Goal: Information Seeking & Learning: Learn about a topic

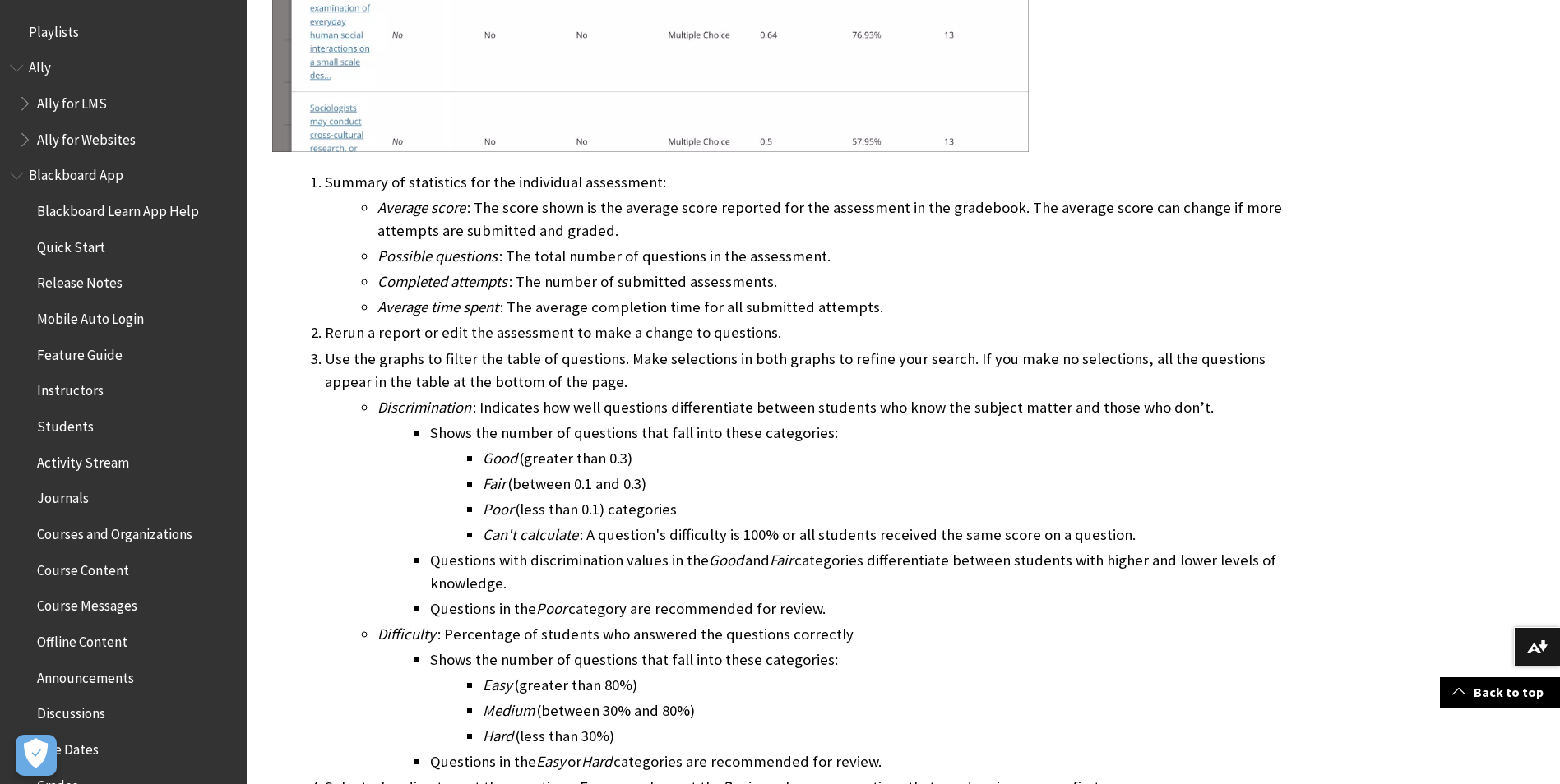
scroll to position [2032, 0]
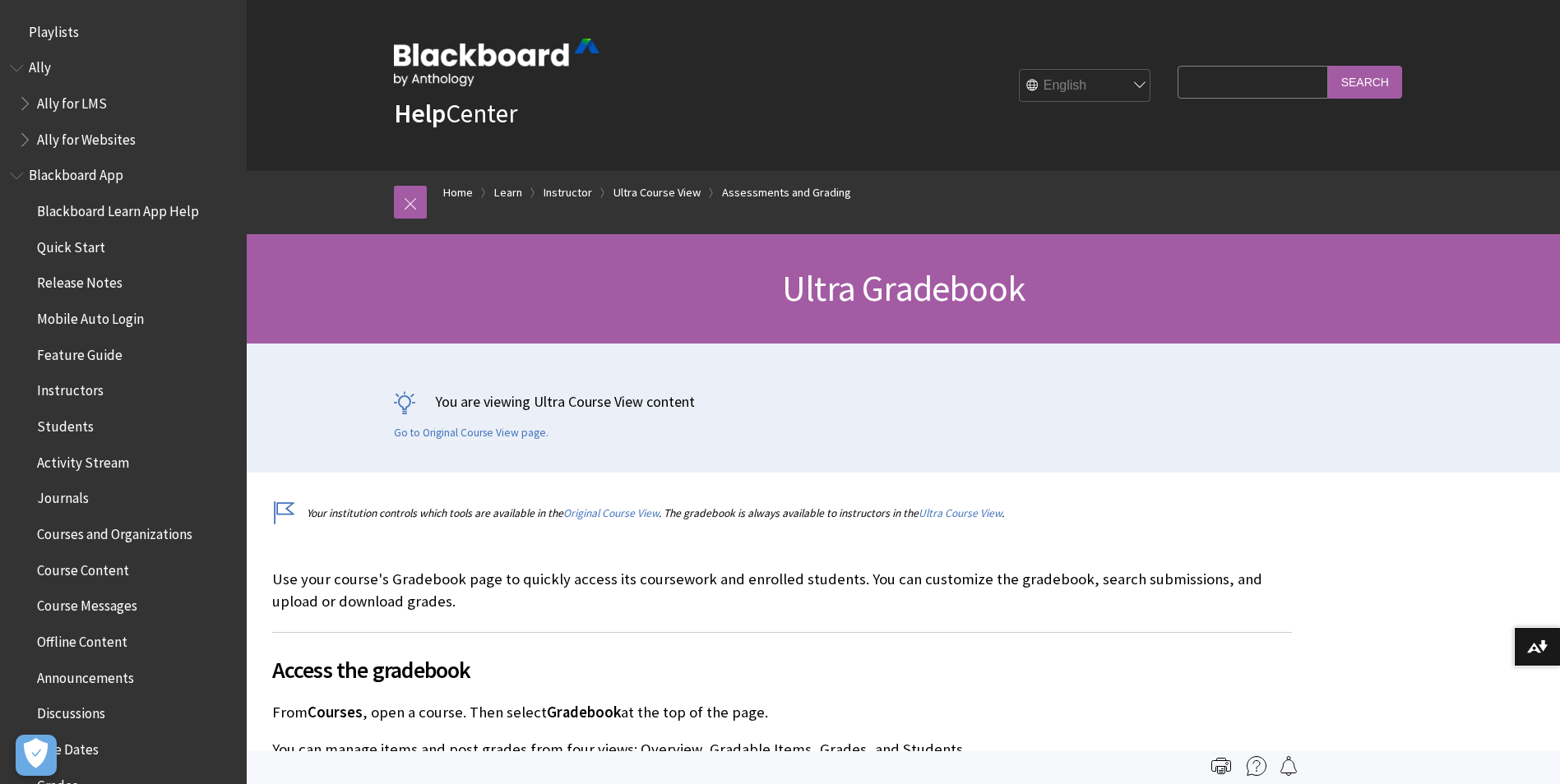
scroll to position [1996, 0]
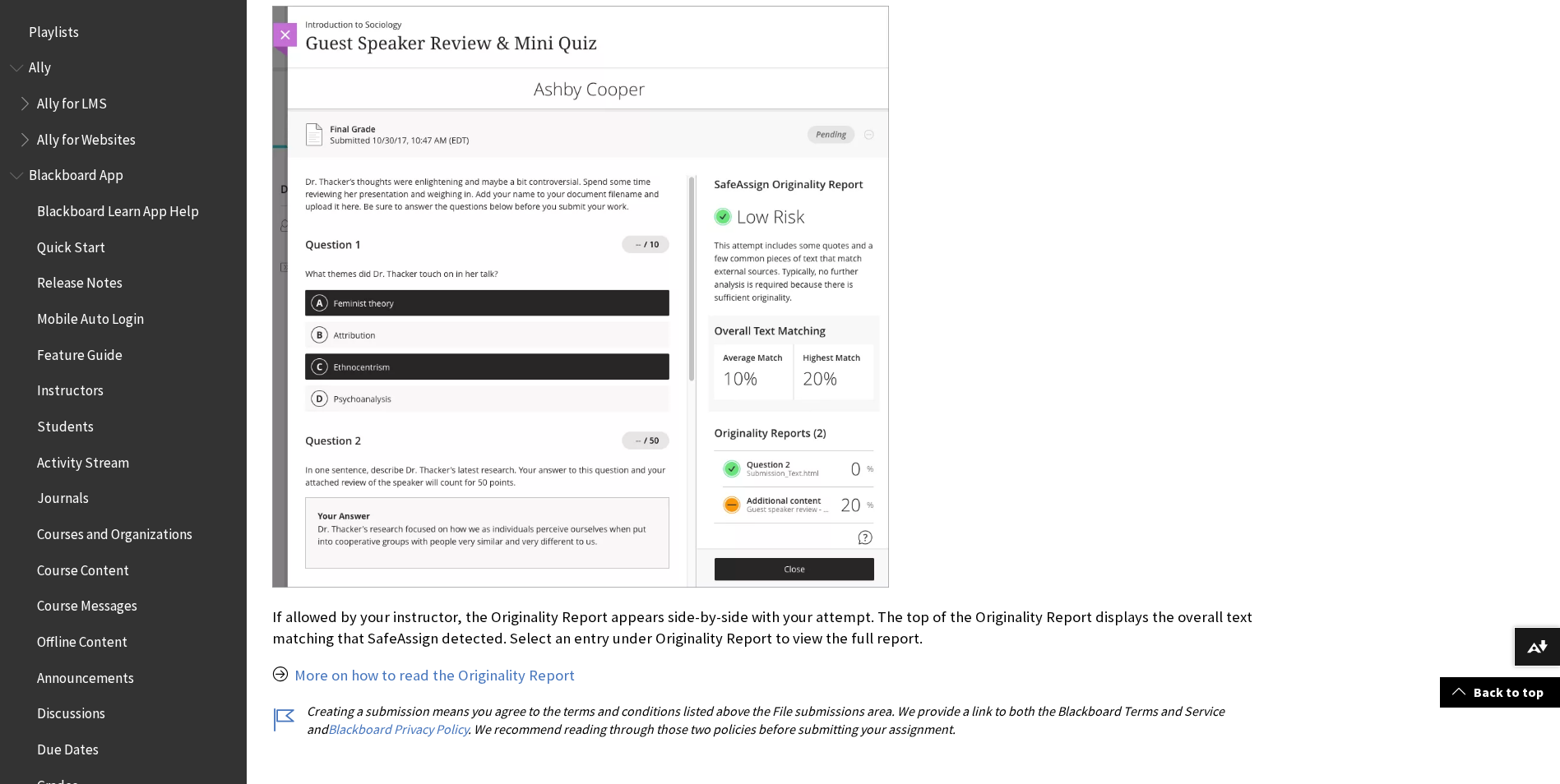
scroll to position [934, 0]
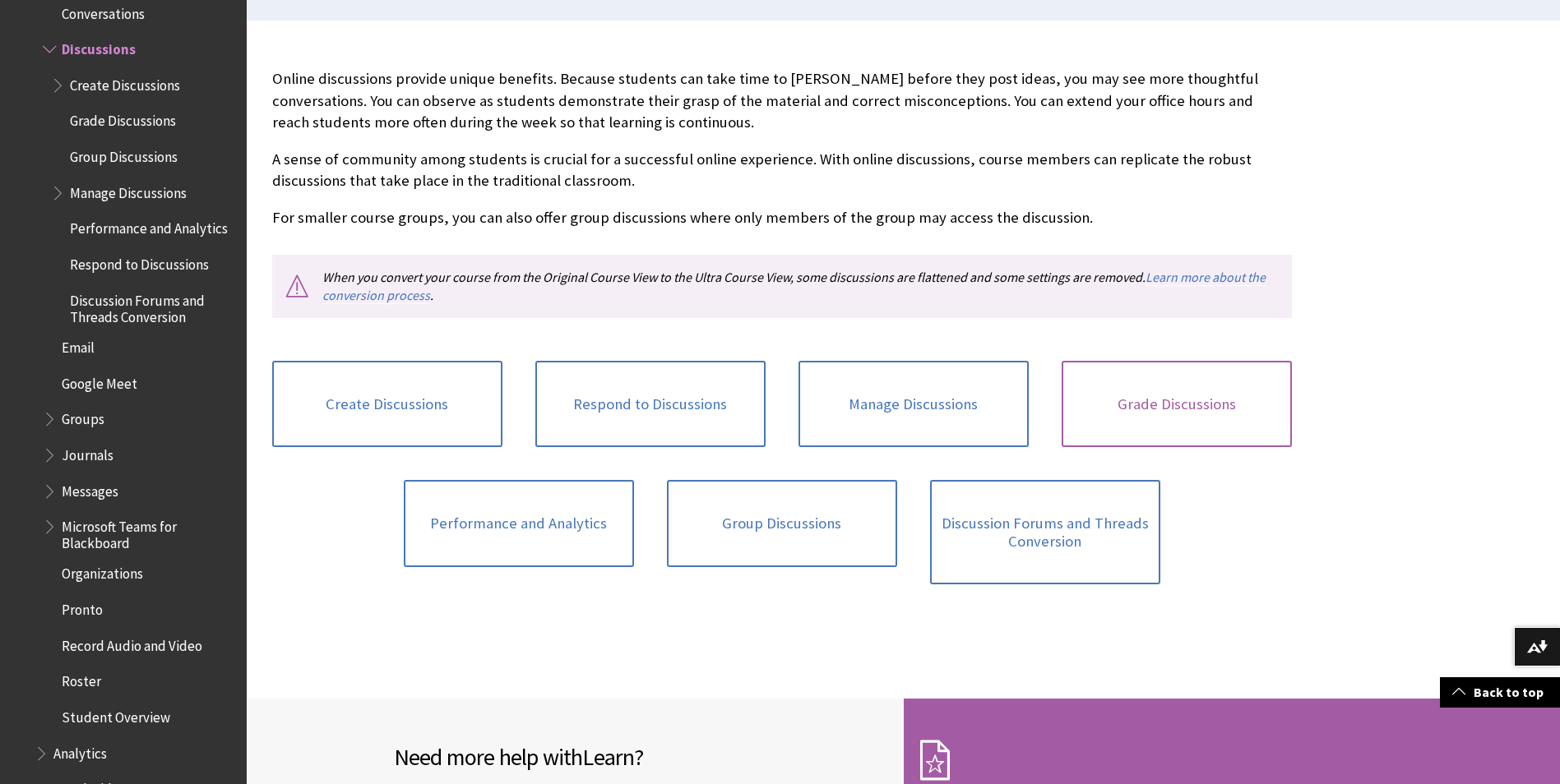
scroll to position [493, 0]
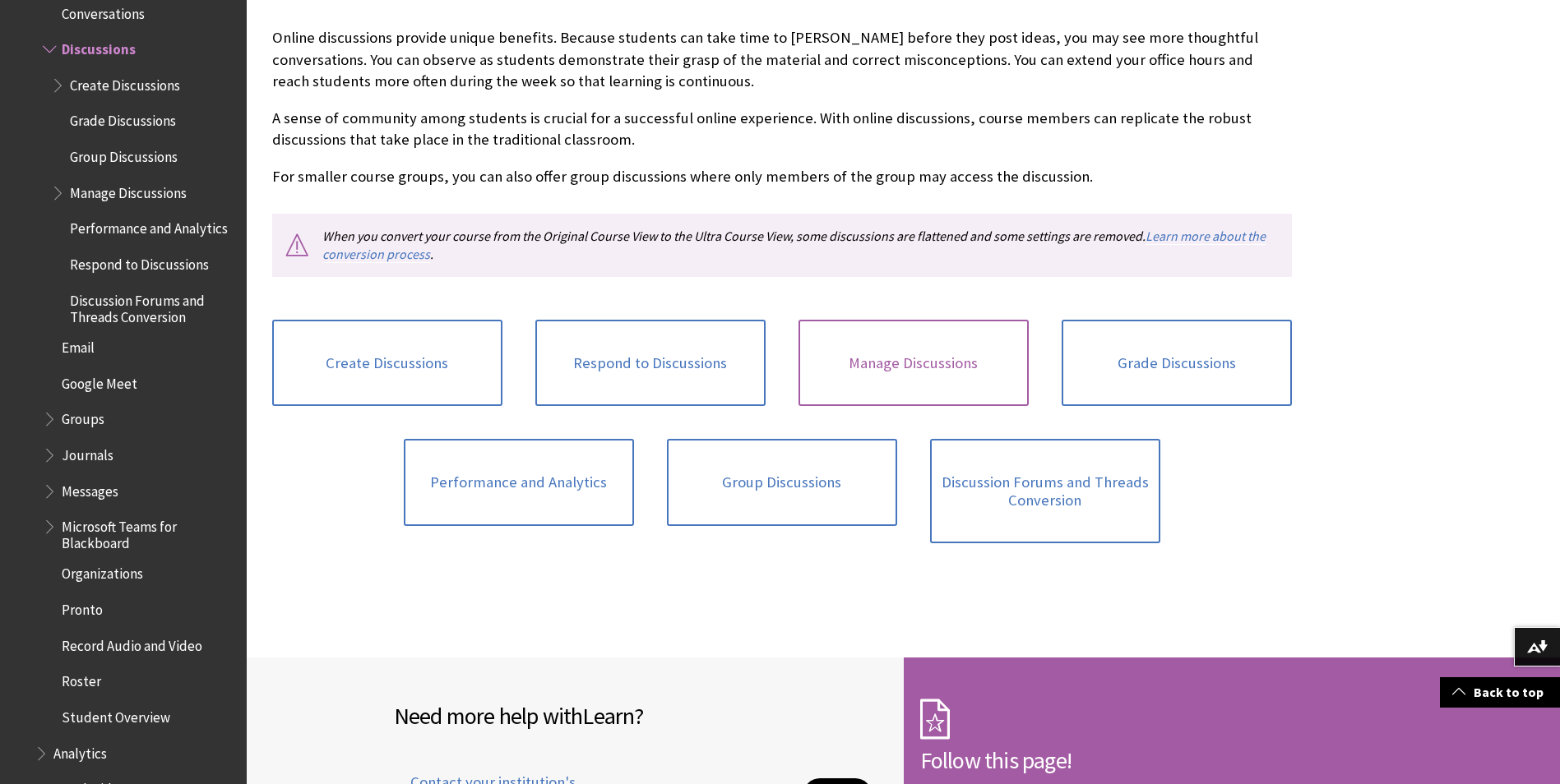
click at [900, 364] on link "Manage Discussions" at bounding box center [913, 363] width 230 height 87
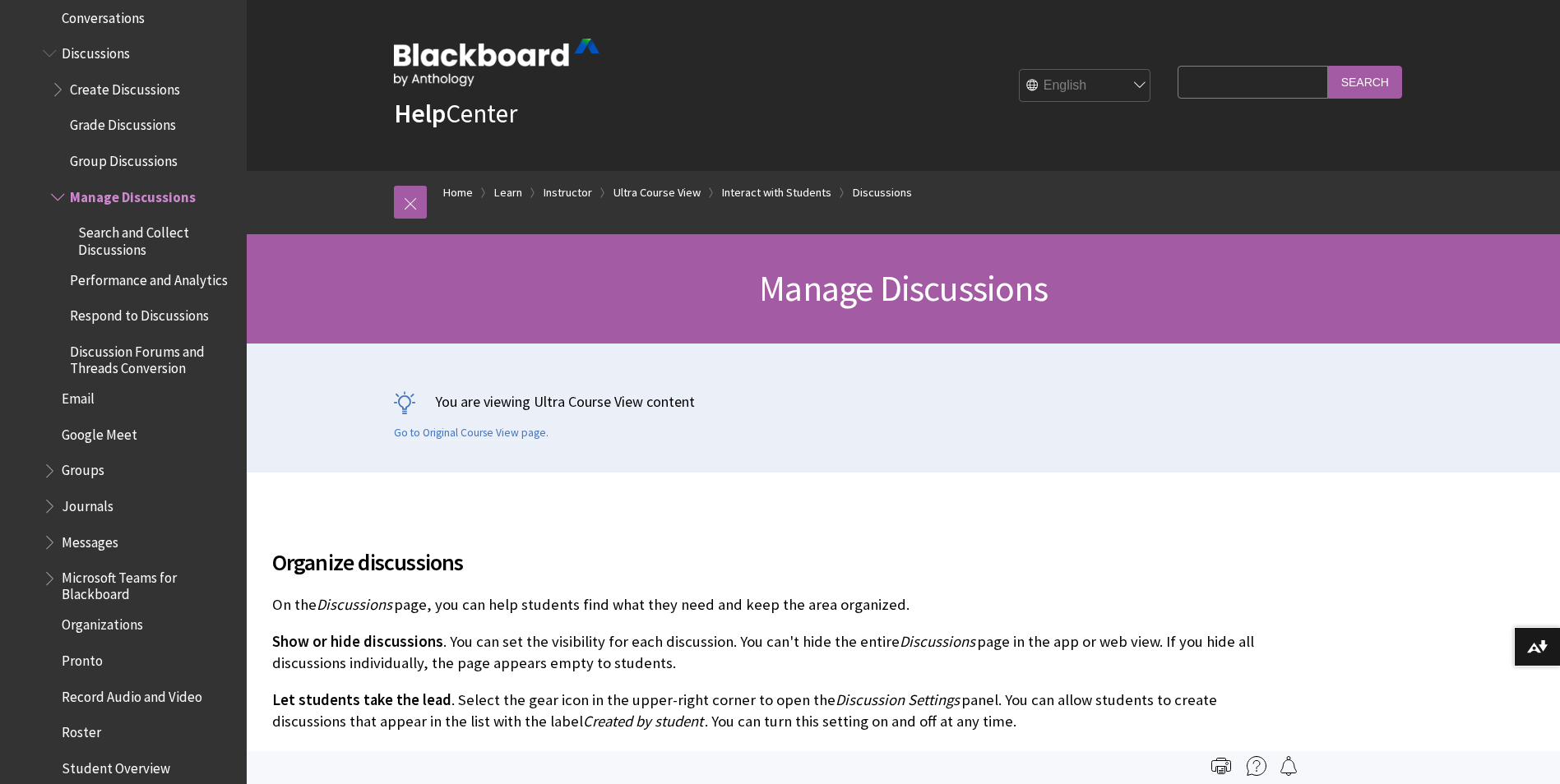
scroll to position [2662, 0]
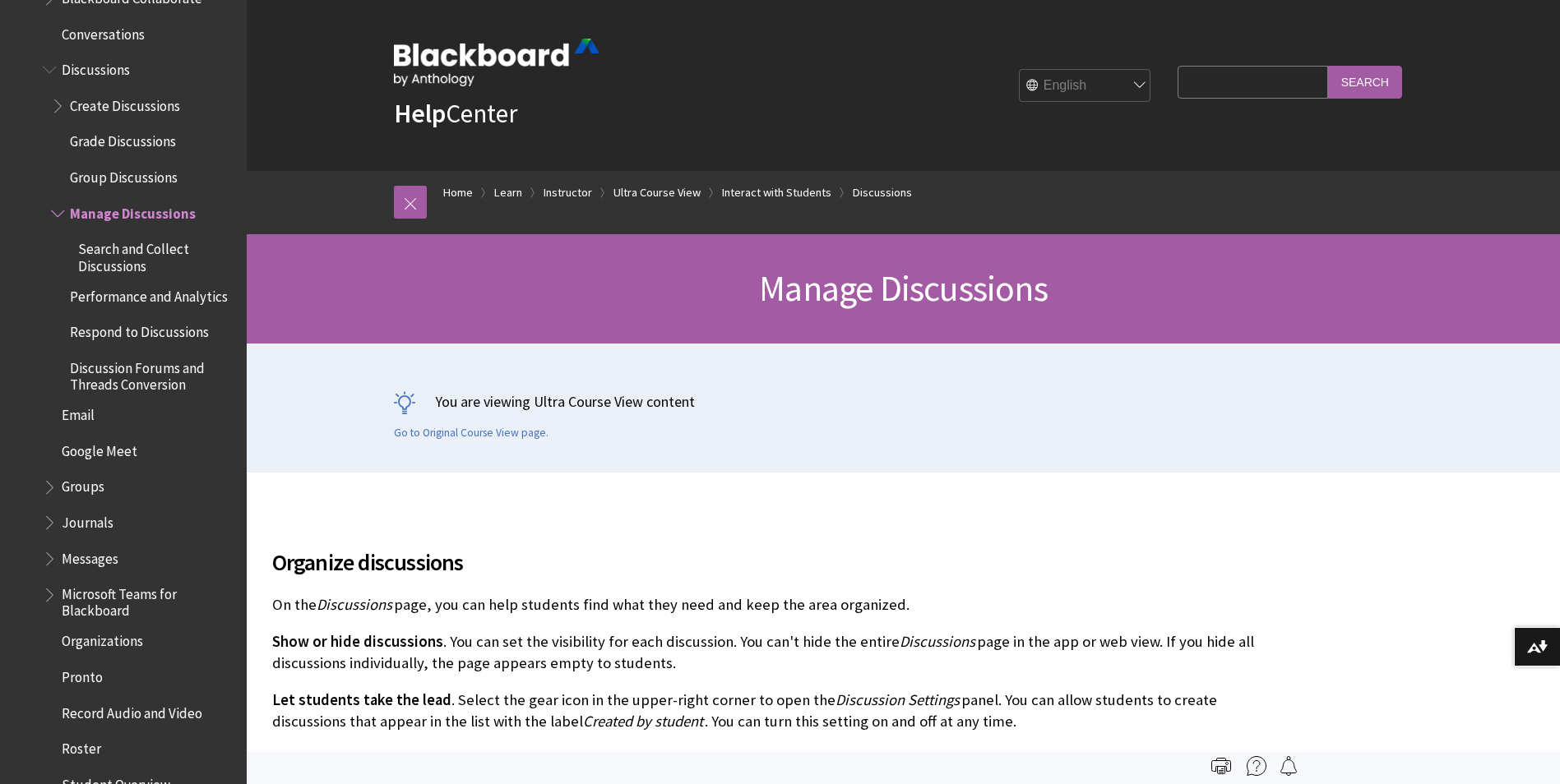
click at [125, 239] on span "Search and Collect Discussions" at bounding box center [157, 255] width 157 height 38
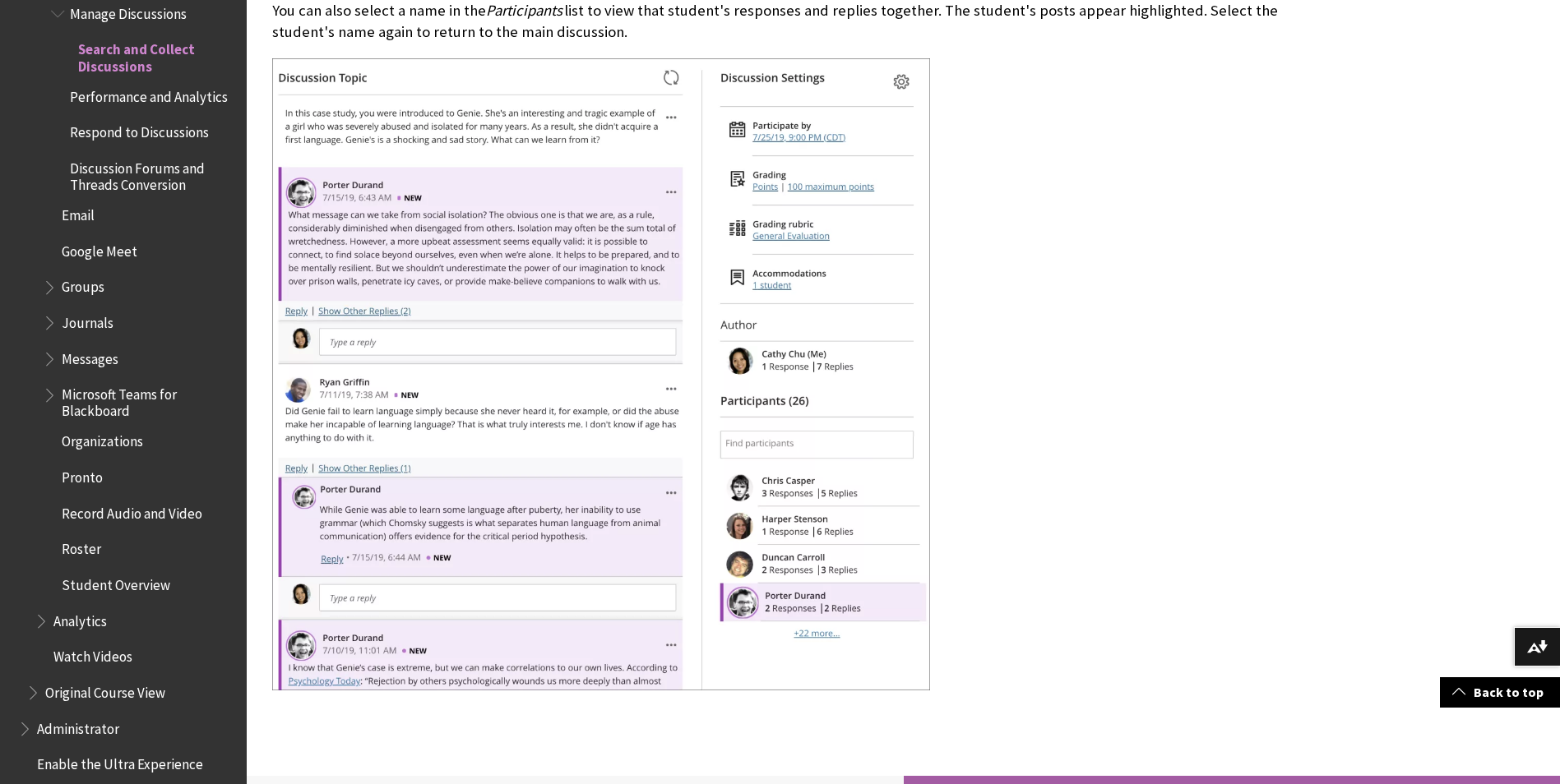
scroll to position [2614, 0]
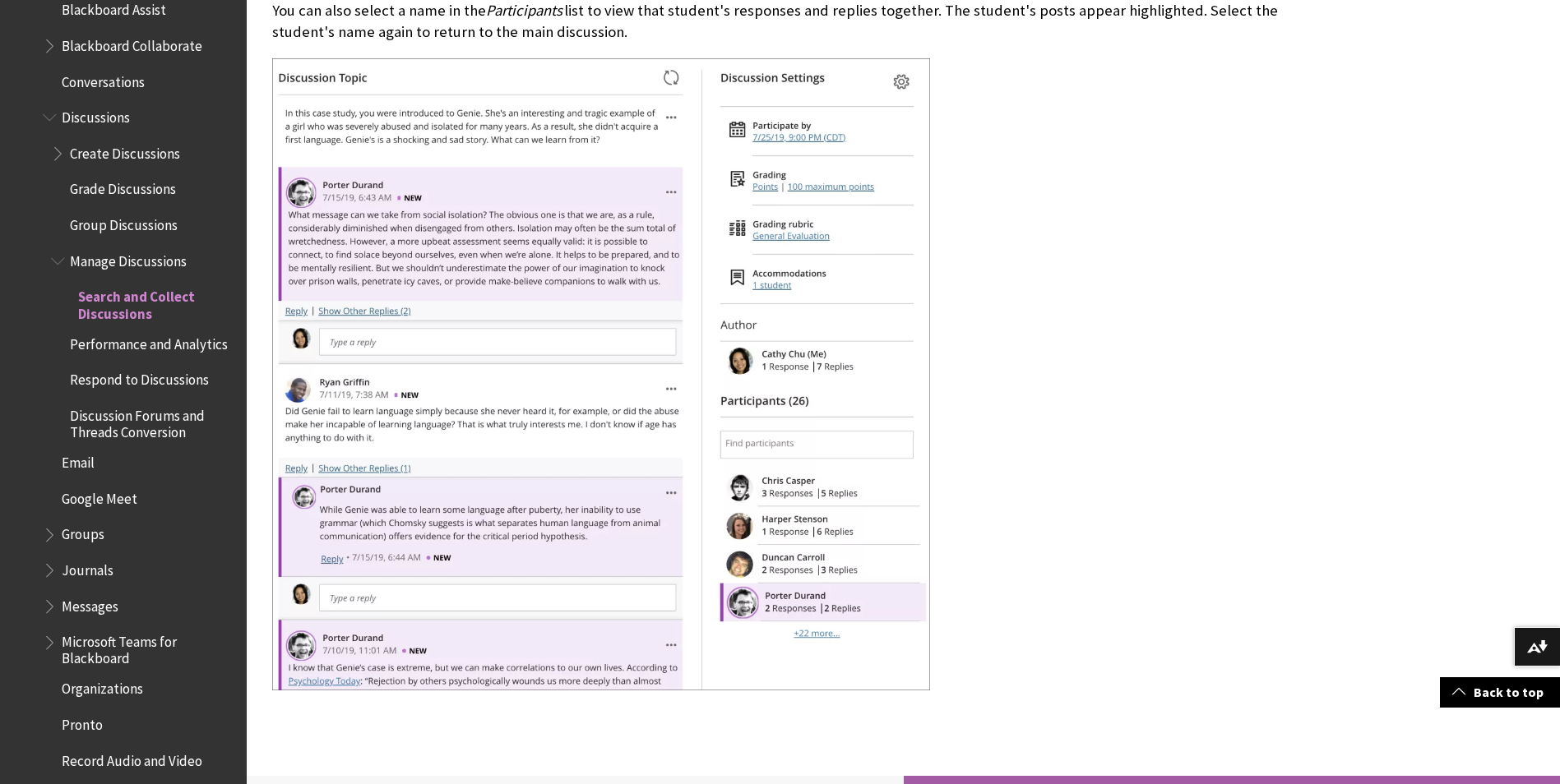
click at [1061, 427] on div at bounding box center [782, 376] width 1020 height 636
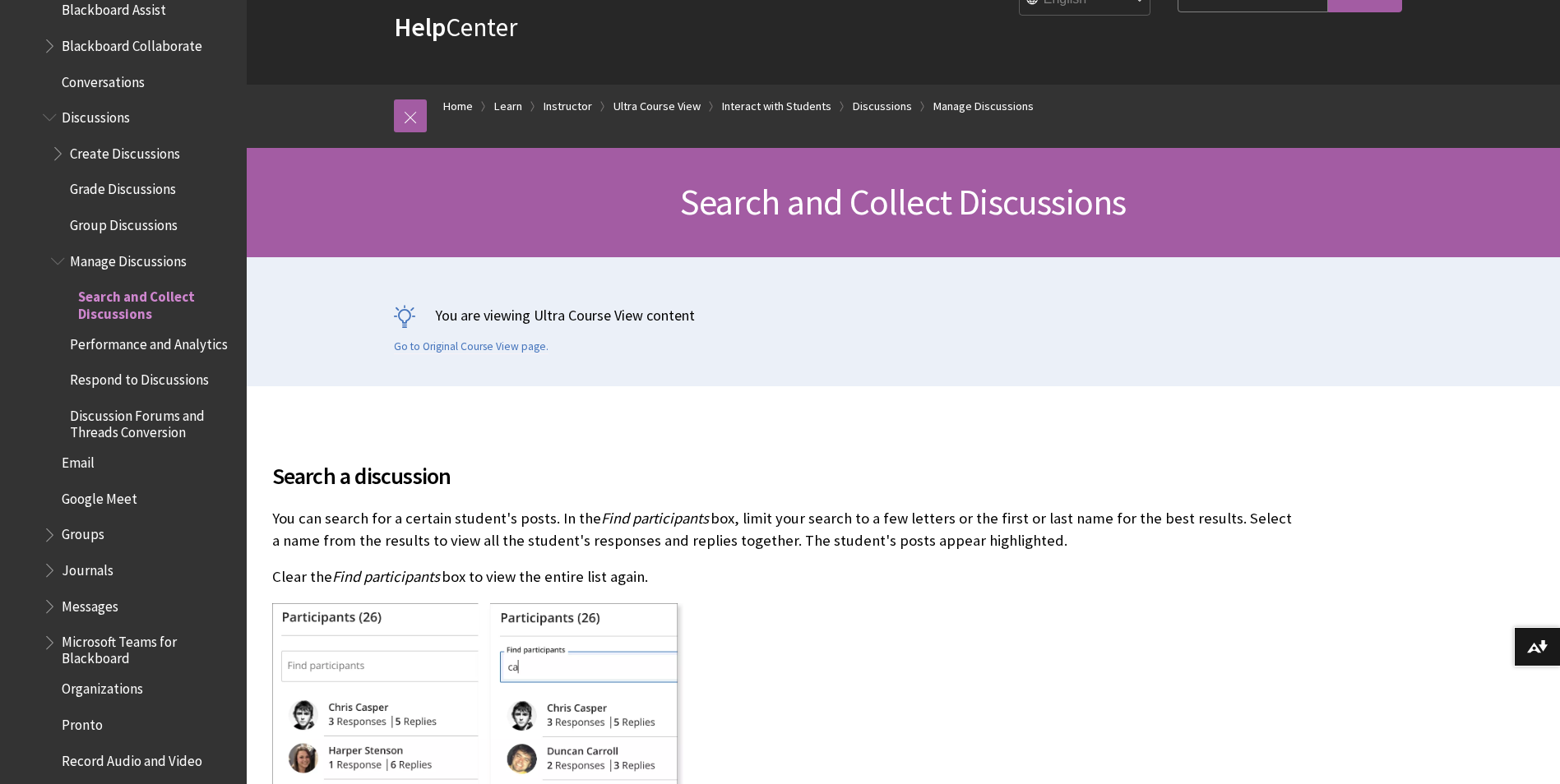
scroll to position [329, 0]
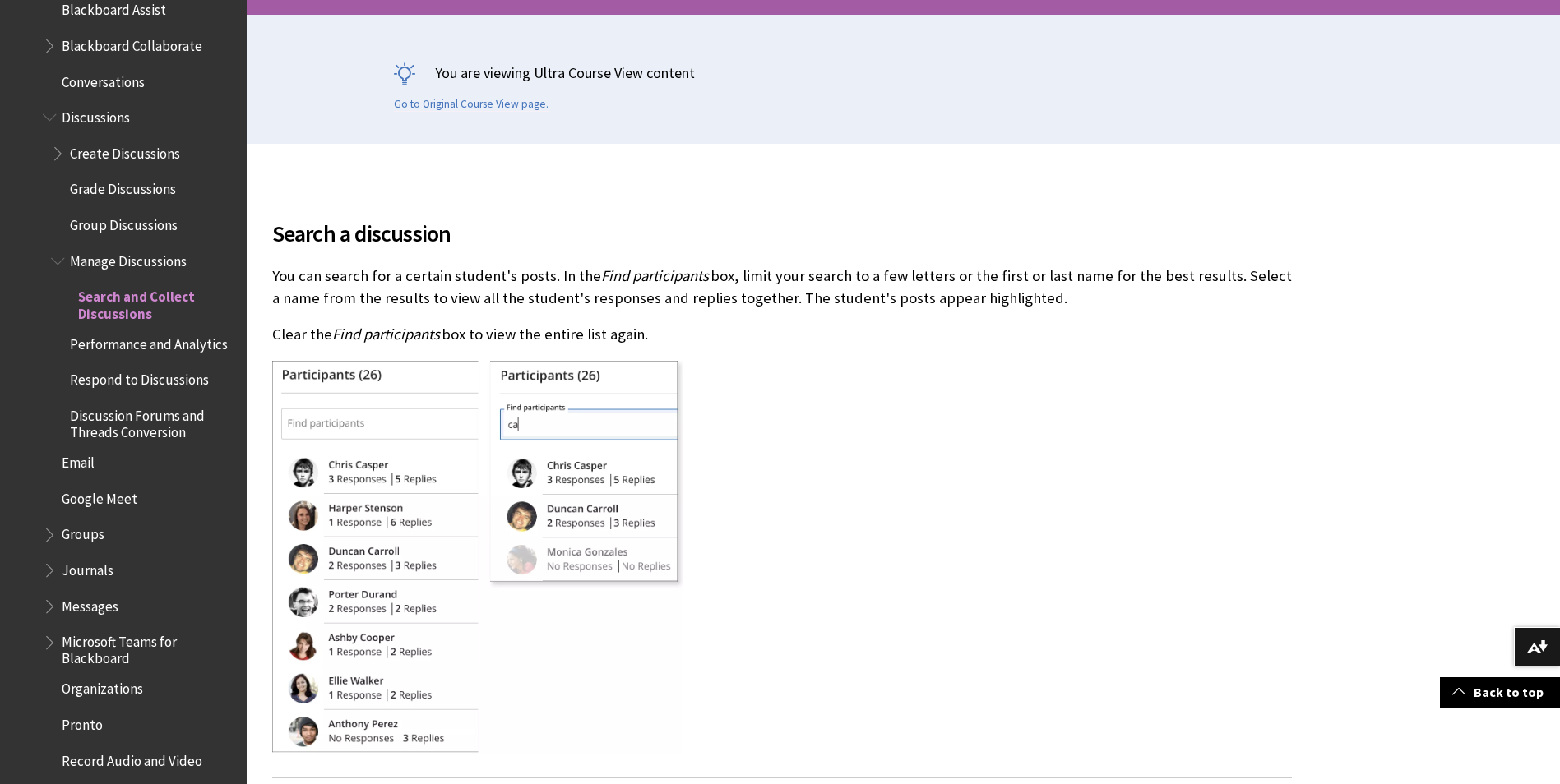
click at [56, 143] on span "Book outline for Blackboard Learn Help" at bounding box center [60, 150] width 17 height 21
click at [56, 140] on span "Book outline for Blackboard Learn Help" at bounding box center [60, 150] width 17 height 21
click at [116, 140] on span "Create Discussions" at bounding box center [125, 150] width 110 height 22
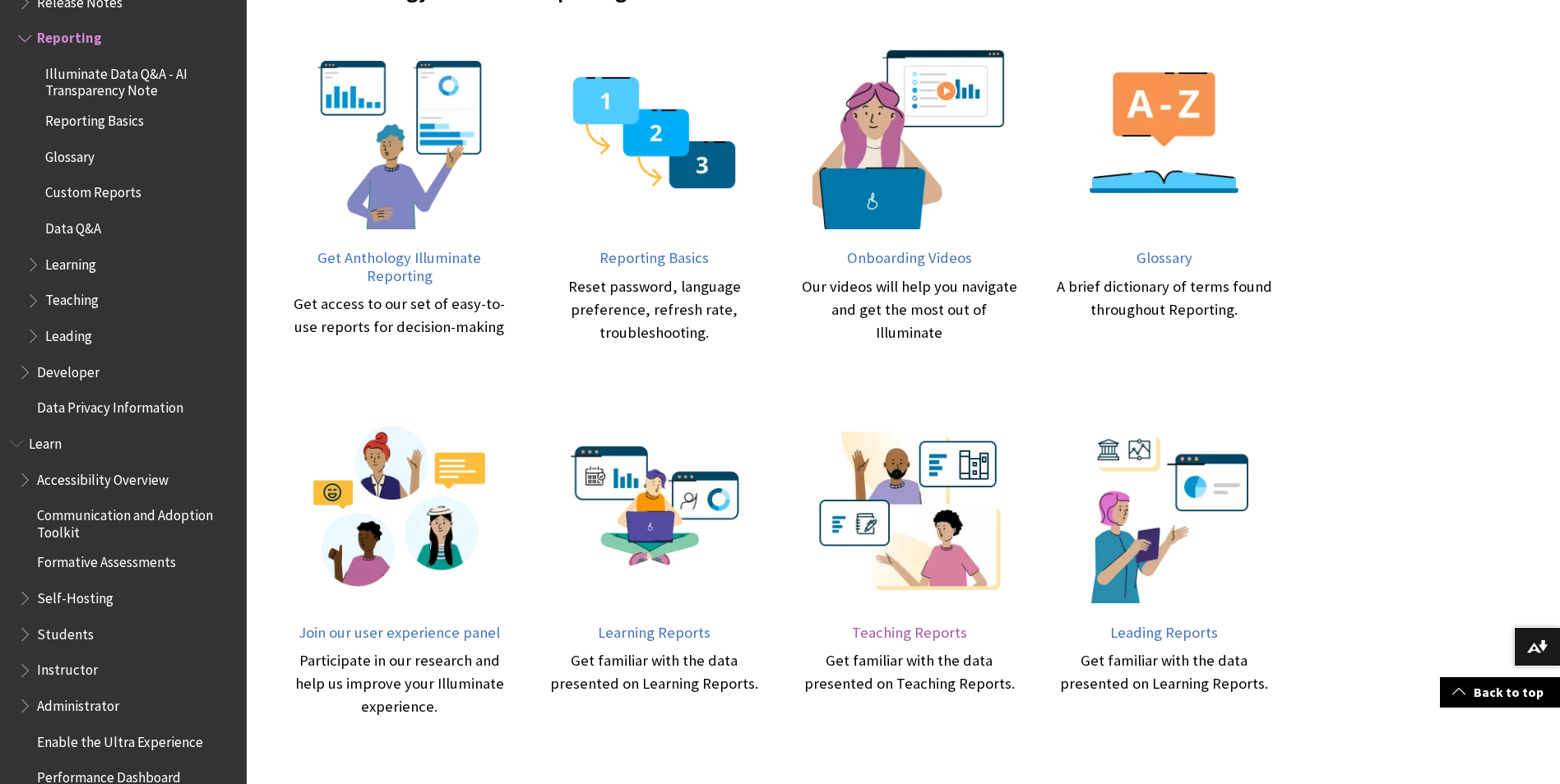
scroll to position [740, 0]
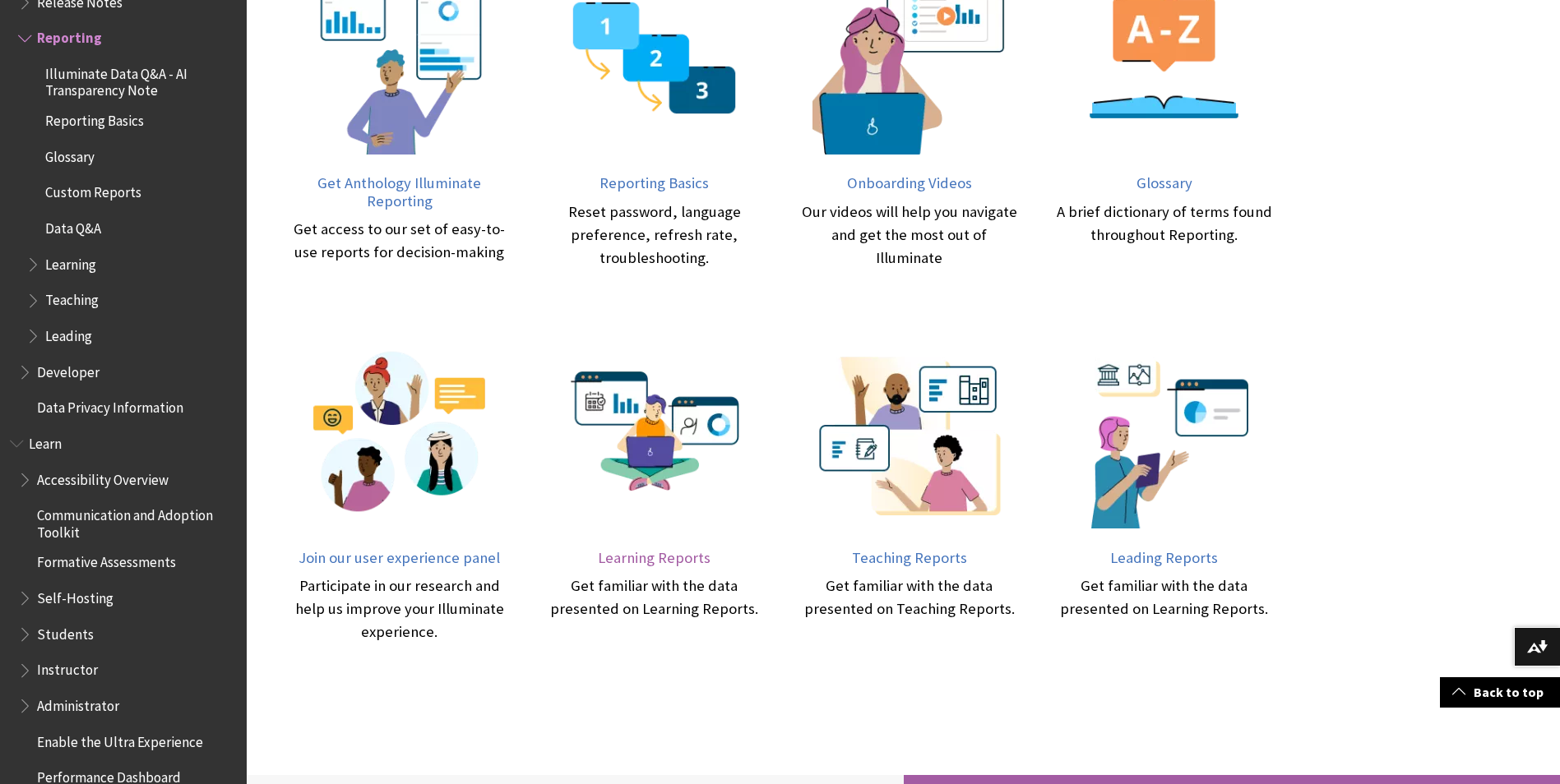
click at [645, 434] on img at bounding box center [654, 432] width 193 height 193
click at [658, 560] on span "Learning Reports" at bounding box center [654, 557] width 113 height 19
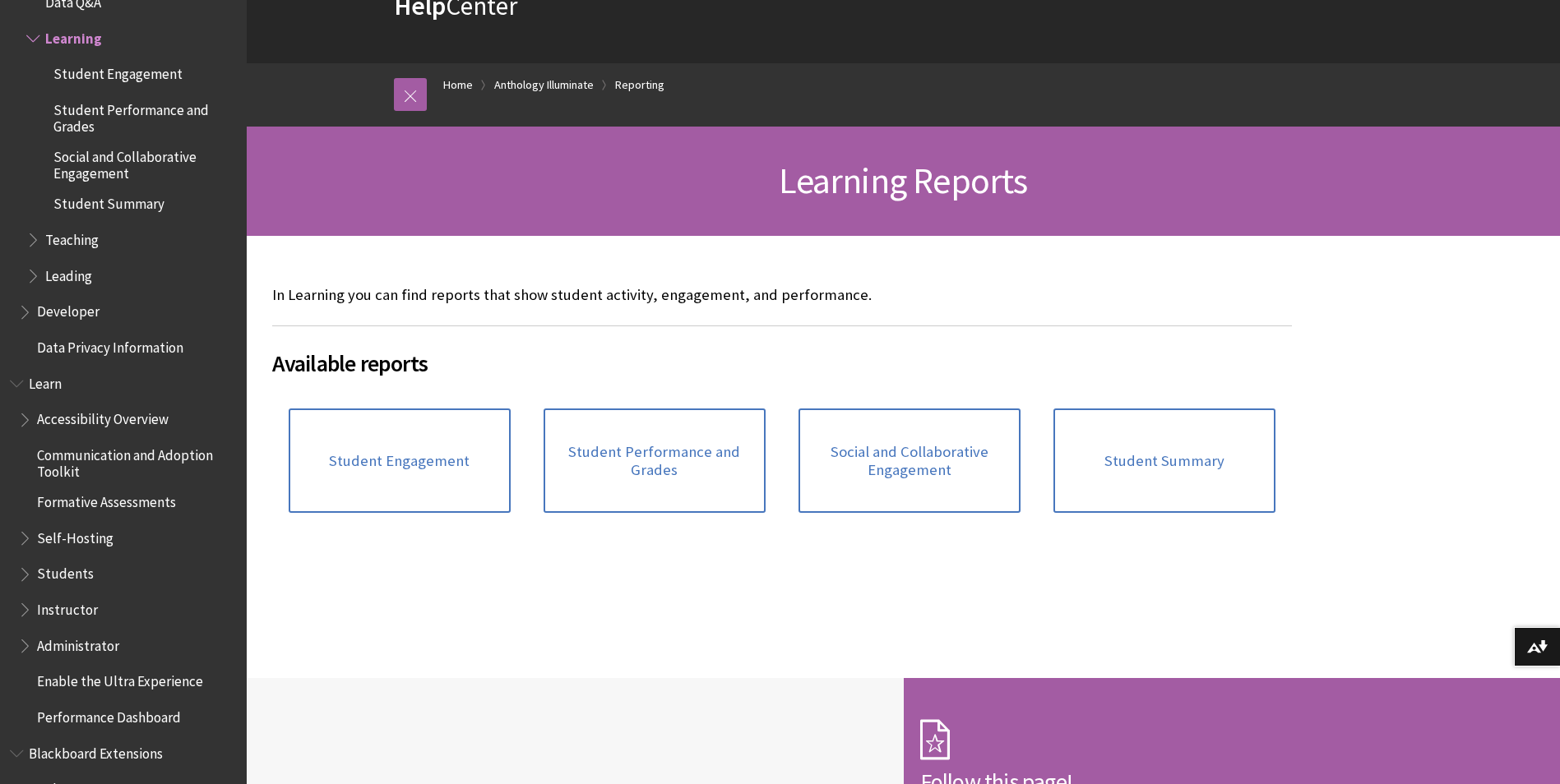
scroll to position [164, 0]
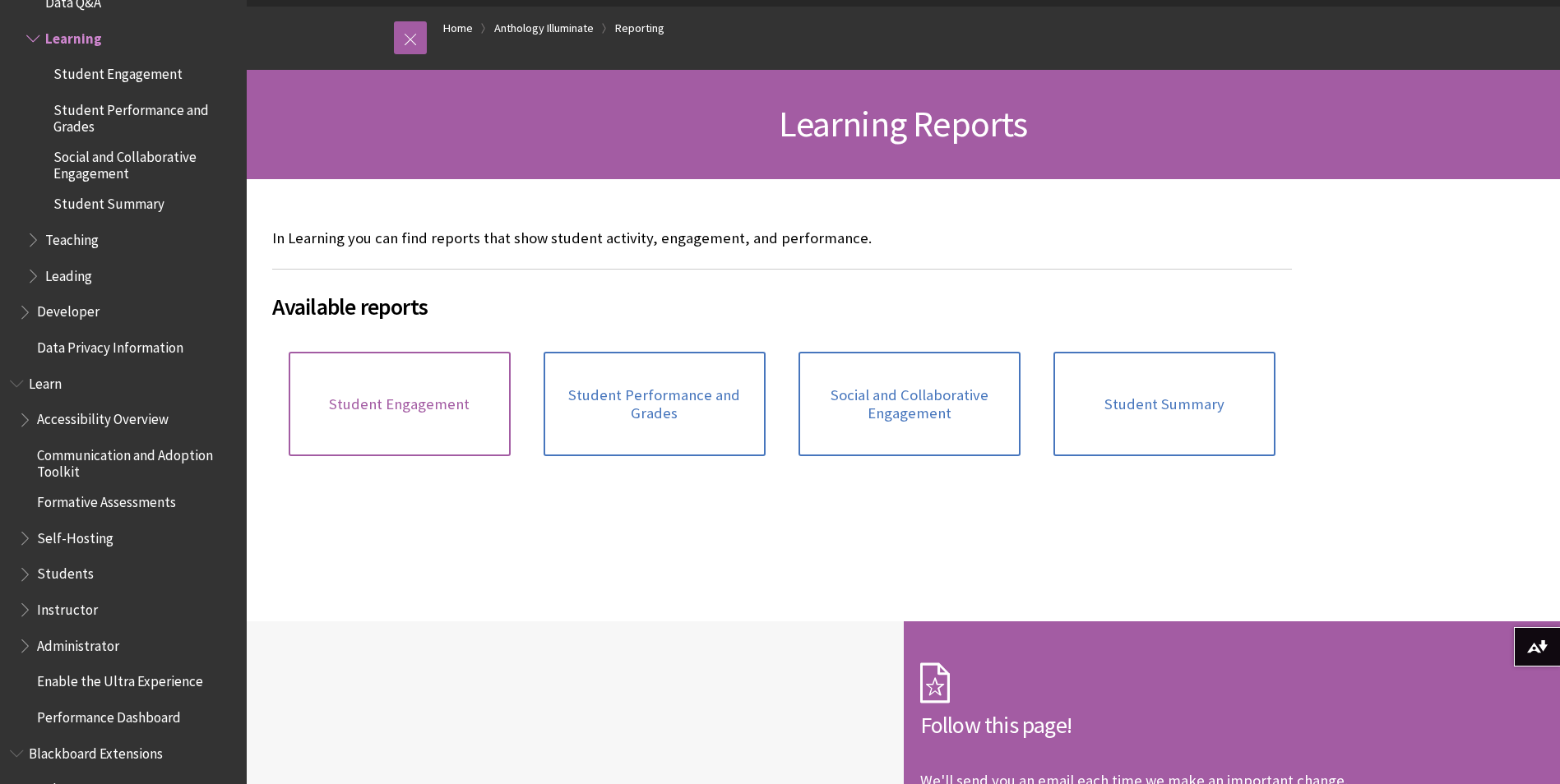
click at [440, 403] on span "Student Engagement" at bounding box center [399, 404] width 140 height 18
click at [651, 410] on span "Student Performance and Grades" at bounding box center [654, 404] width 203 height 35
click at [986, 418] on span "Social and Collaborative Engagement" at bounding box center [909, 404] width 203 height 35
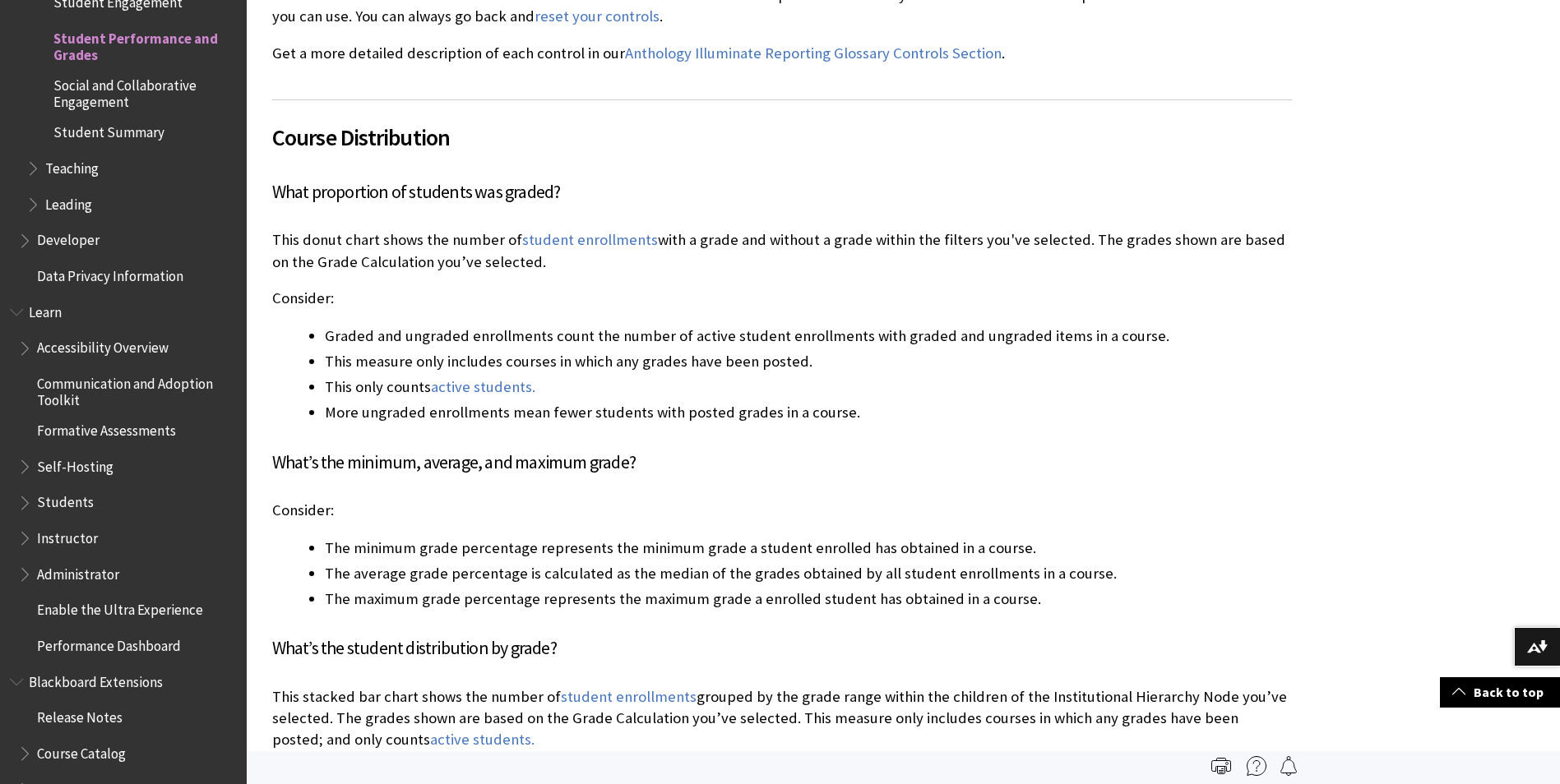
scroll to position [493, 0]
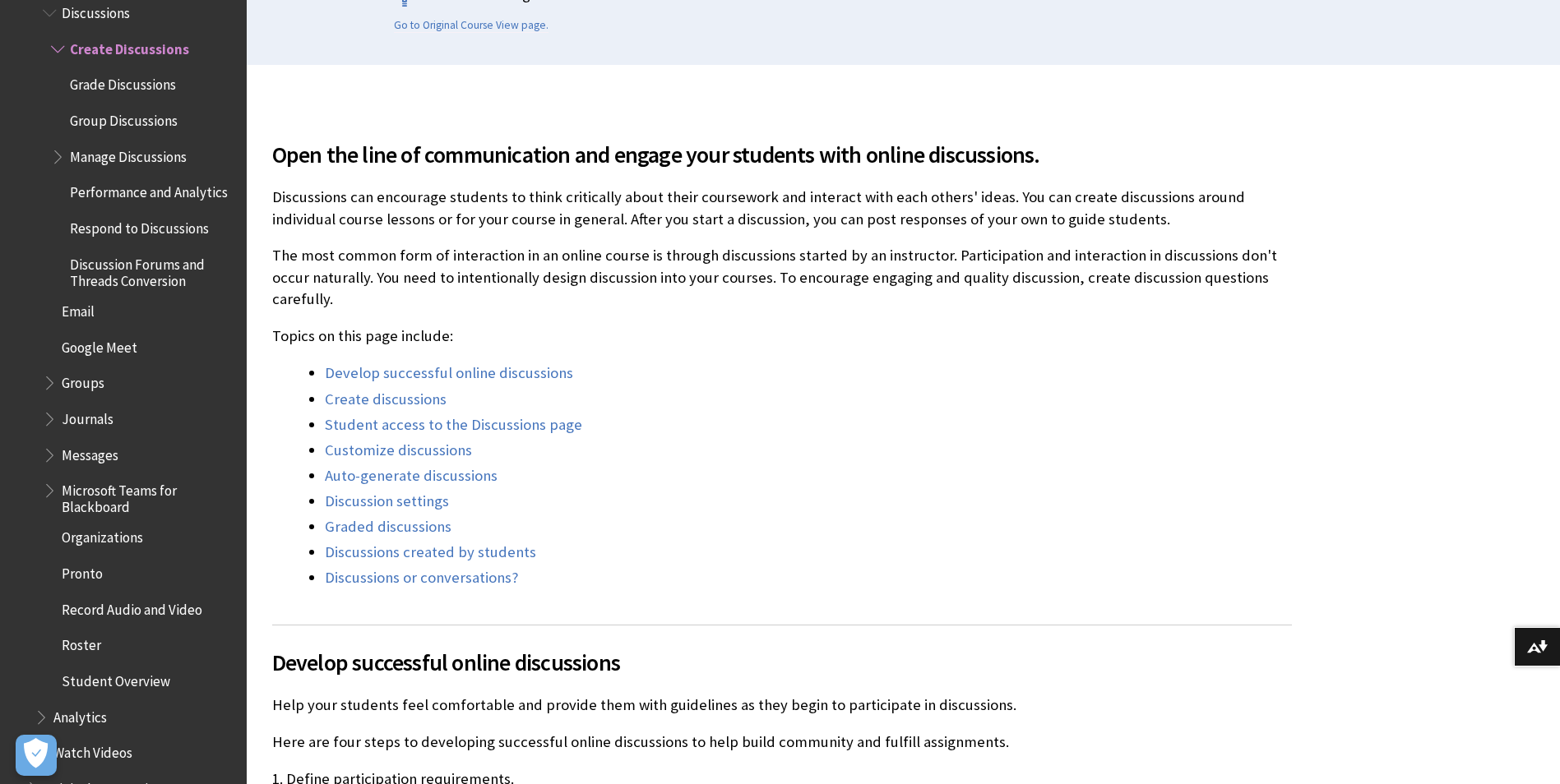
scroll to position [493, 0]
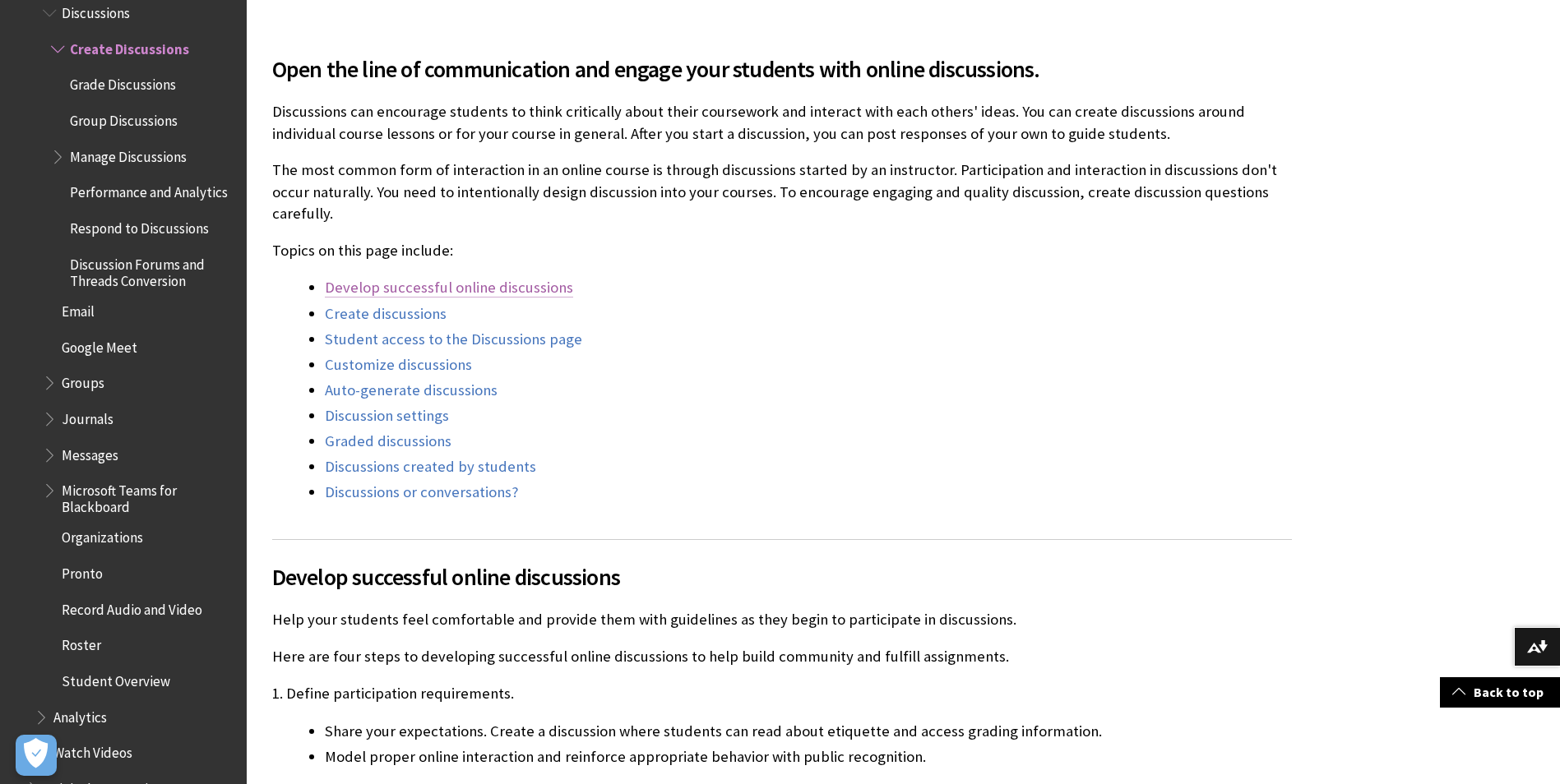
click at [449, 286] on link "Develop successful online discussions" at bounding box center [449, 287] width 248 height 20
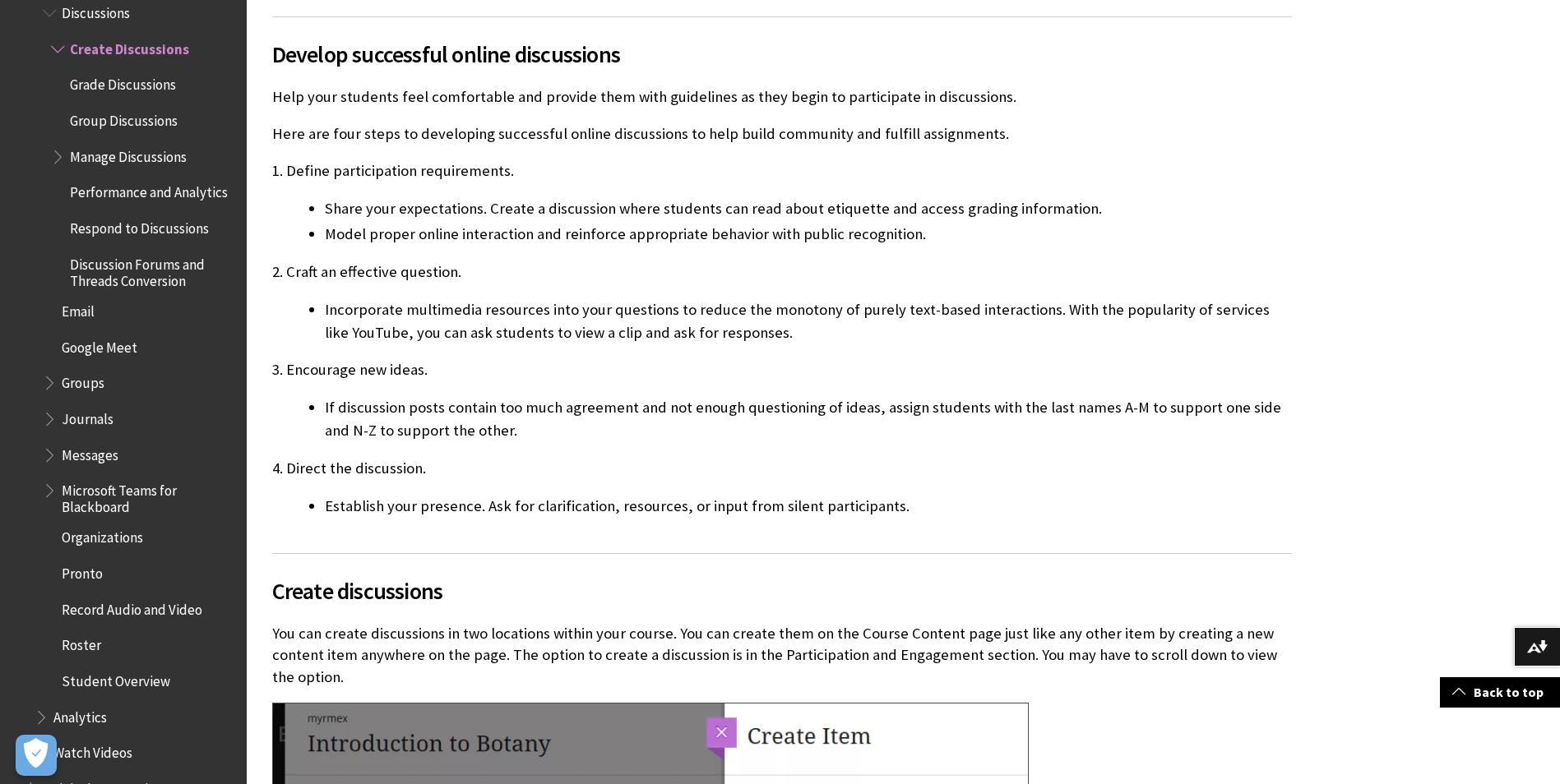
scroll to position [1033, 0]
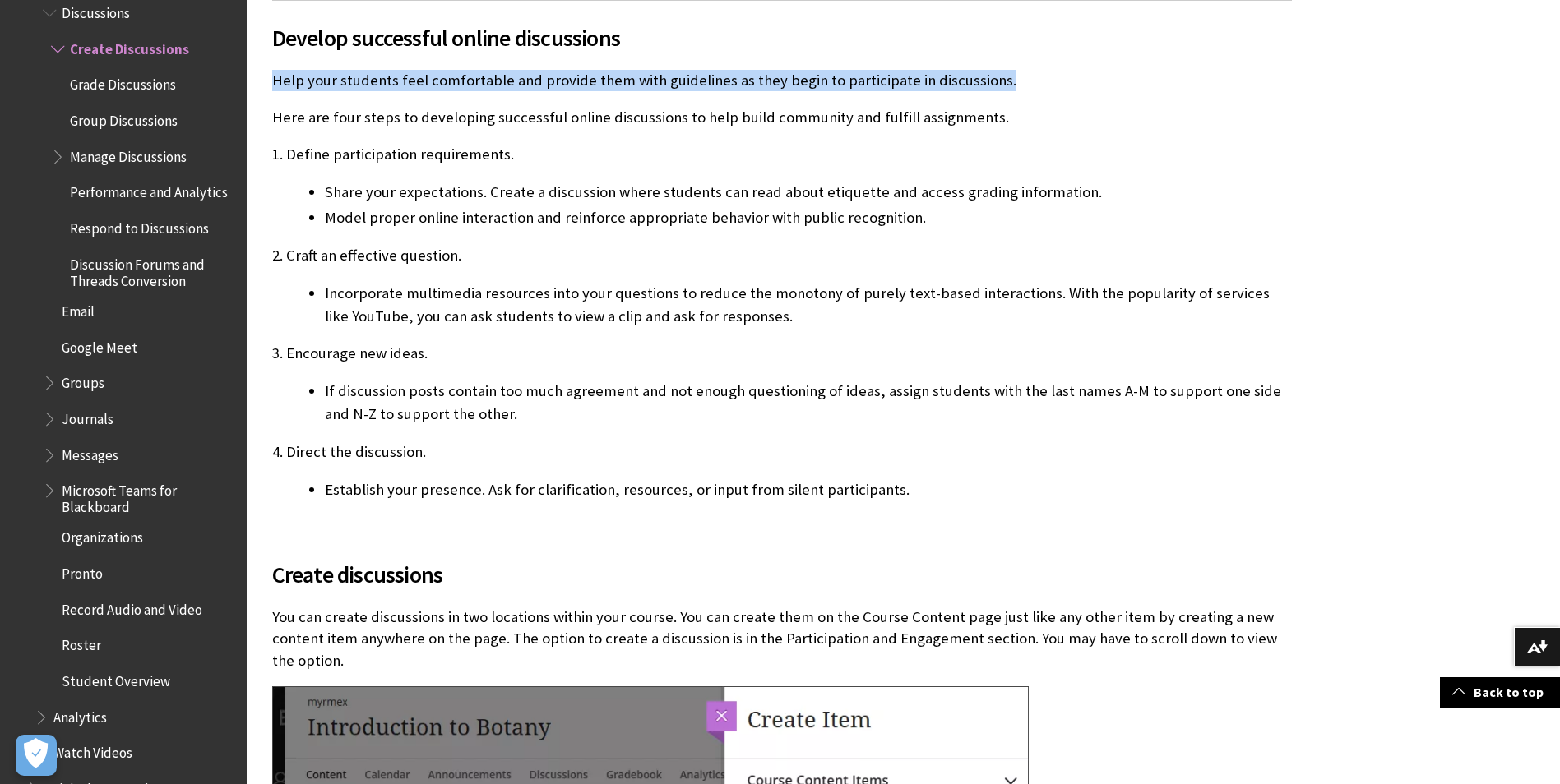
drag, startPoint x: 269, startPoint y: 81, endPoint x: 997, endPoint y: 75, distance: 728.0
copy p "Help your students feel comfortable and provide them with guidelines as they be…"
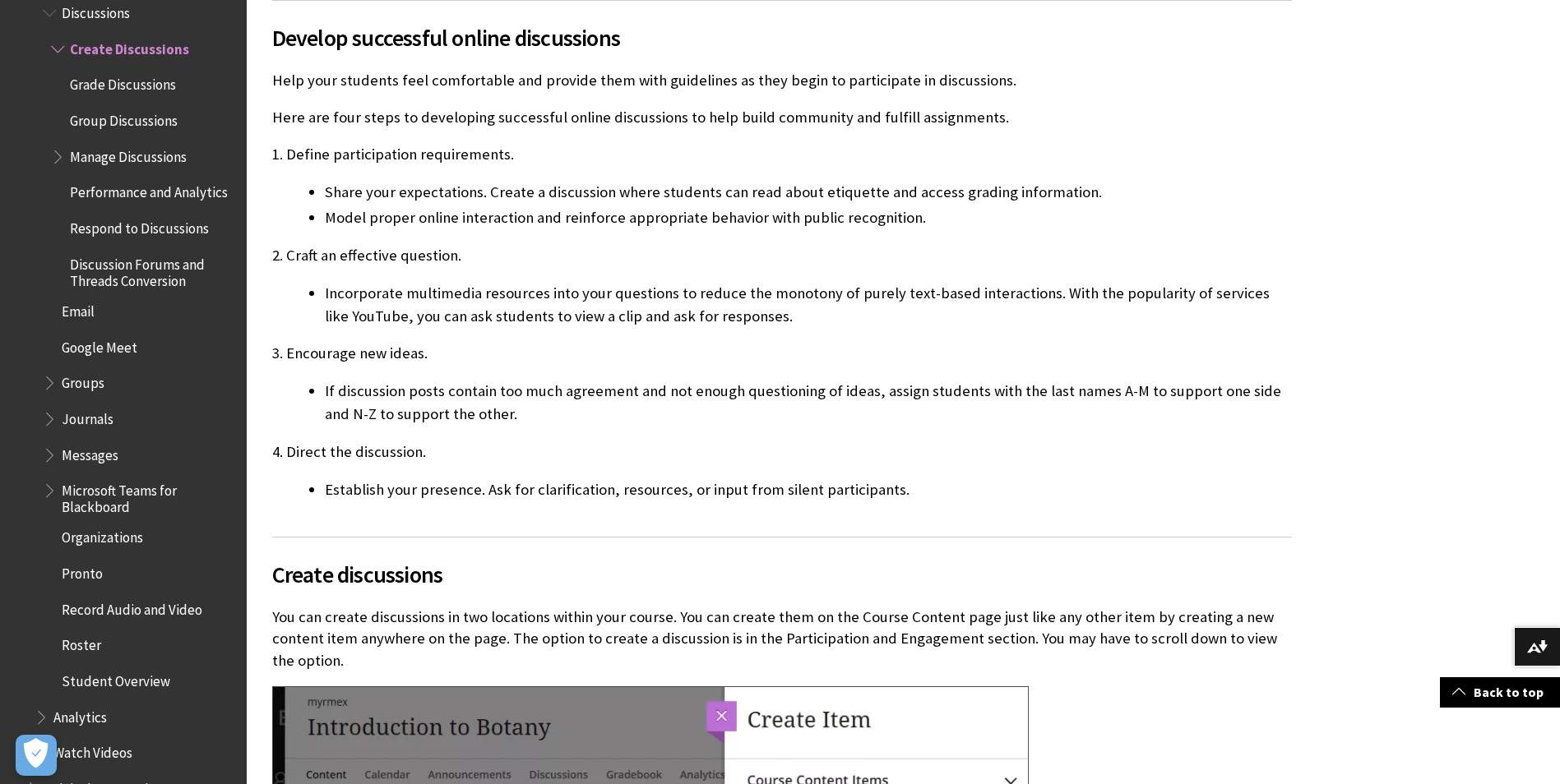
click at [659, 219] on li "Model proper online interaction and reinforce appropriate behavior with public …" at bounding box center [808, 217] width 967 height 23
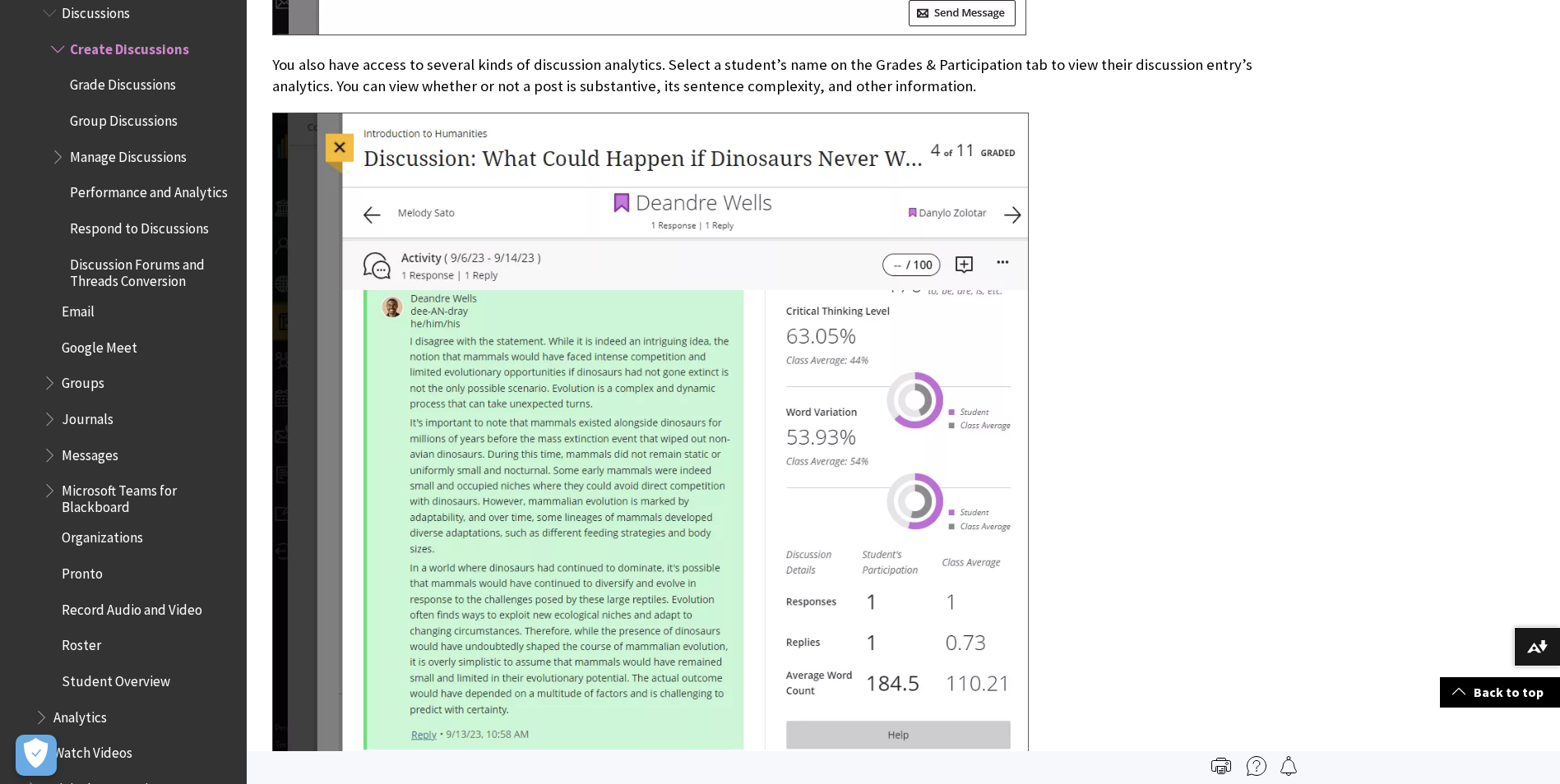
scroll to position [7611, 0]
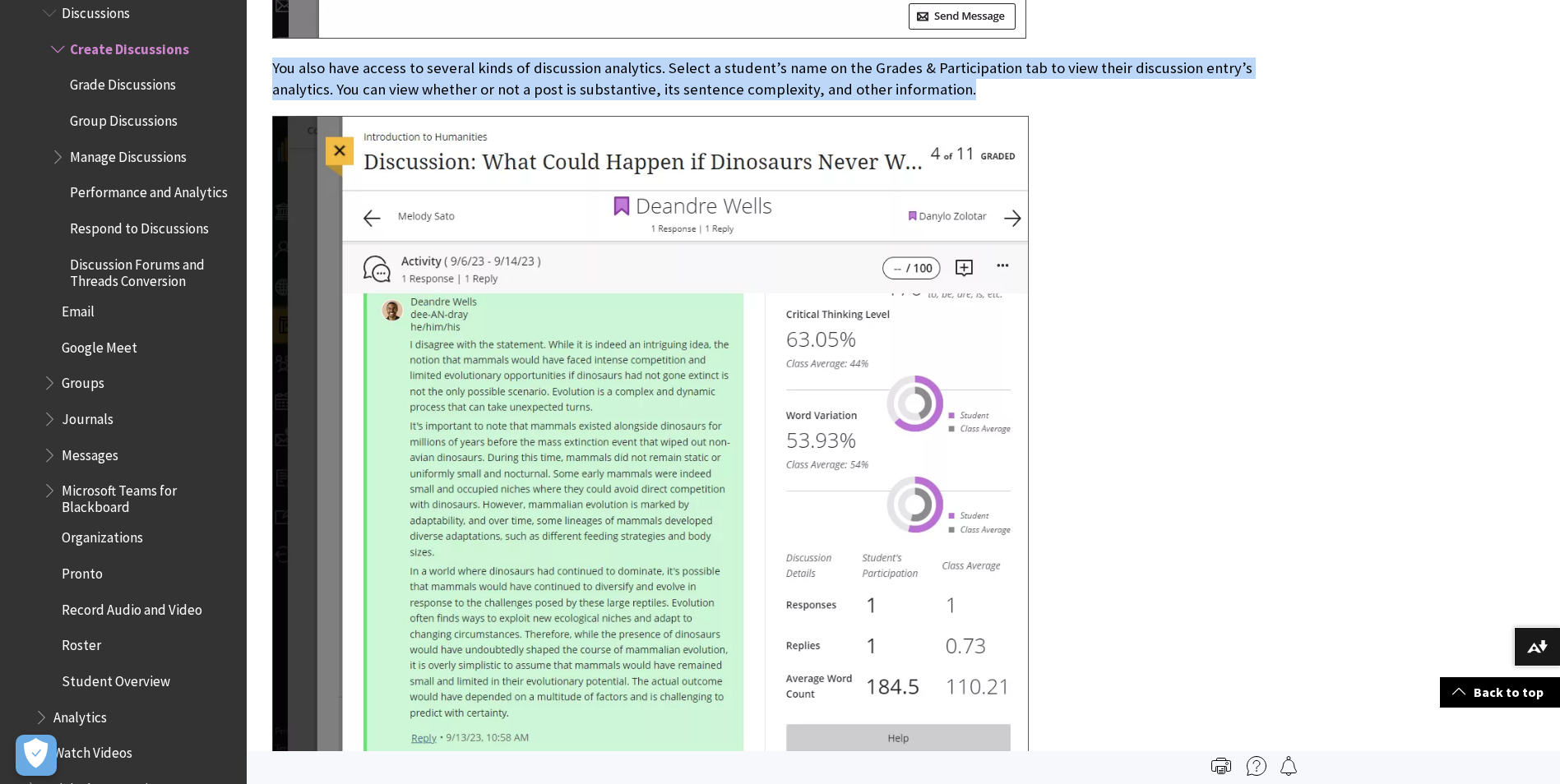
drag, startPoint x: 275, startPoint y: 44, endPoint x: 914, endPoint y: 74, distance: 639.7
click at [914, 74] on p "You also have access to several kinds of discussion analytics. Select a student…" at bounding box center [782, 79] width 1020 height 43
copy p "You also have access to several kinds of discussion analytics. Select a student…"
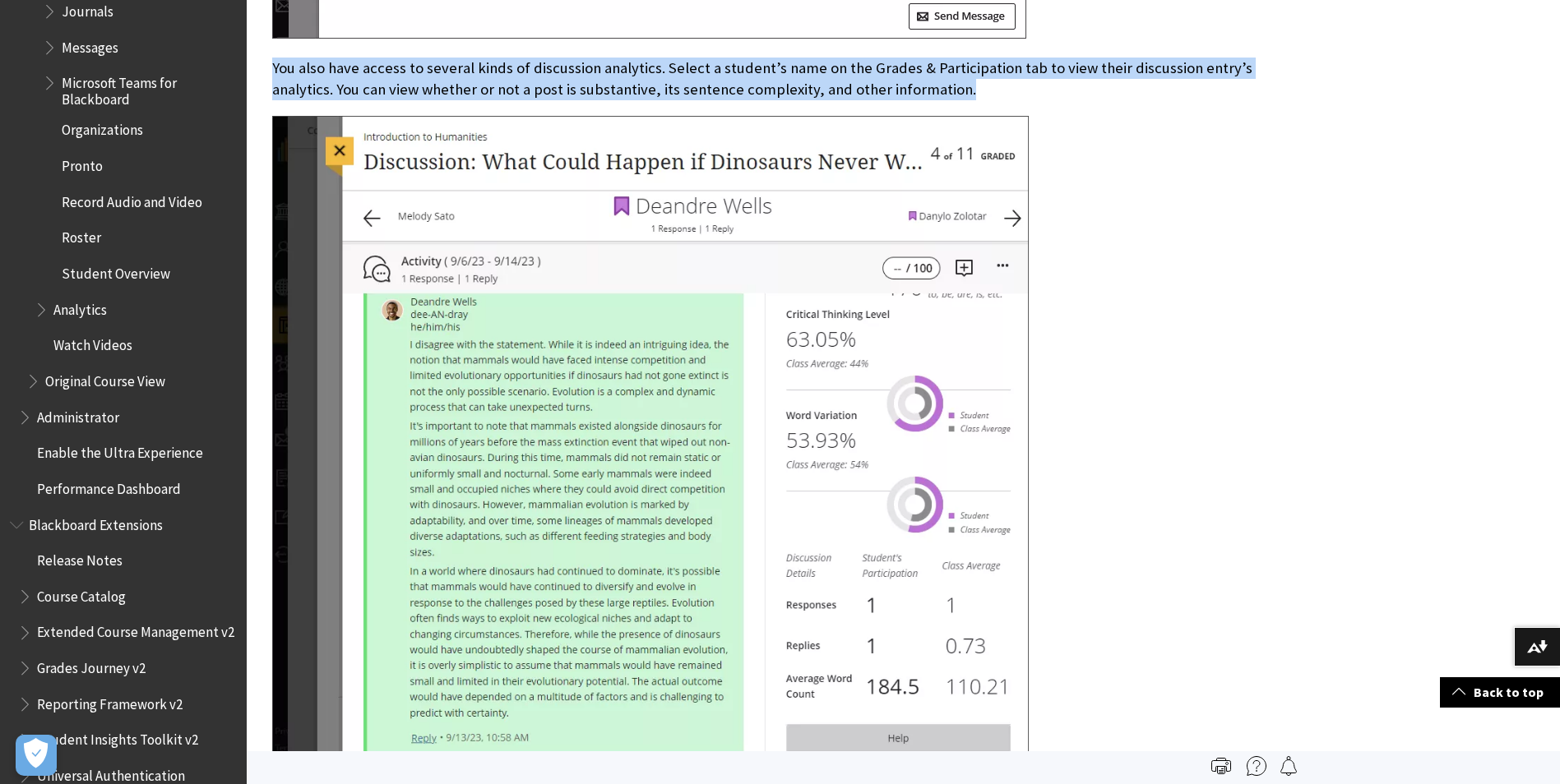
scroll to position [3130, 0]
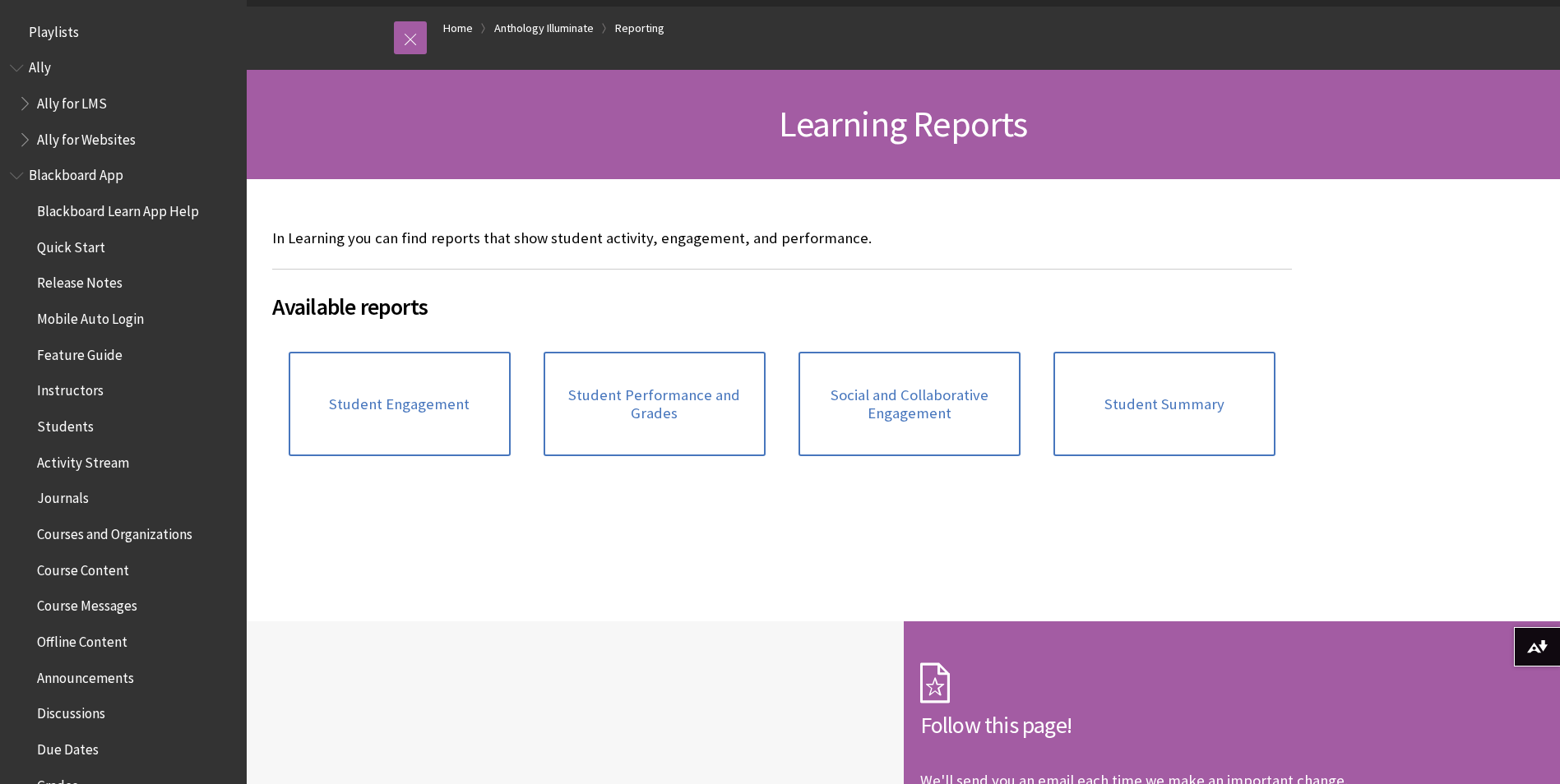
scroll to position [1182, 0]
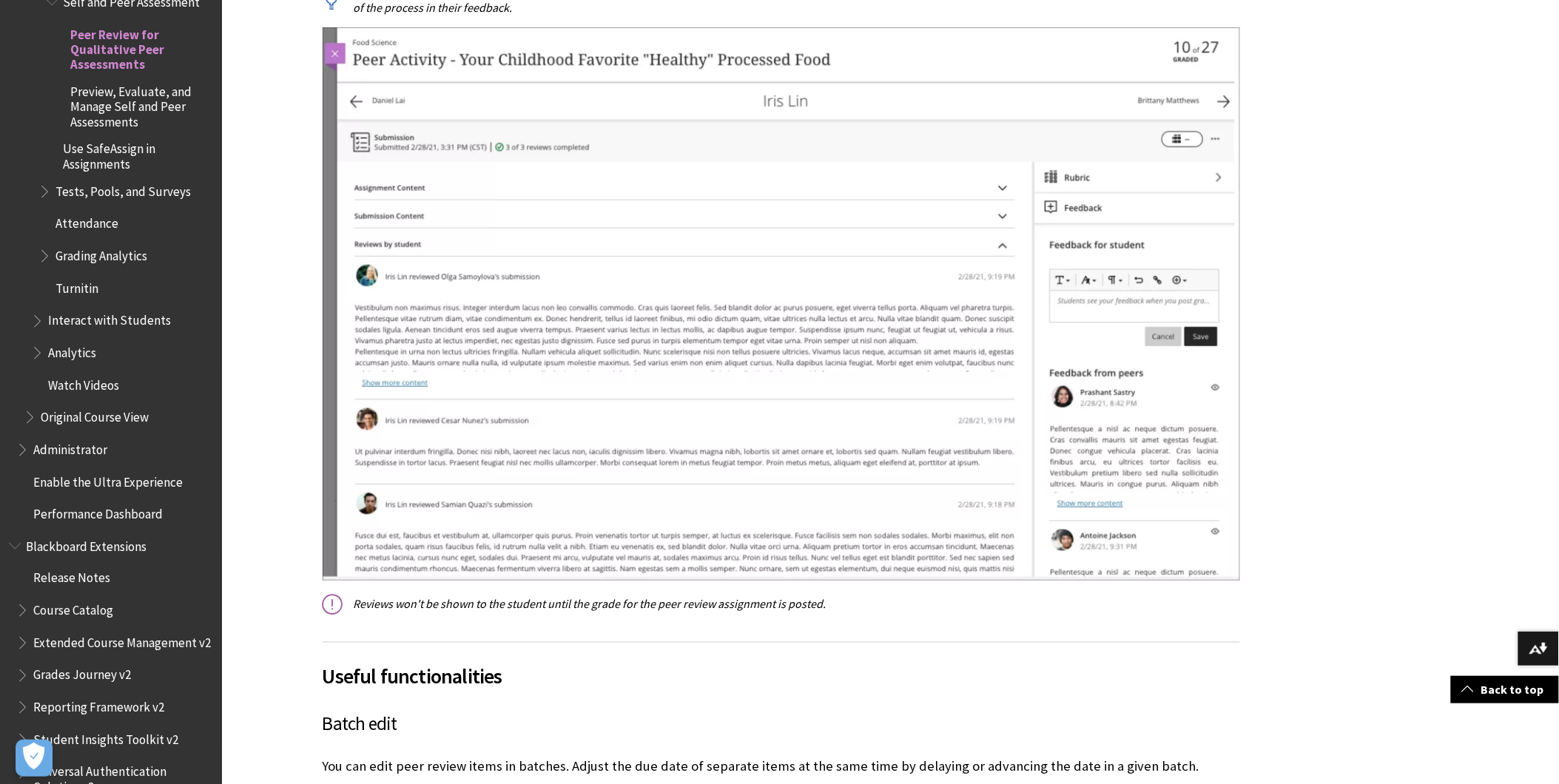
scroll to position [6240, 0]
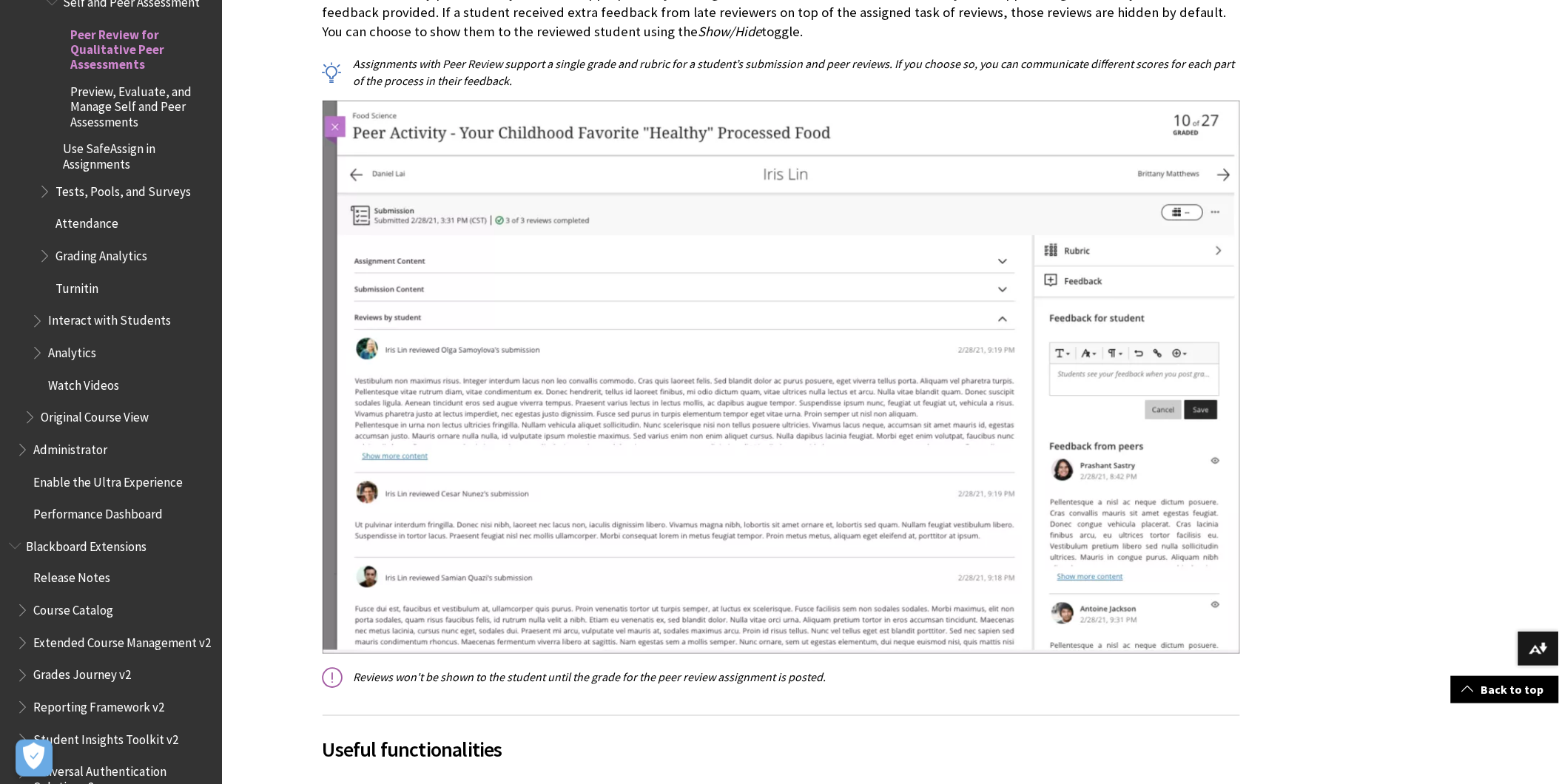
scroll to position [6224, 0]
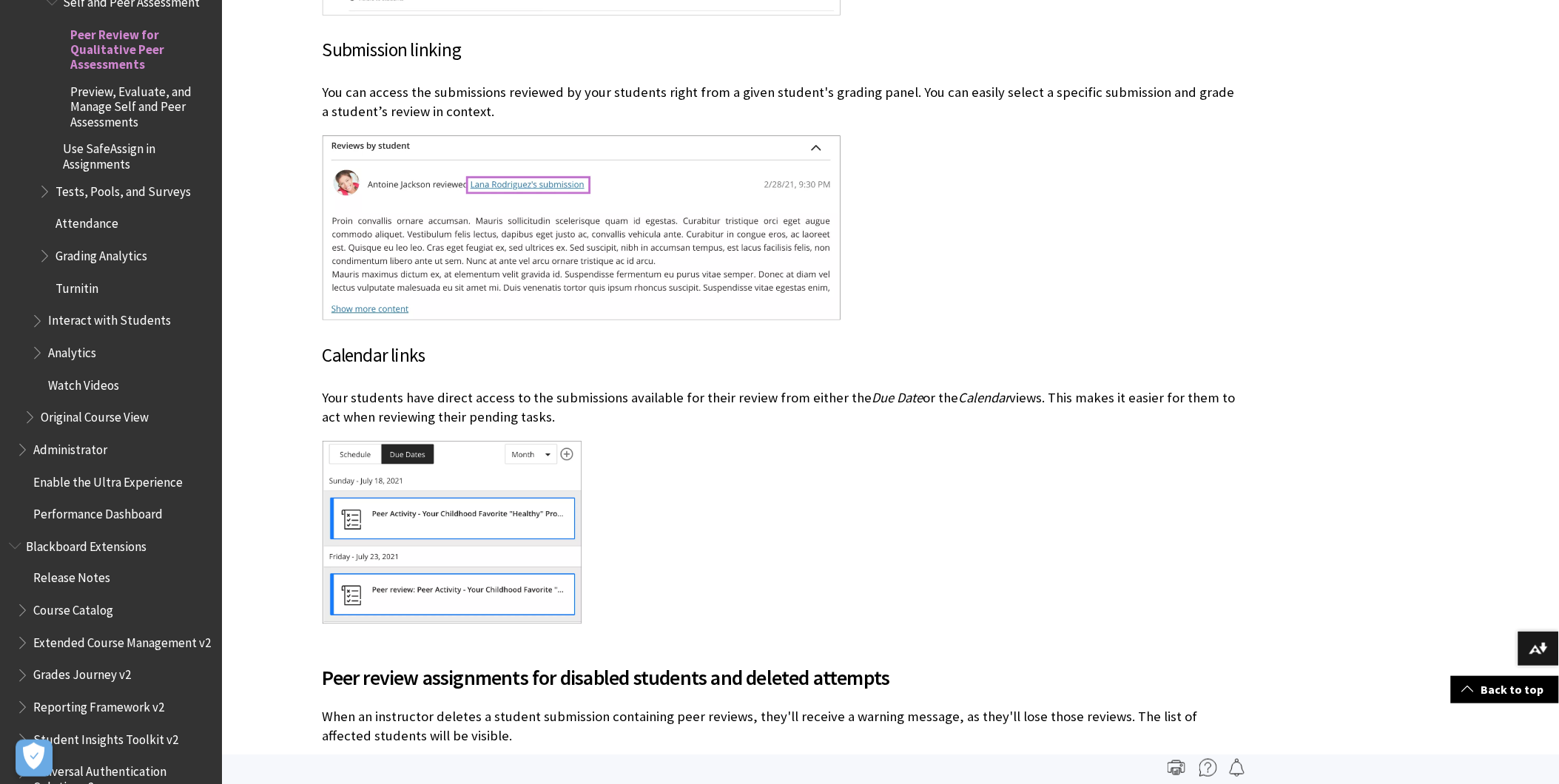
scroll to position [7096, 0]
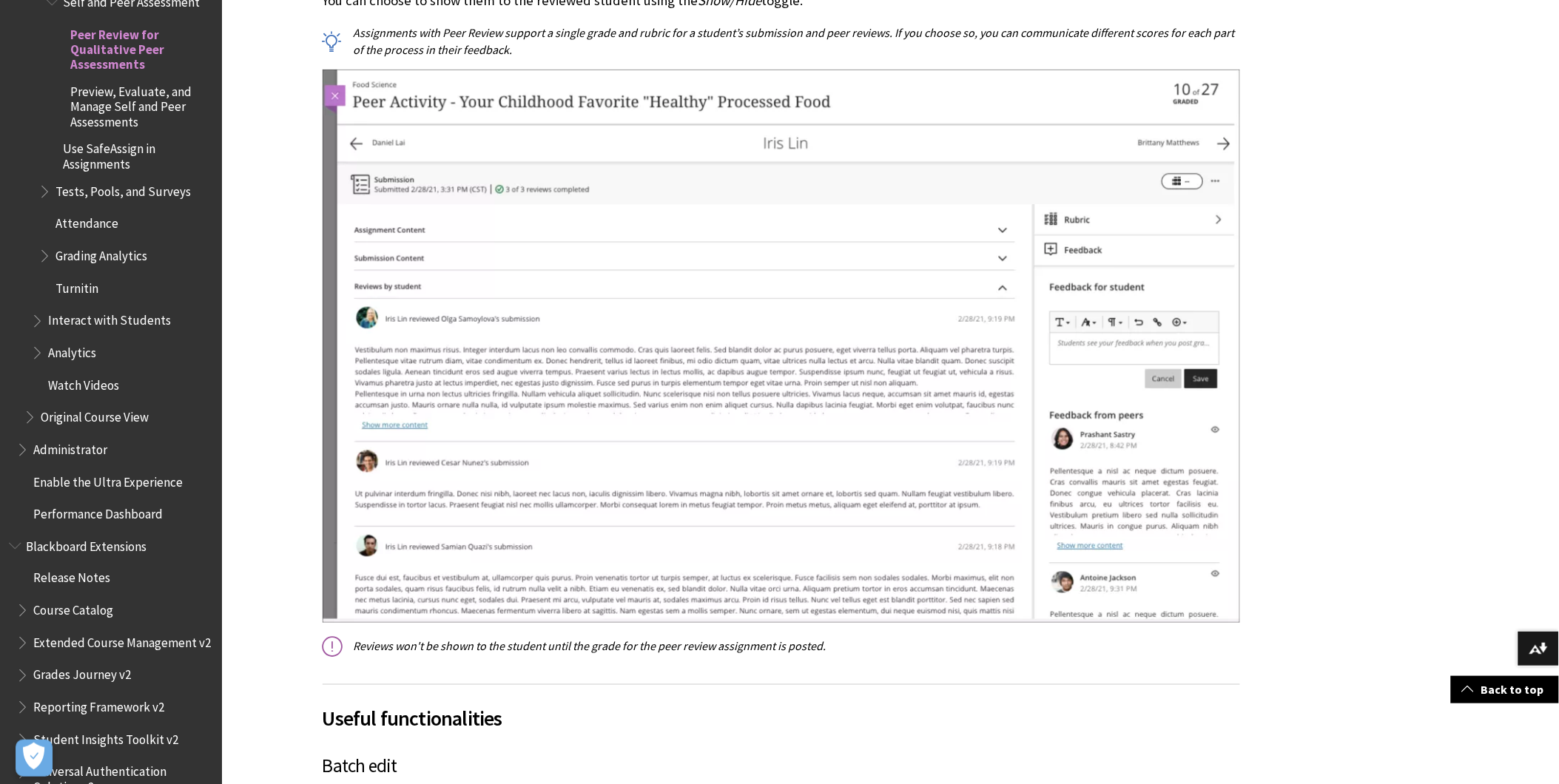
scroll to position [6223, 0]
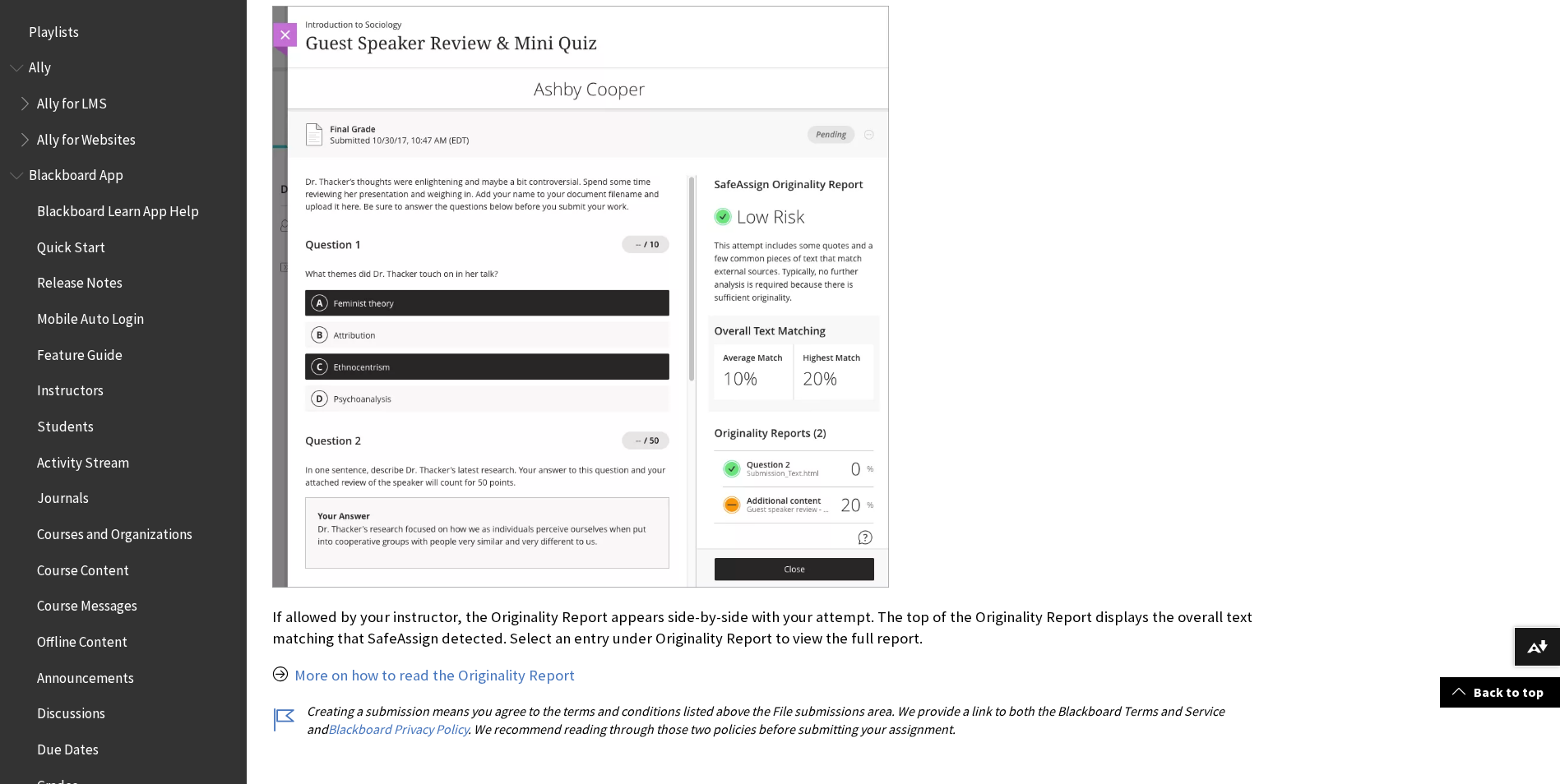
scroll to position [934, 0]
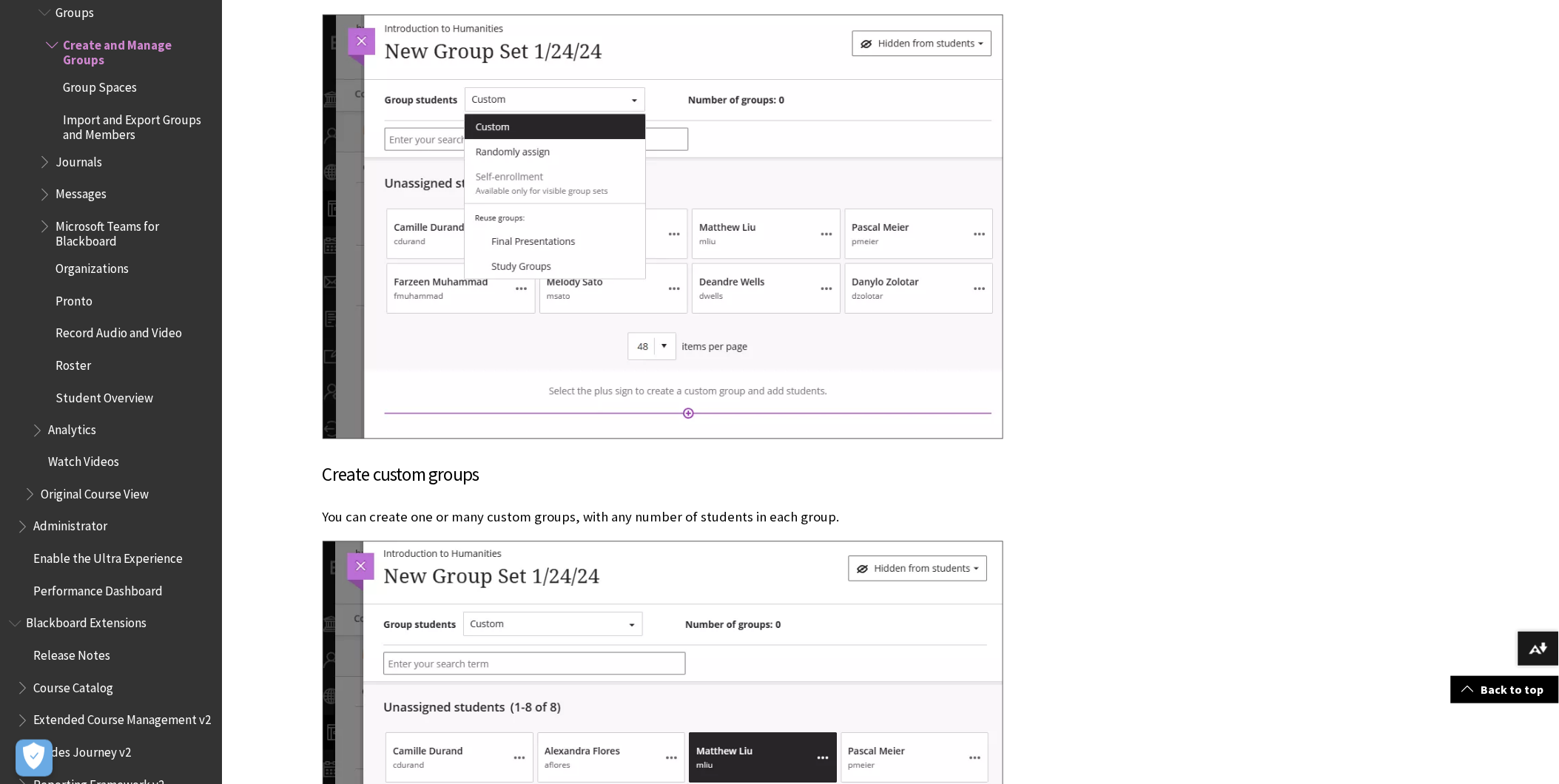
scroll to position [2910, 0]
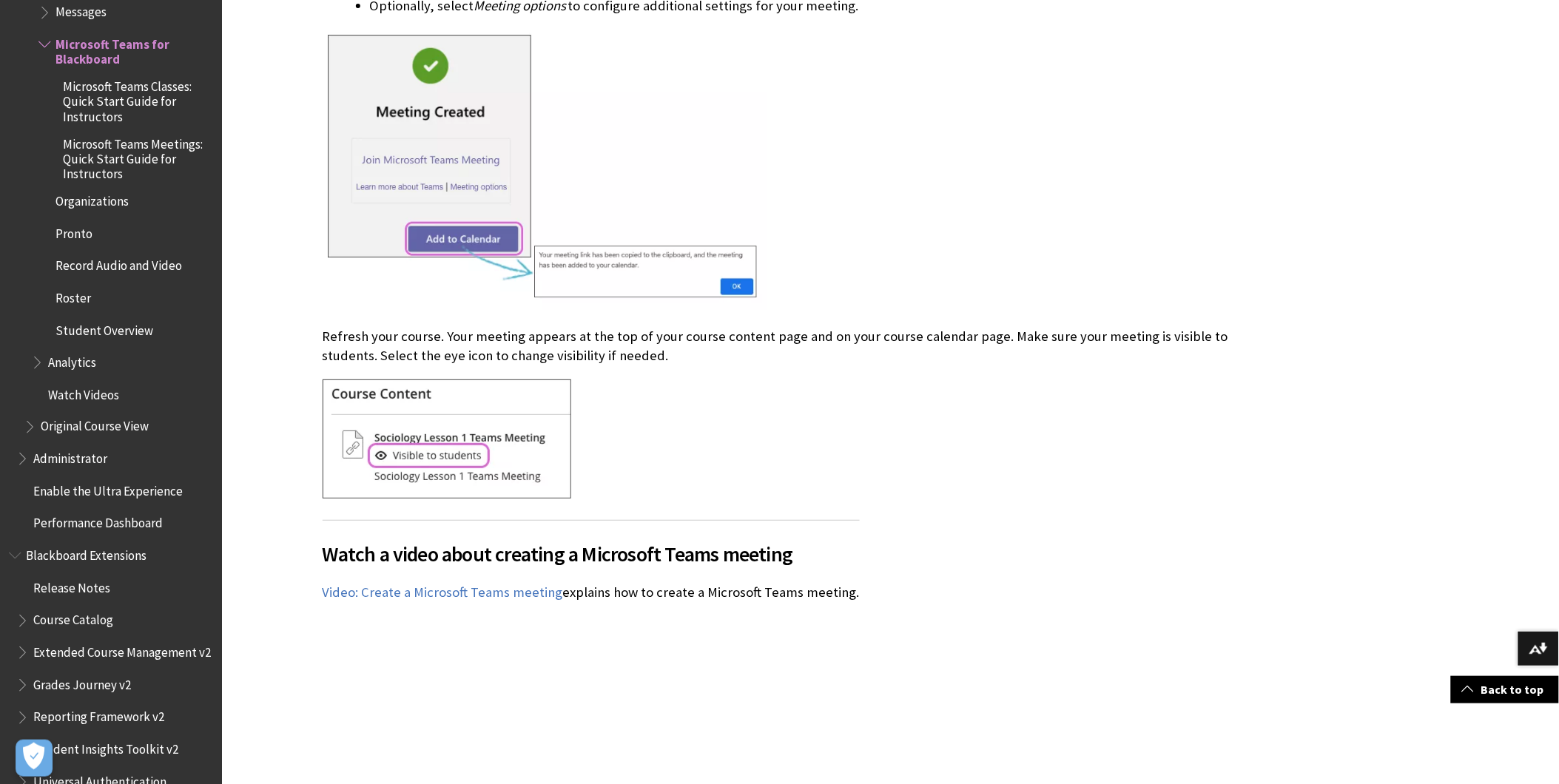
scroll to position [1480, 0]
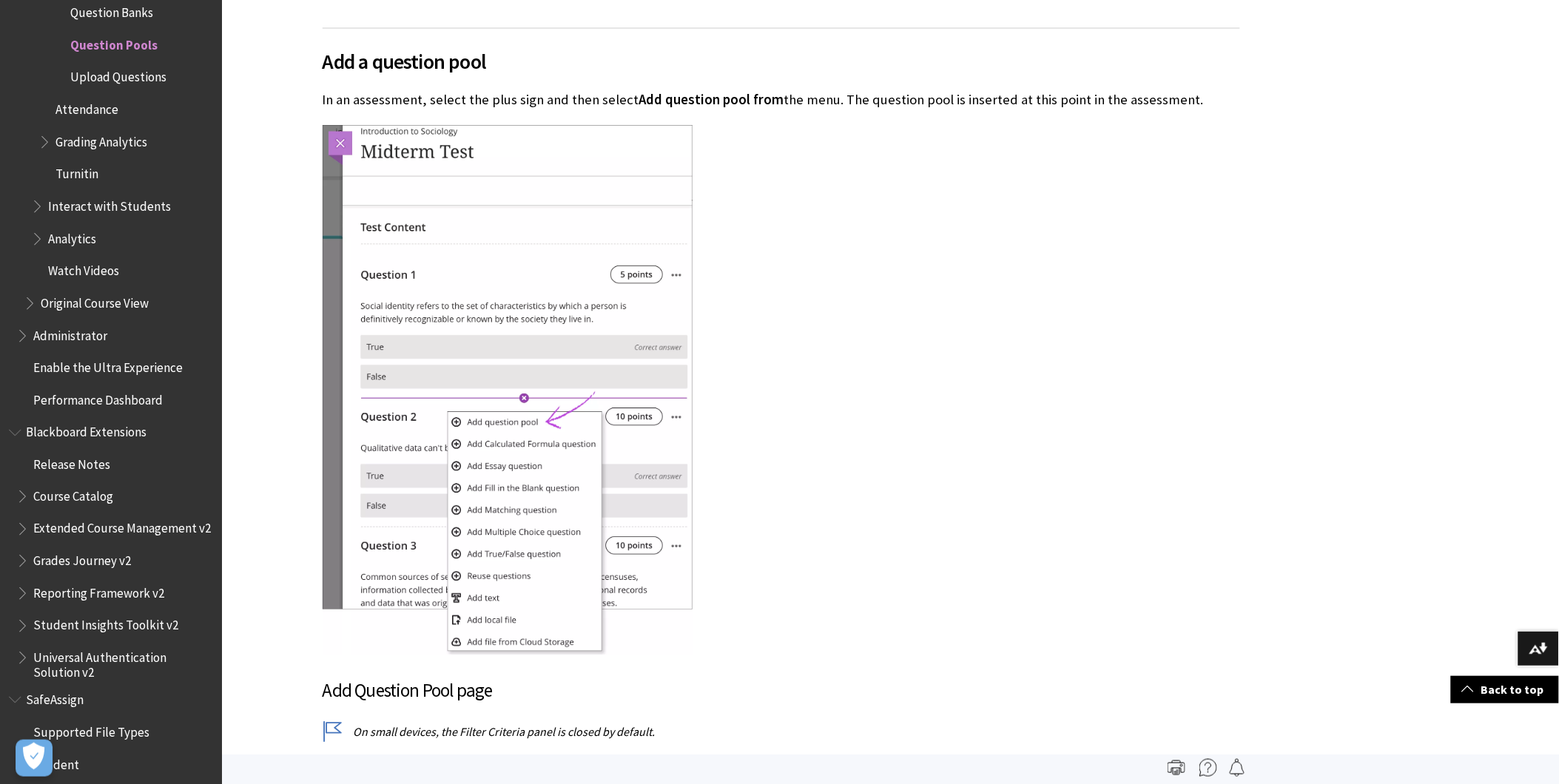
scroll to position [1184, 0]
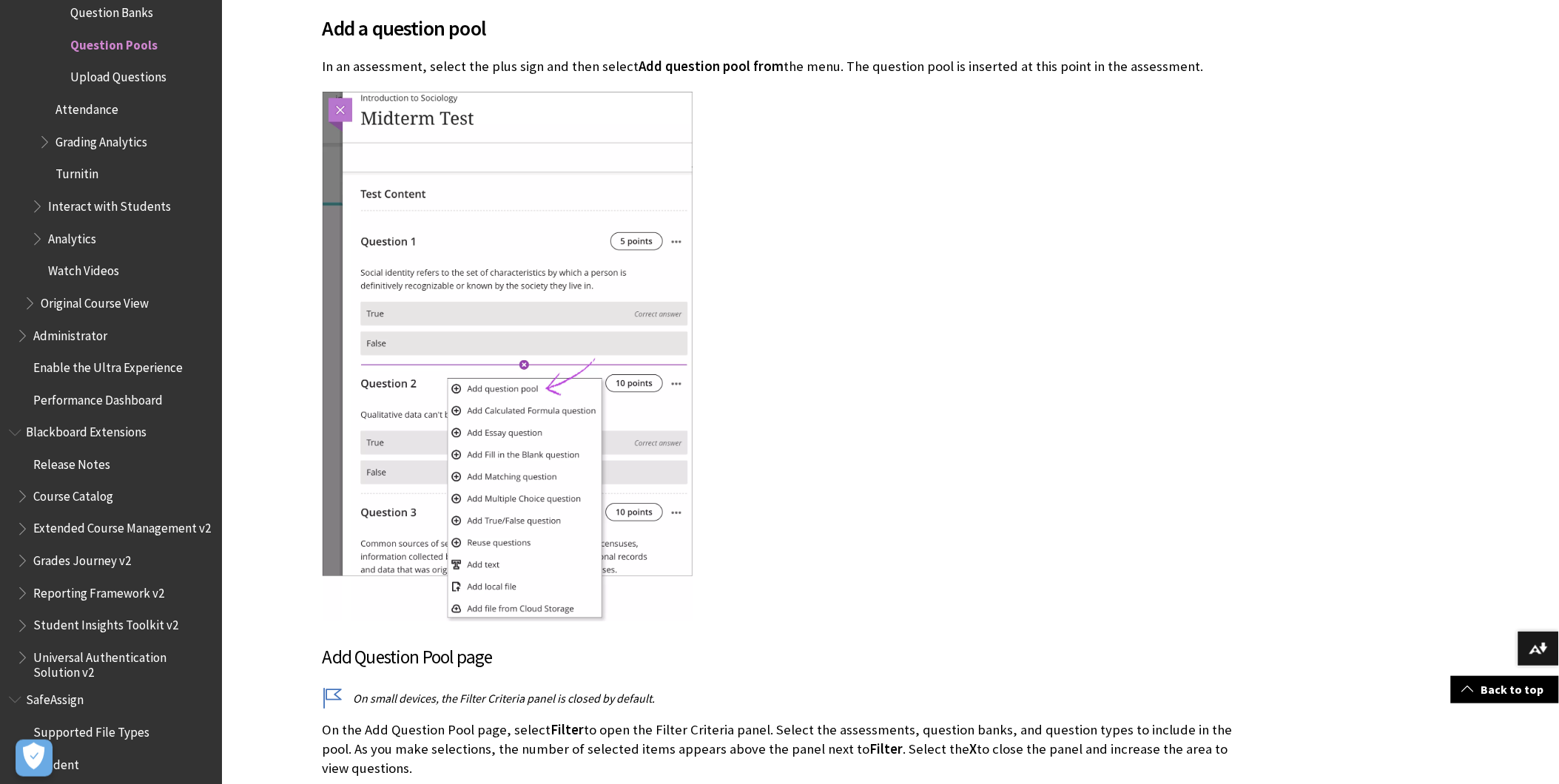
click at [896, 265] on div at bounding box center [781, 357] width 918 height 535
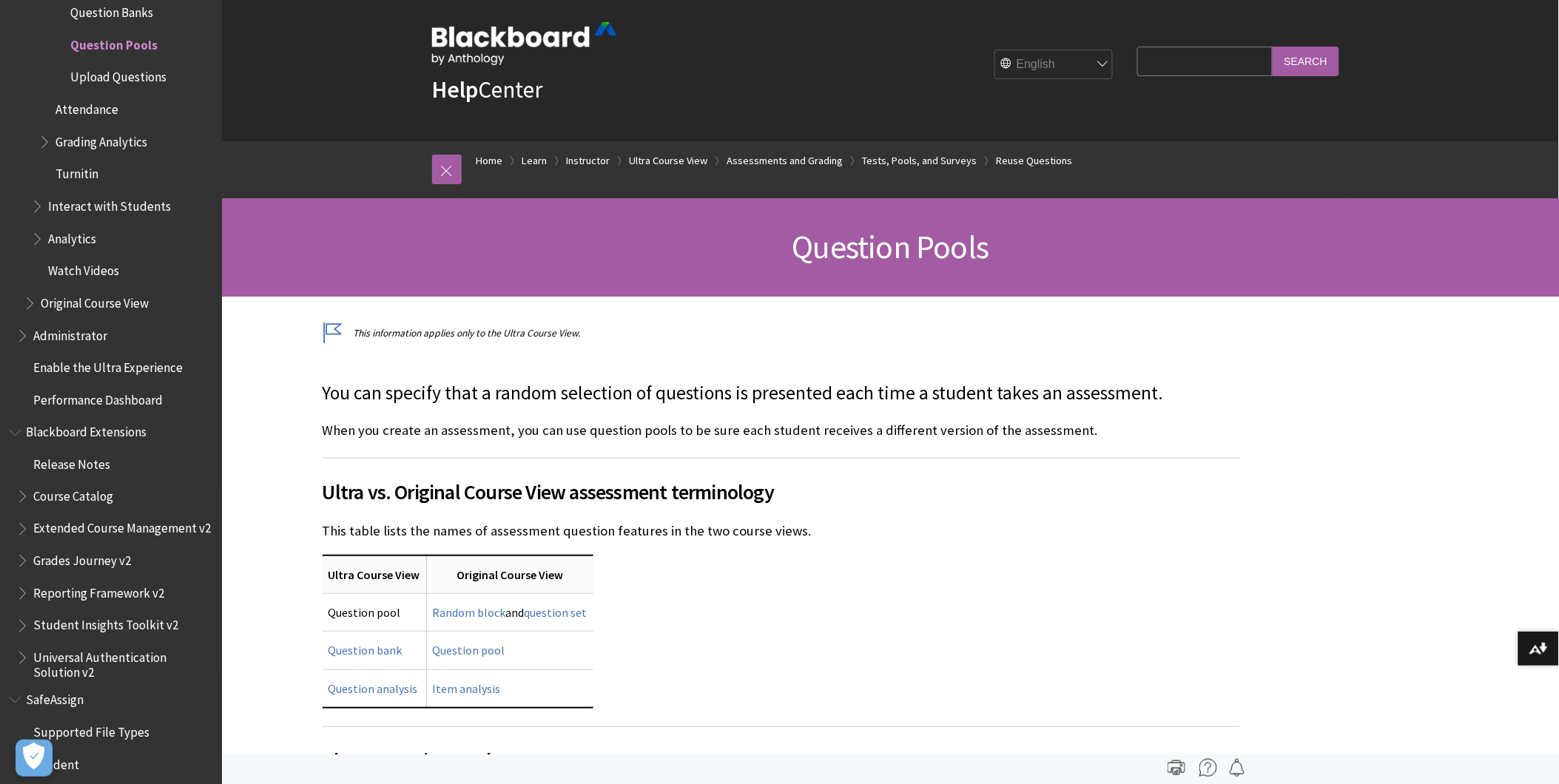
scroll to position [0, 0]
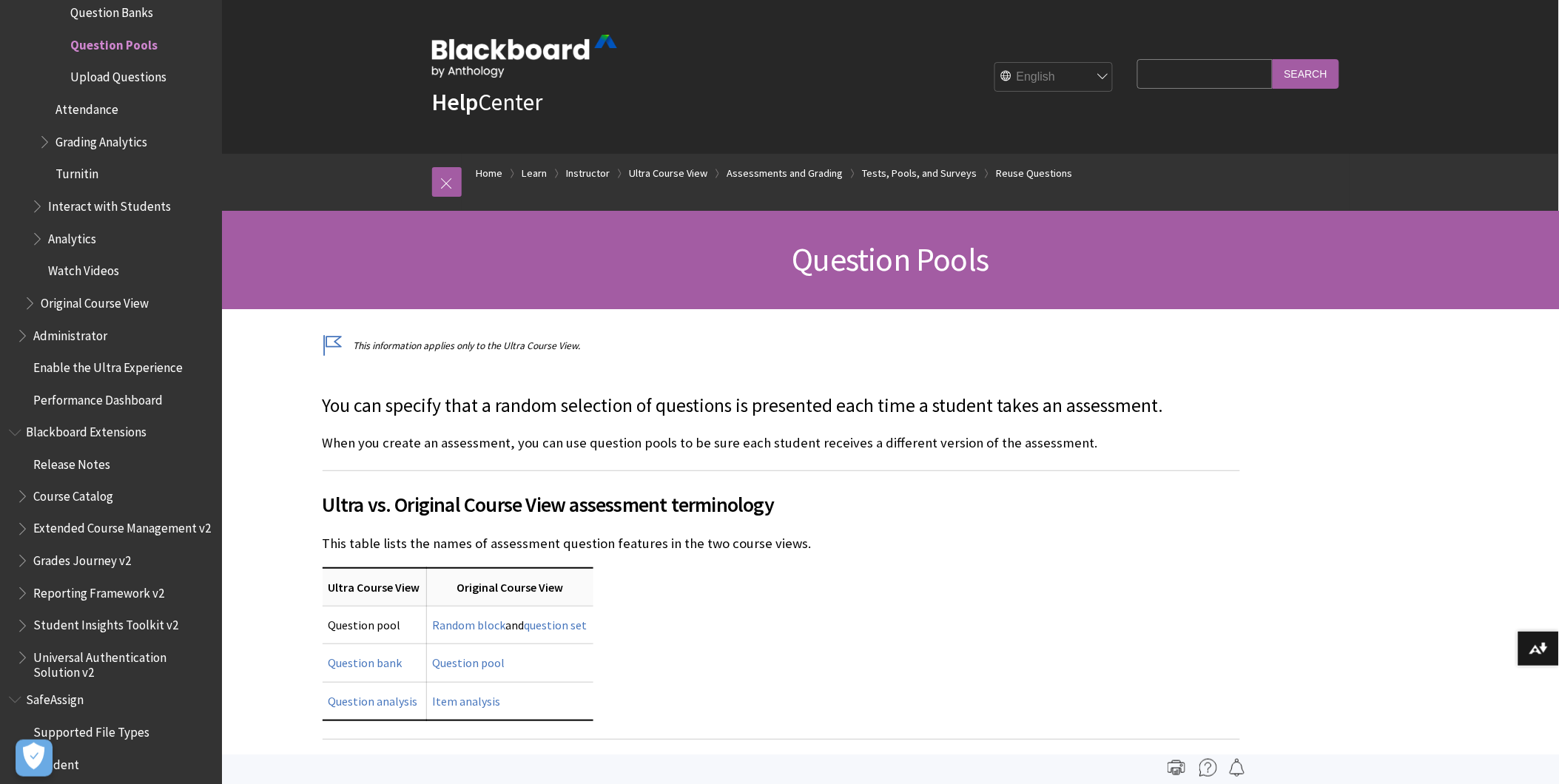
click at [1172, 72] on input "Search Query" at bounding box center [1204, 74] width 135 height 29
type input "test"
click at [1273, 59] on input "Search" at bounding box center [1306, 74] width 67 height 29
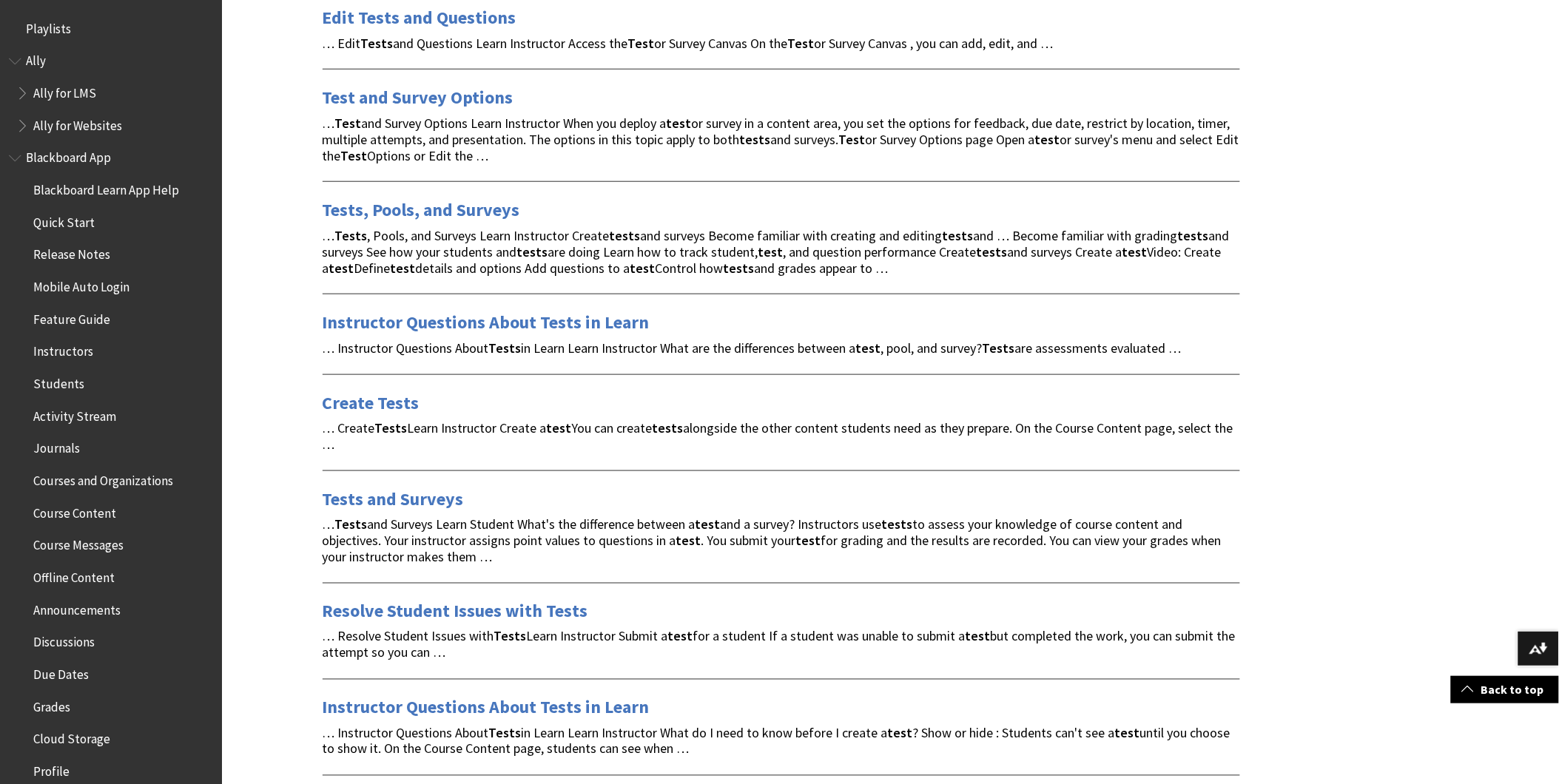
scroll to position [411, 0]
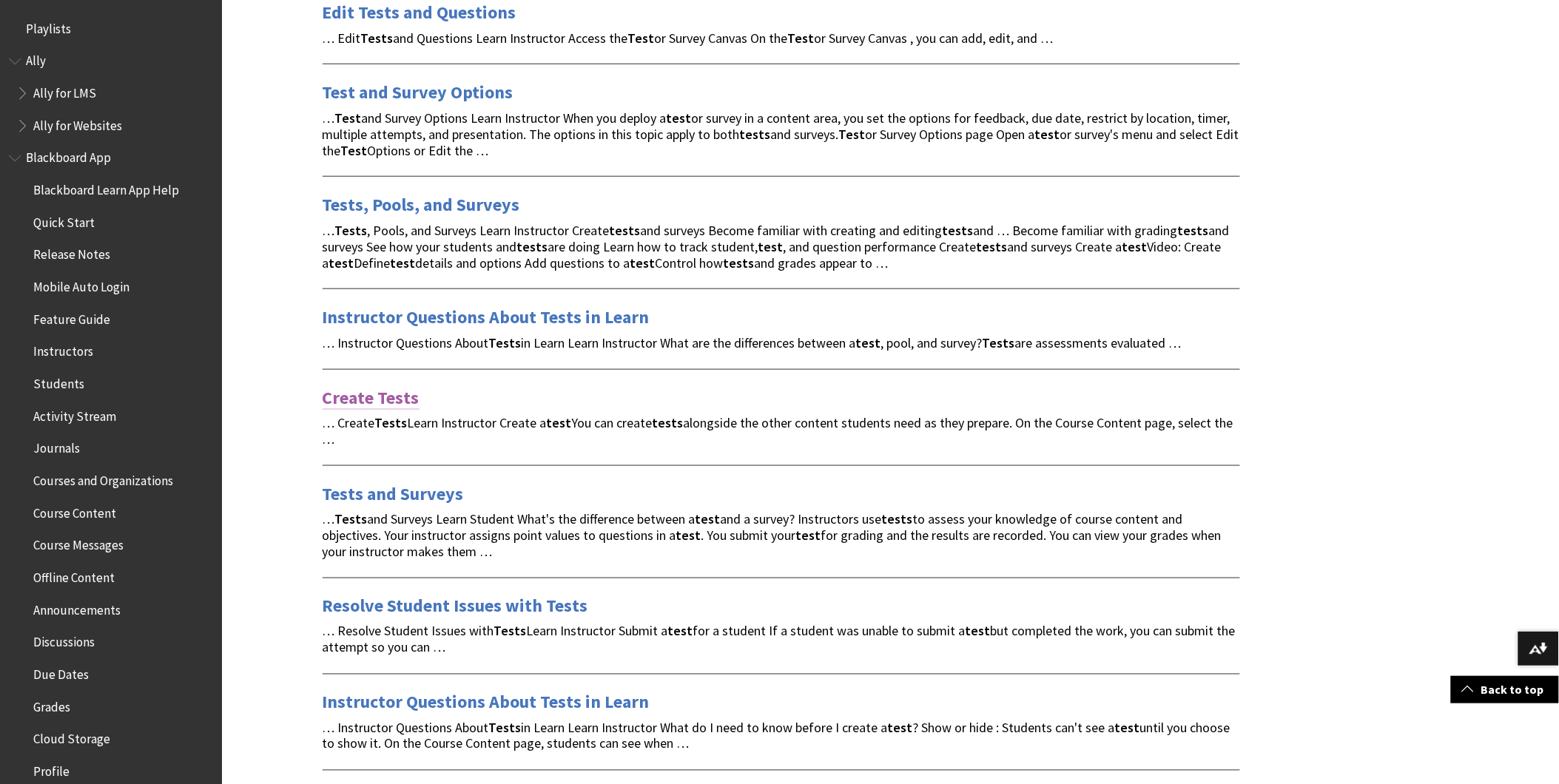
click at [342, 395] on link "Create Tests" at bounding box center [371, 398] width 97 height 24
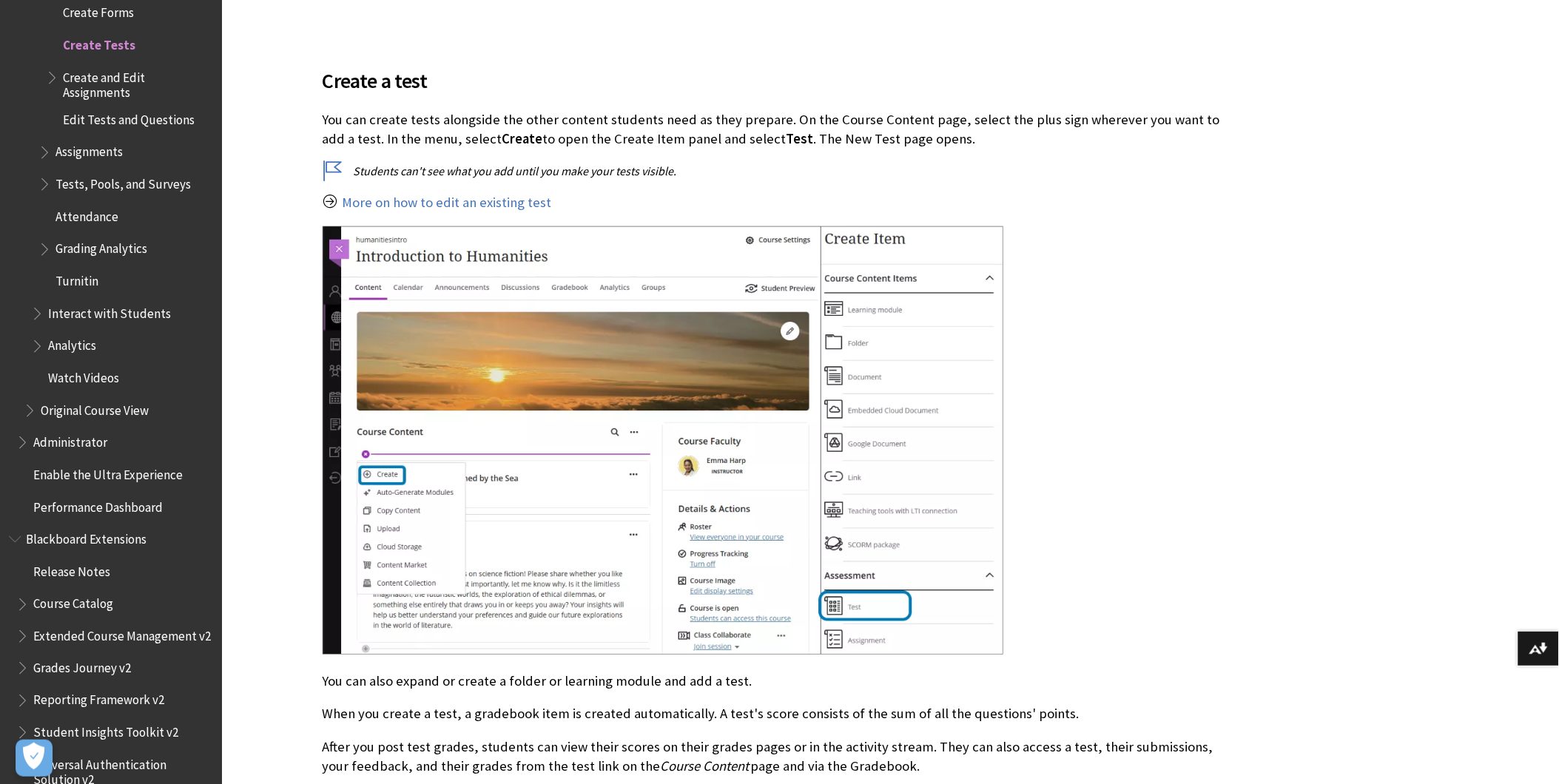
scroll to position [329, 0]
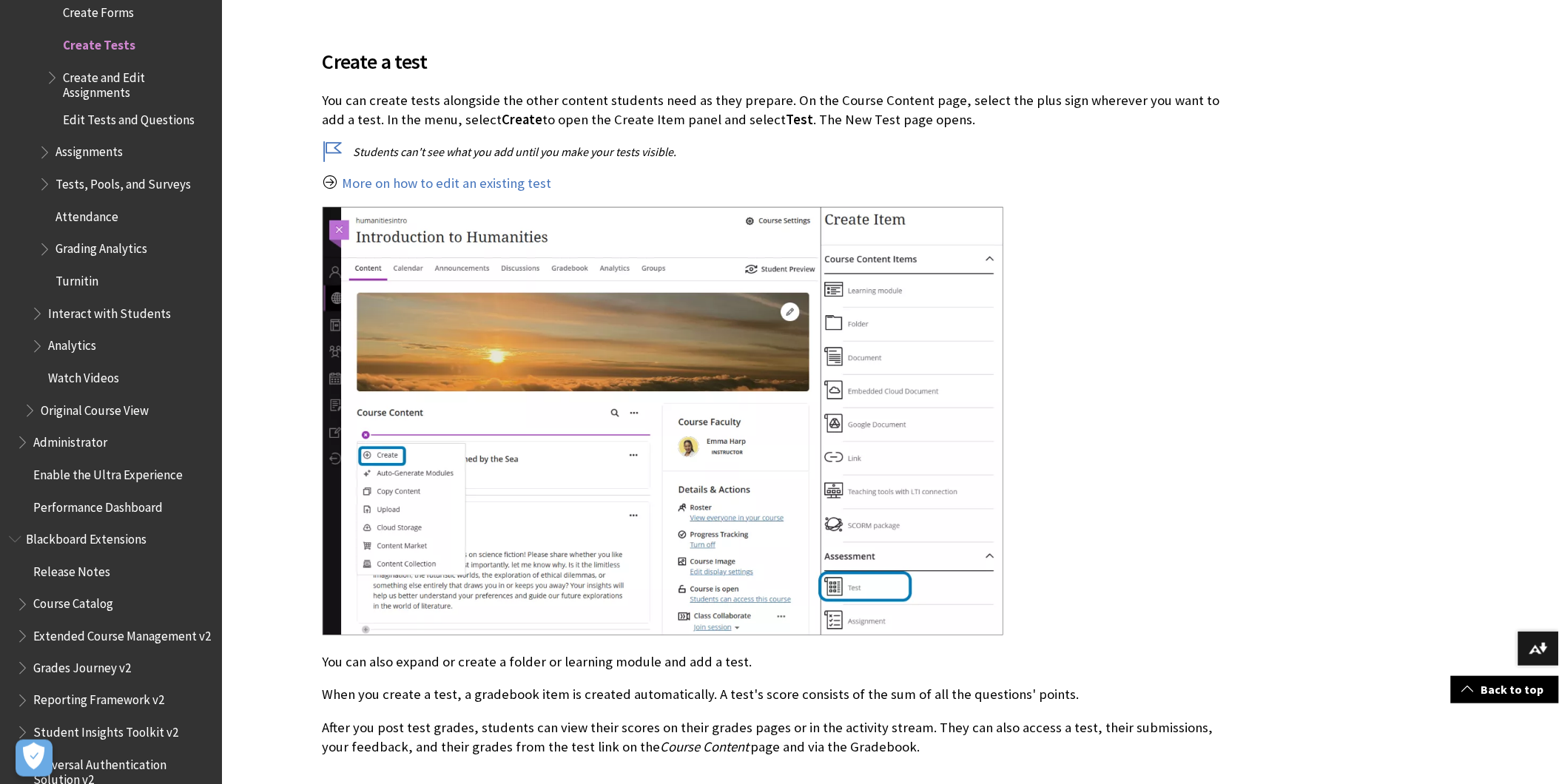
click at [1136, 304] on div at bounding box center [781, 423] width 918 height 432
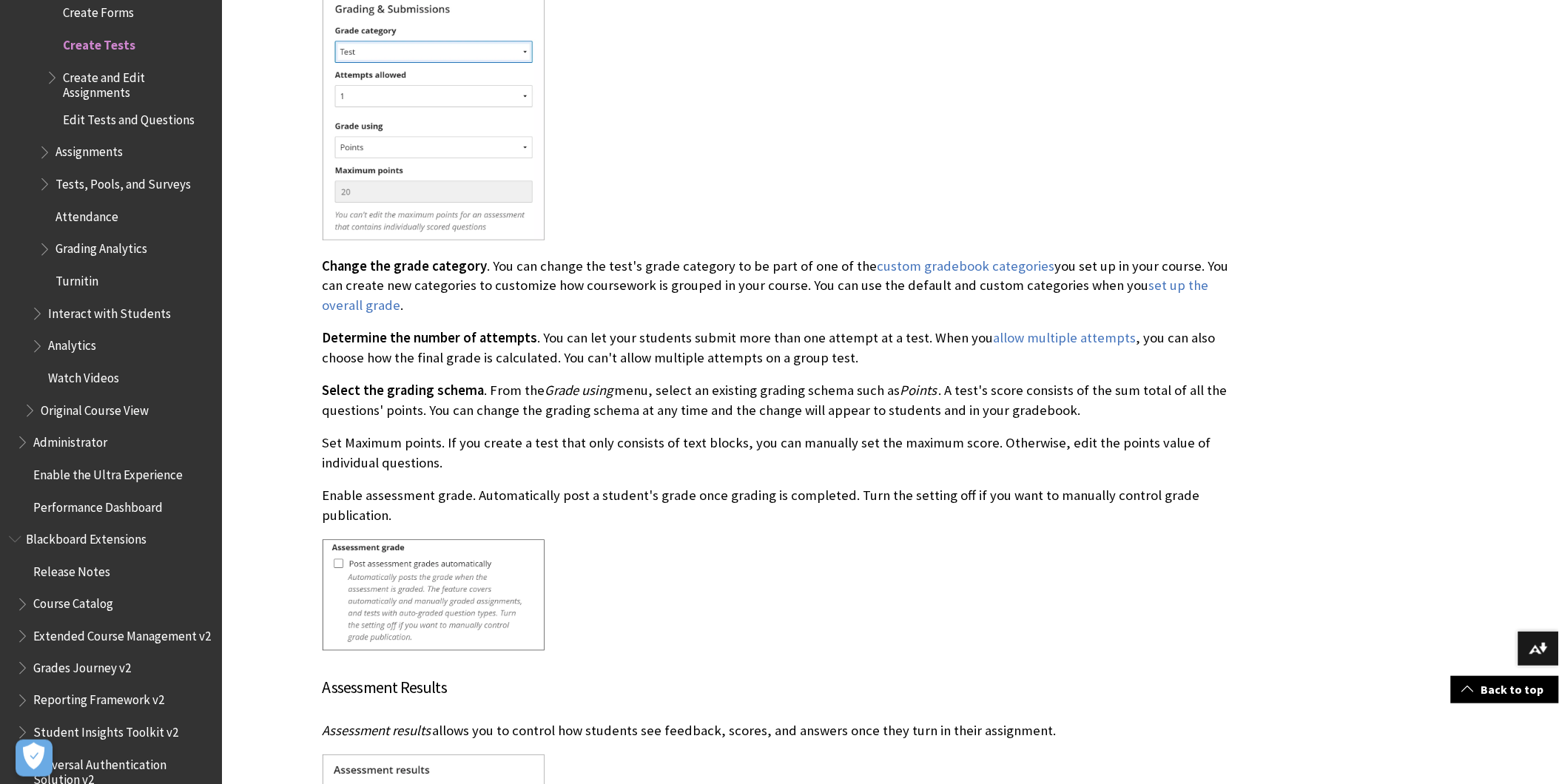
scroll to position [8928, 0]
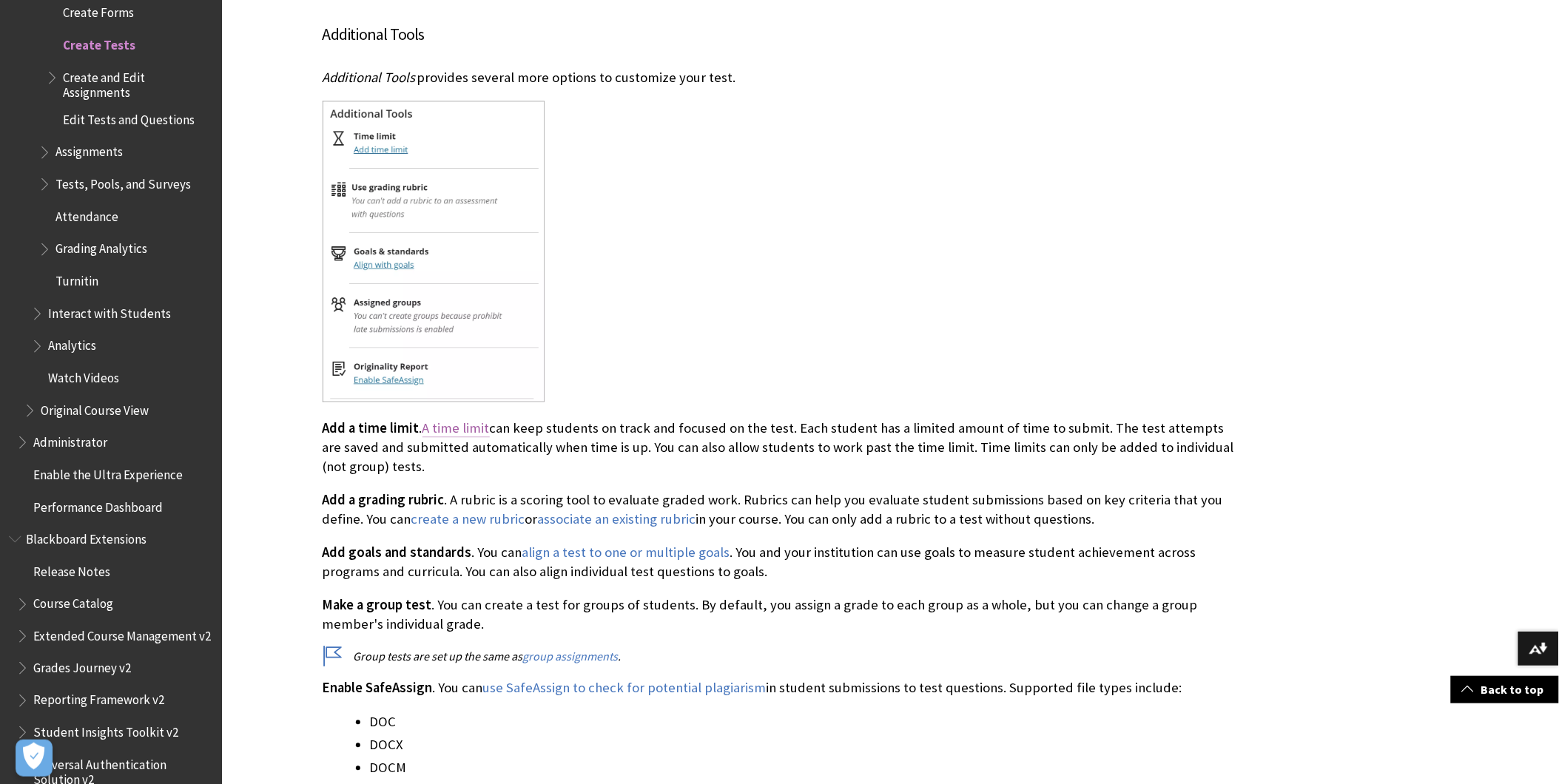
click at [468, 420] on link "A time limit" at bounding box center [456, 429] width 68 height 18
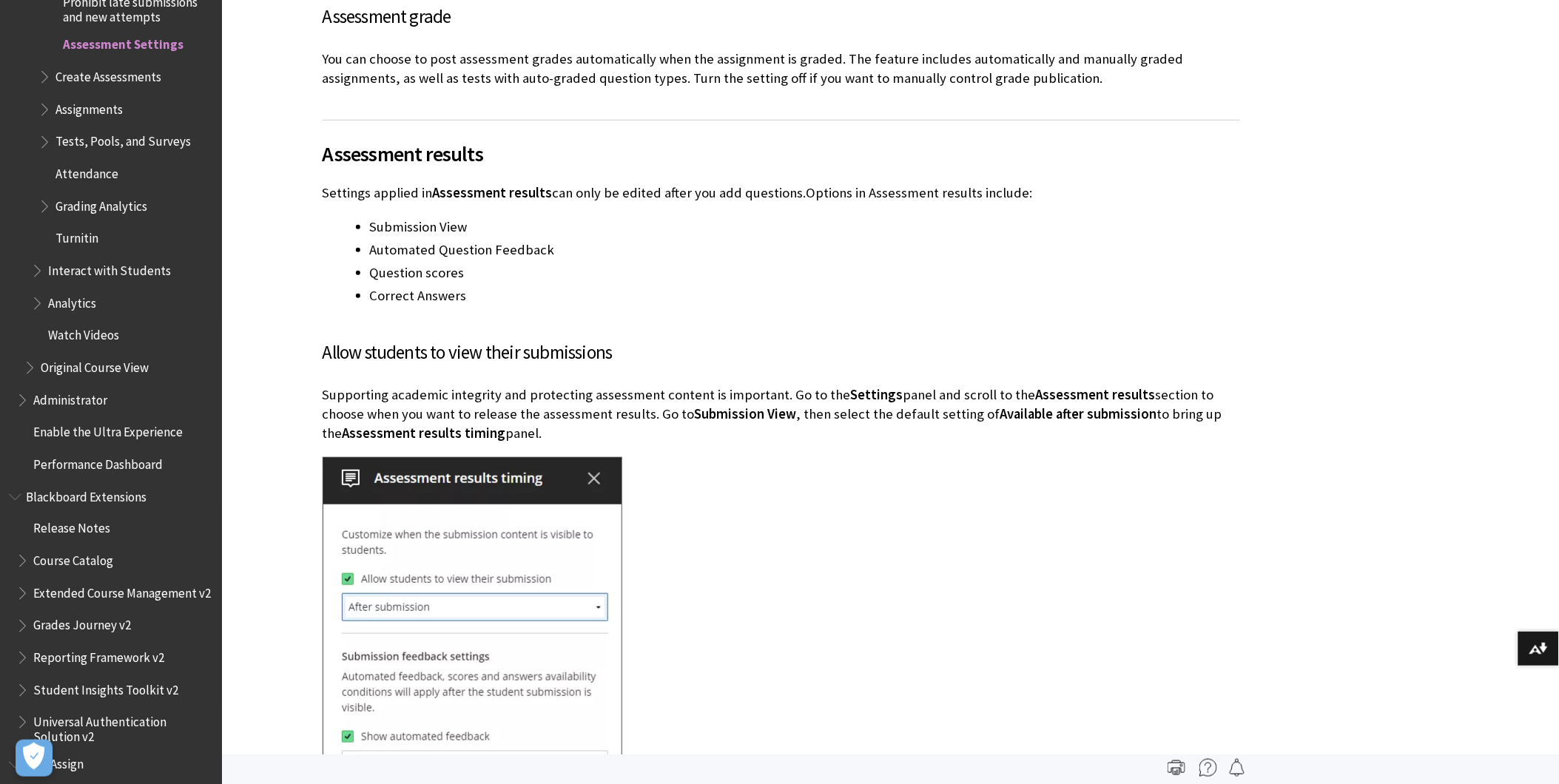
scroll to position [6412, 0]
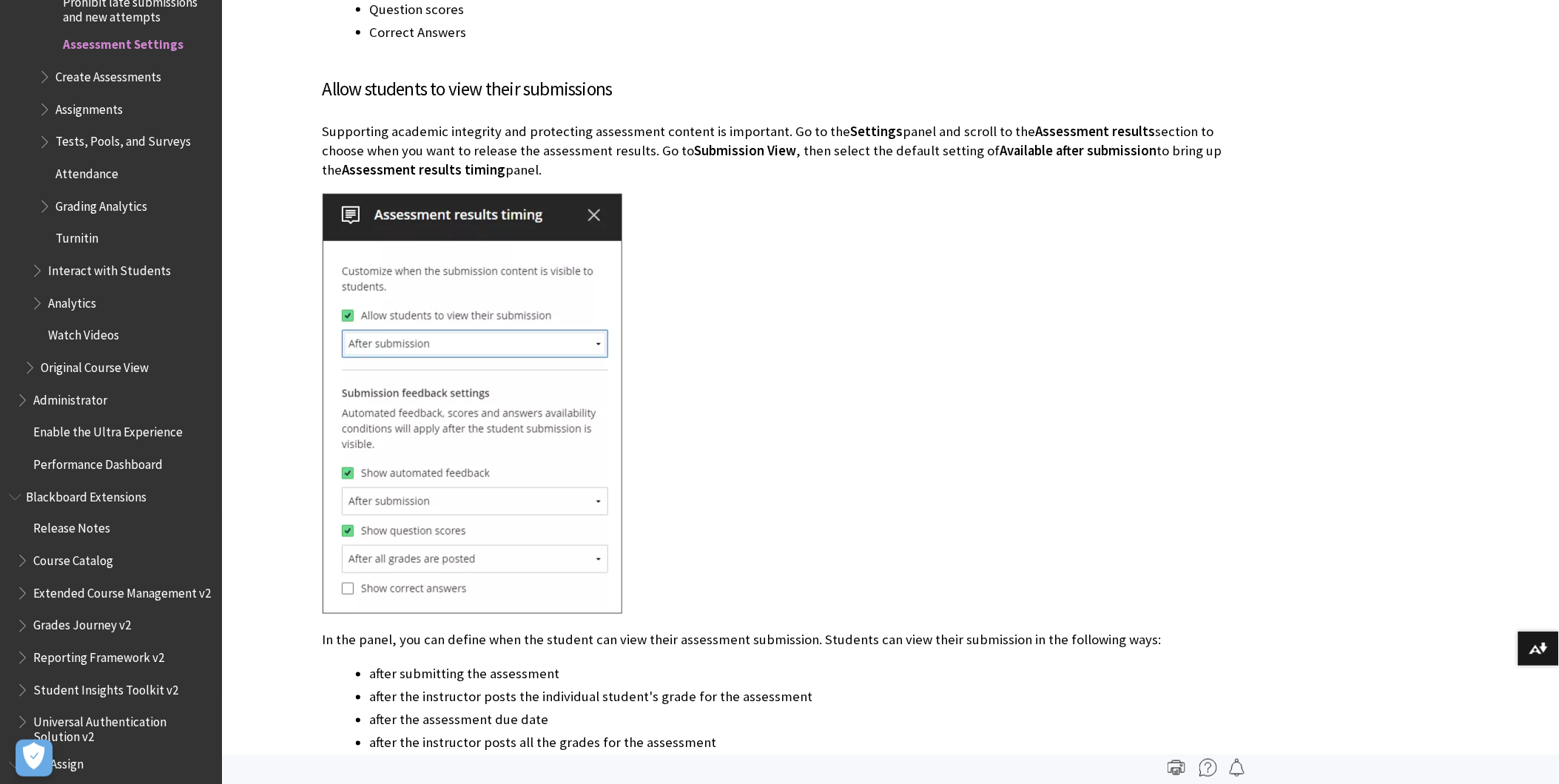
click at [1162, 301] on div at bounding box center [781, 405] width 918 height 424
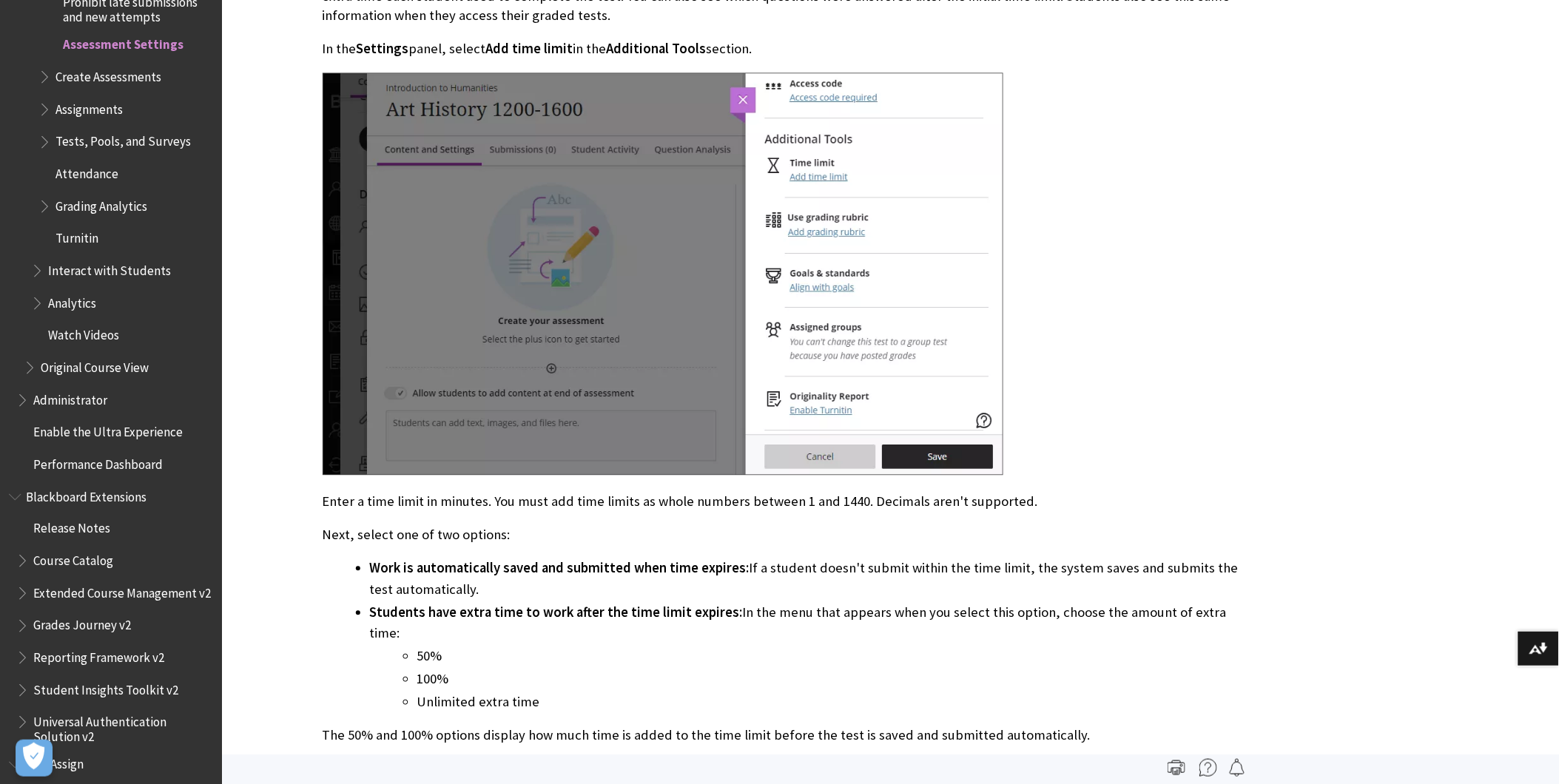
scroll to position [13174, 0]
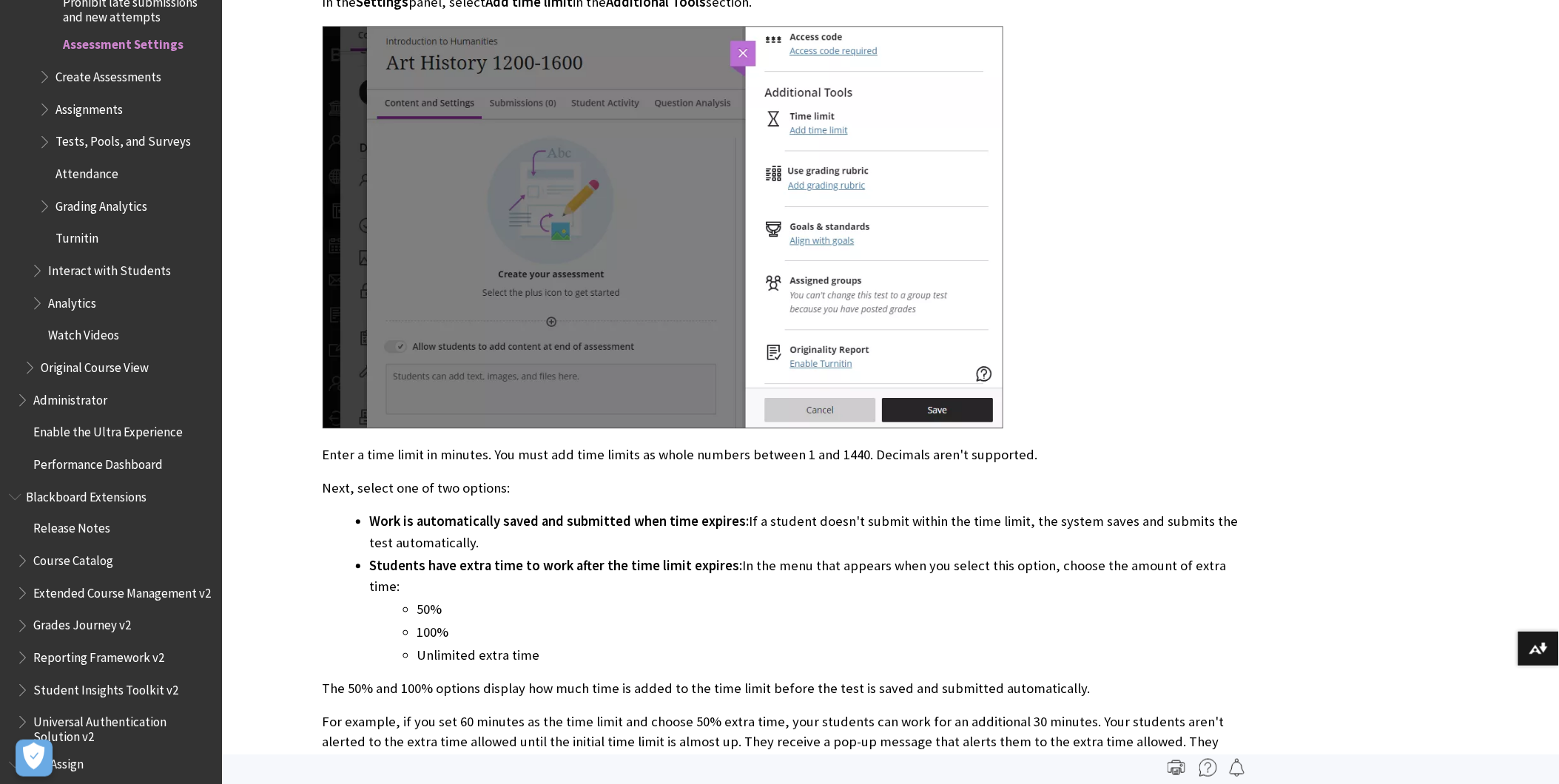
click at [643, 512] on span "Work is automatically saved and submitted when time expires:" at bounding box center [559, 521] width 379 height 17
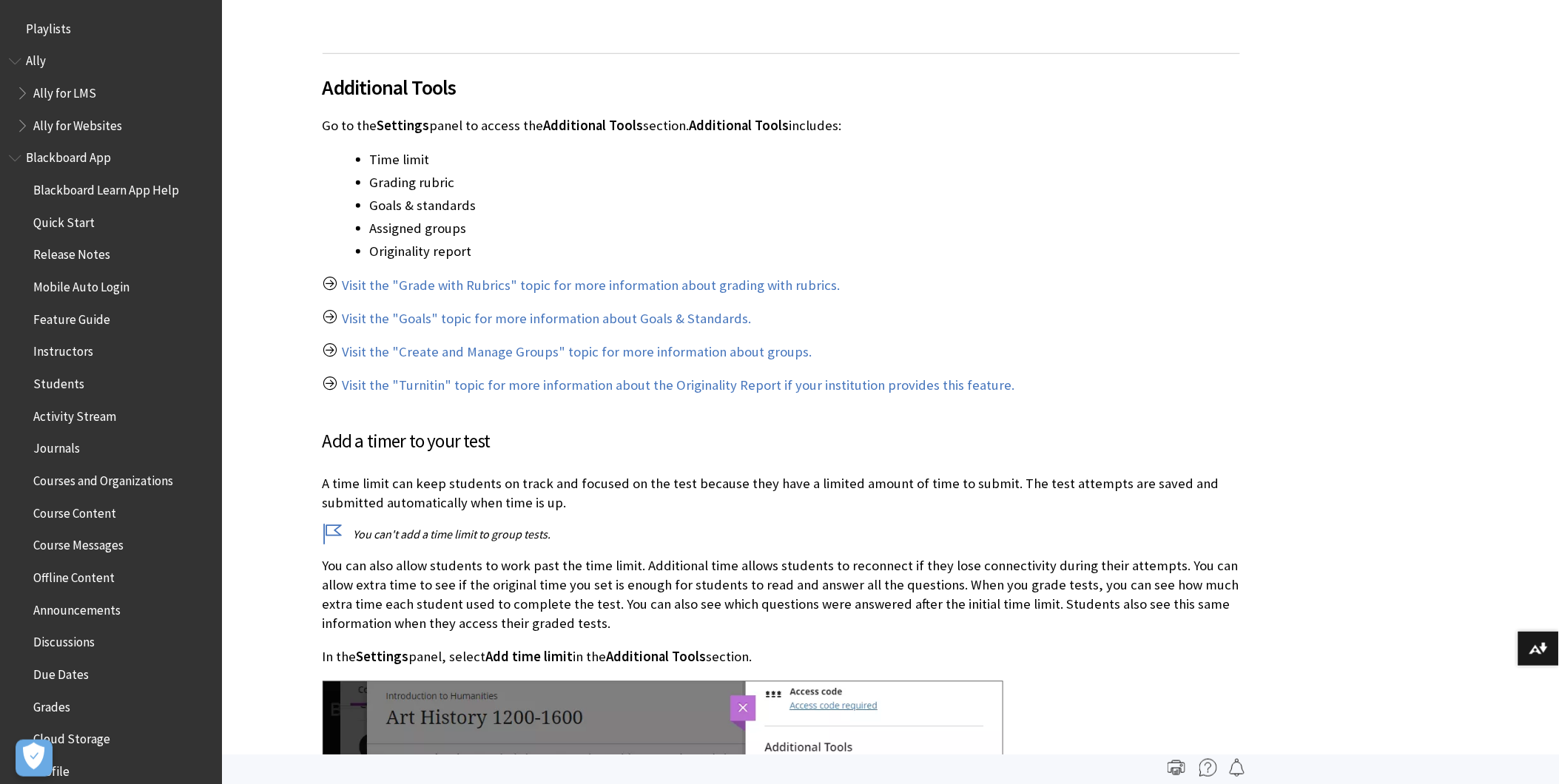
scroll to position [12516, 0]
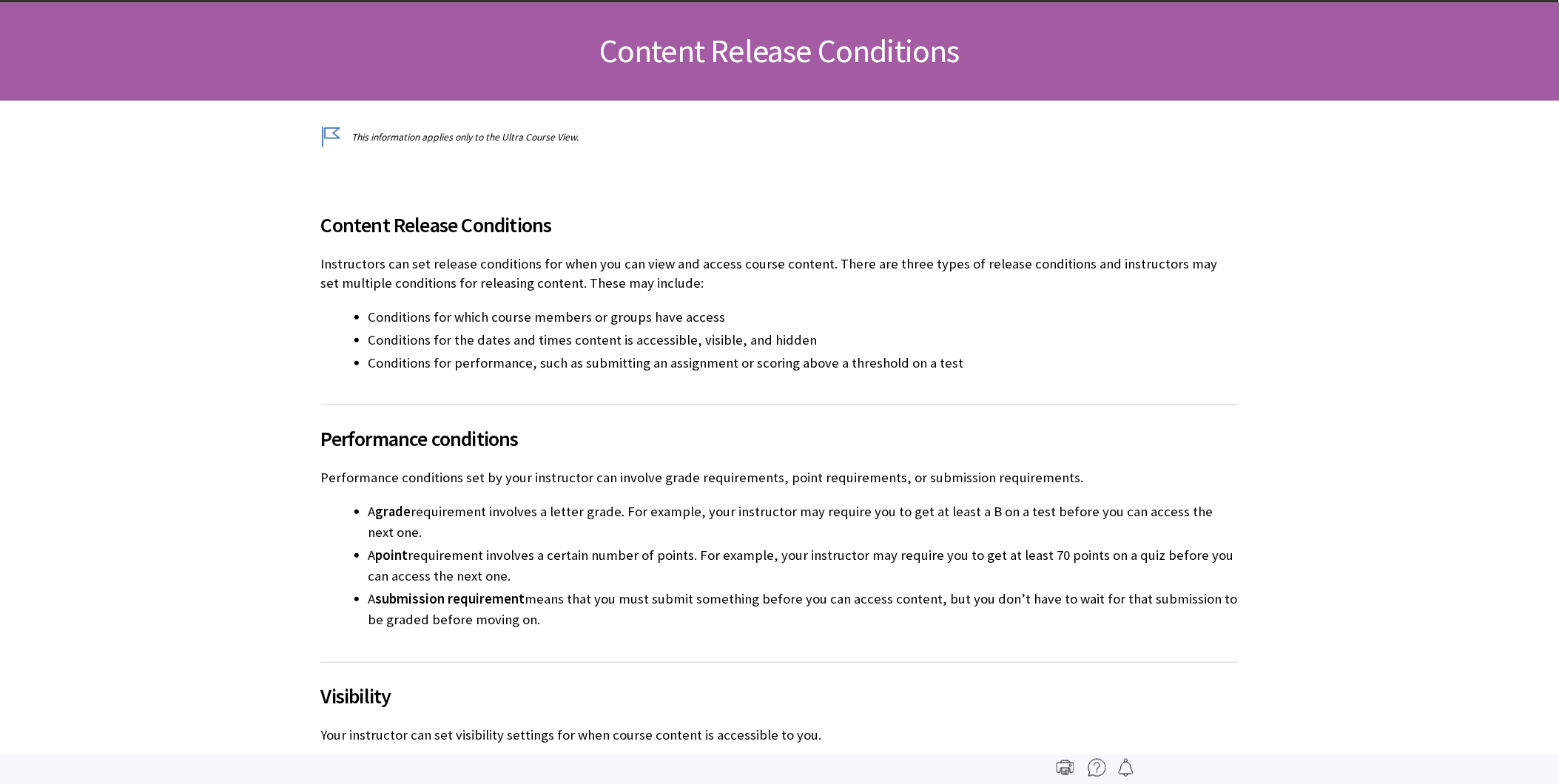
scroll to position [6, 0]
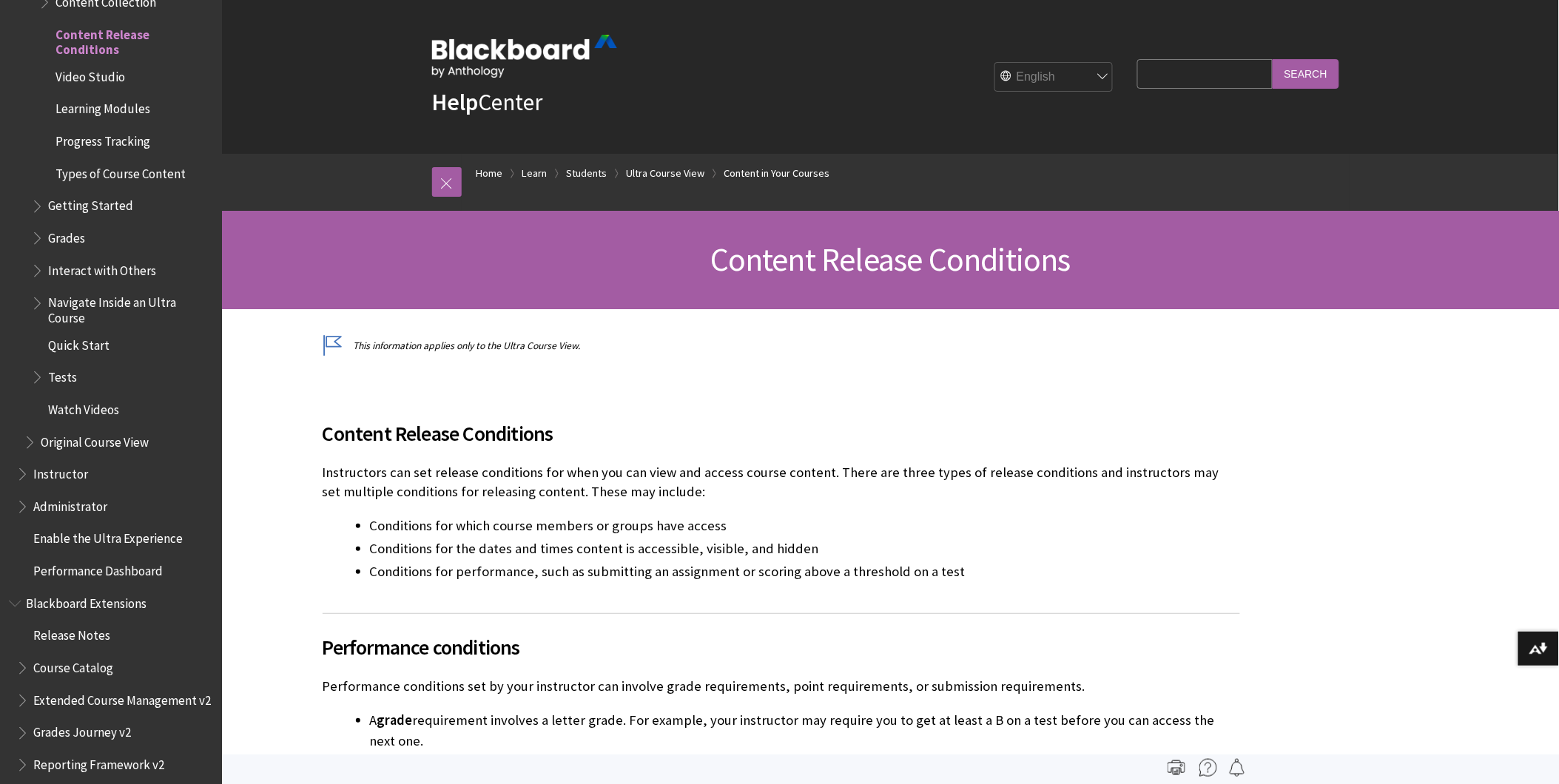
click at [1193, 78] on input "Search Query" at bounding box center [1204, 74] width 135 height 29
type input "release condition"
click at [1273, 59] on input "Search" at bounding box center [1306, 74] width 67 height 29
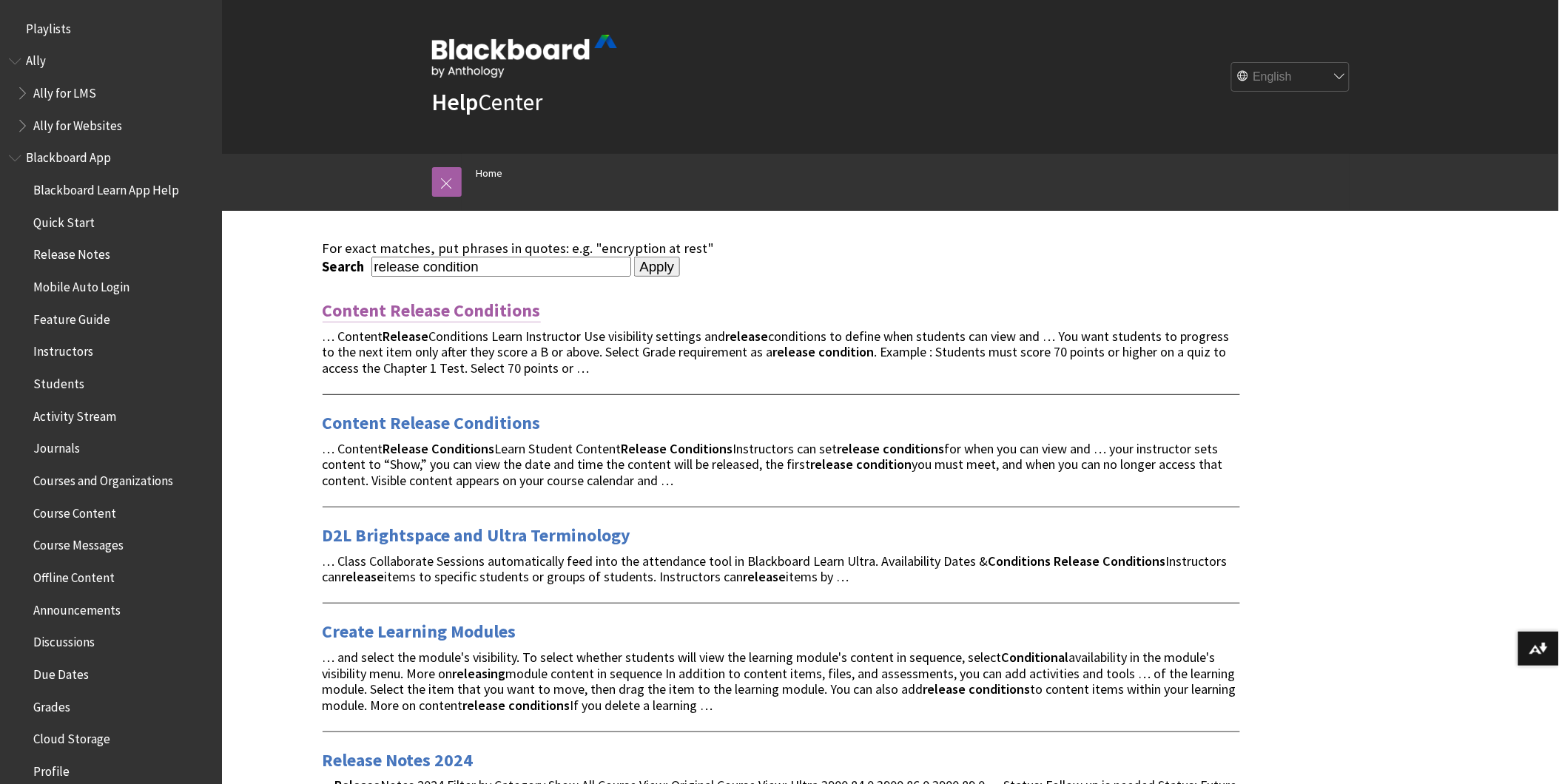
click at [482, 303] on link "Content Release Conditions" at bounding box center [432, 311] width 219 height 24
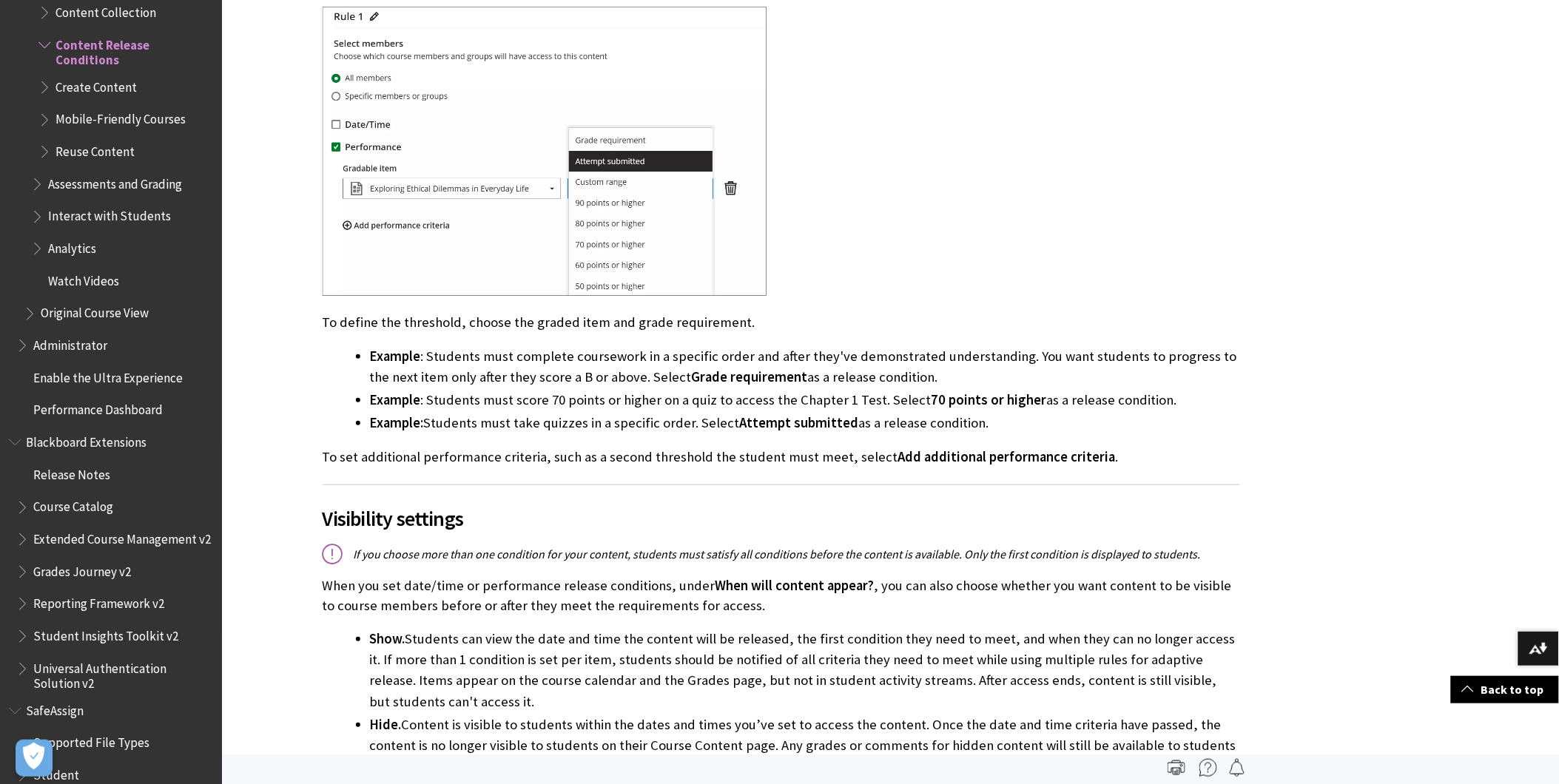
scroll to position [1940, 0]
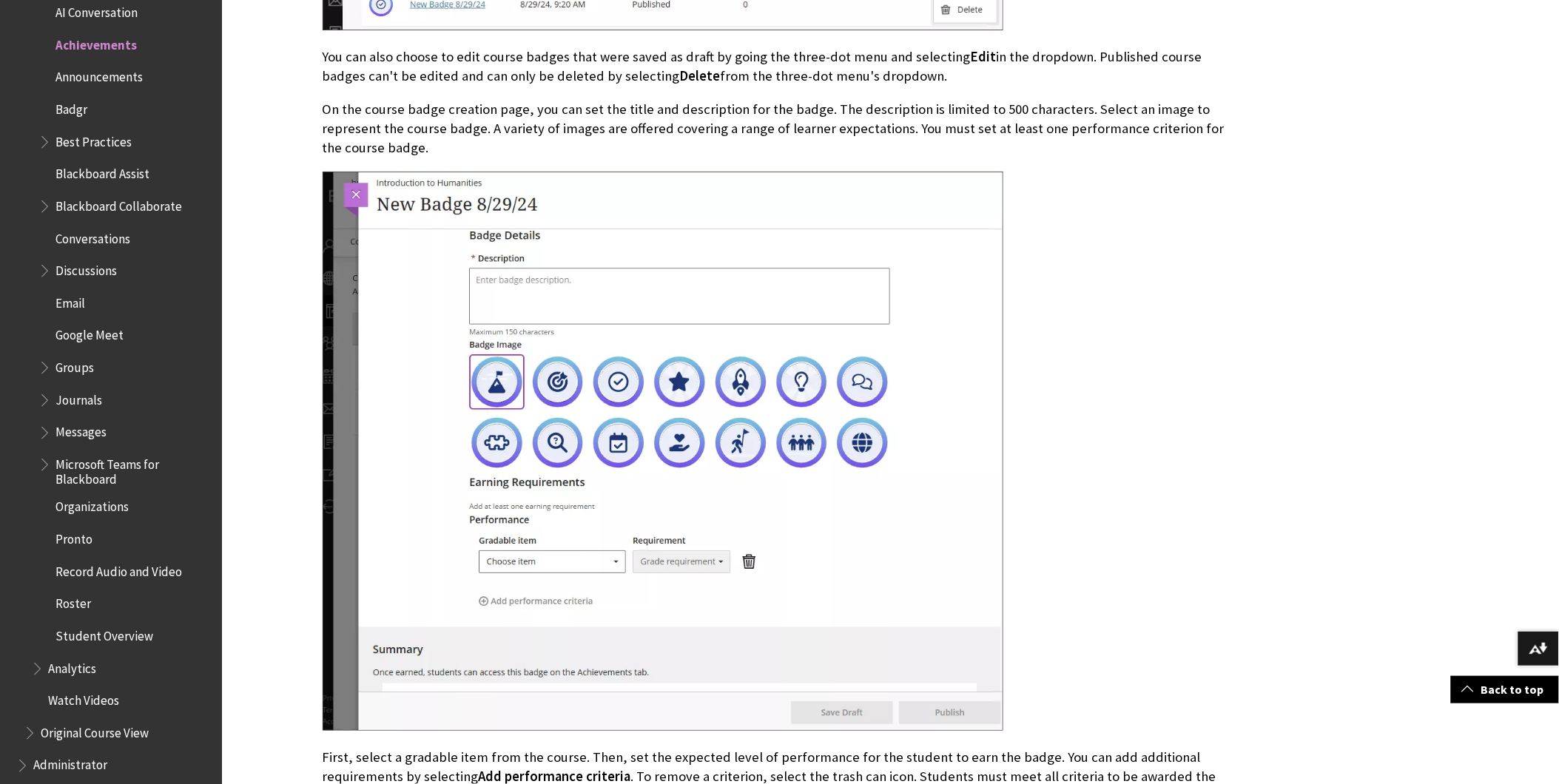
scroll to position [1480, 0]
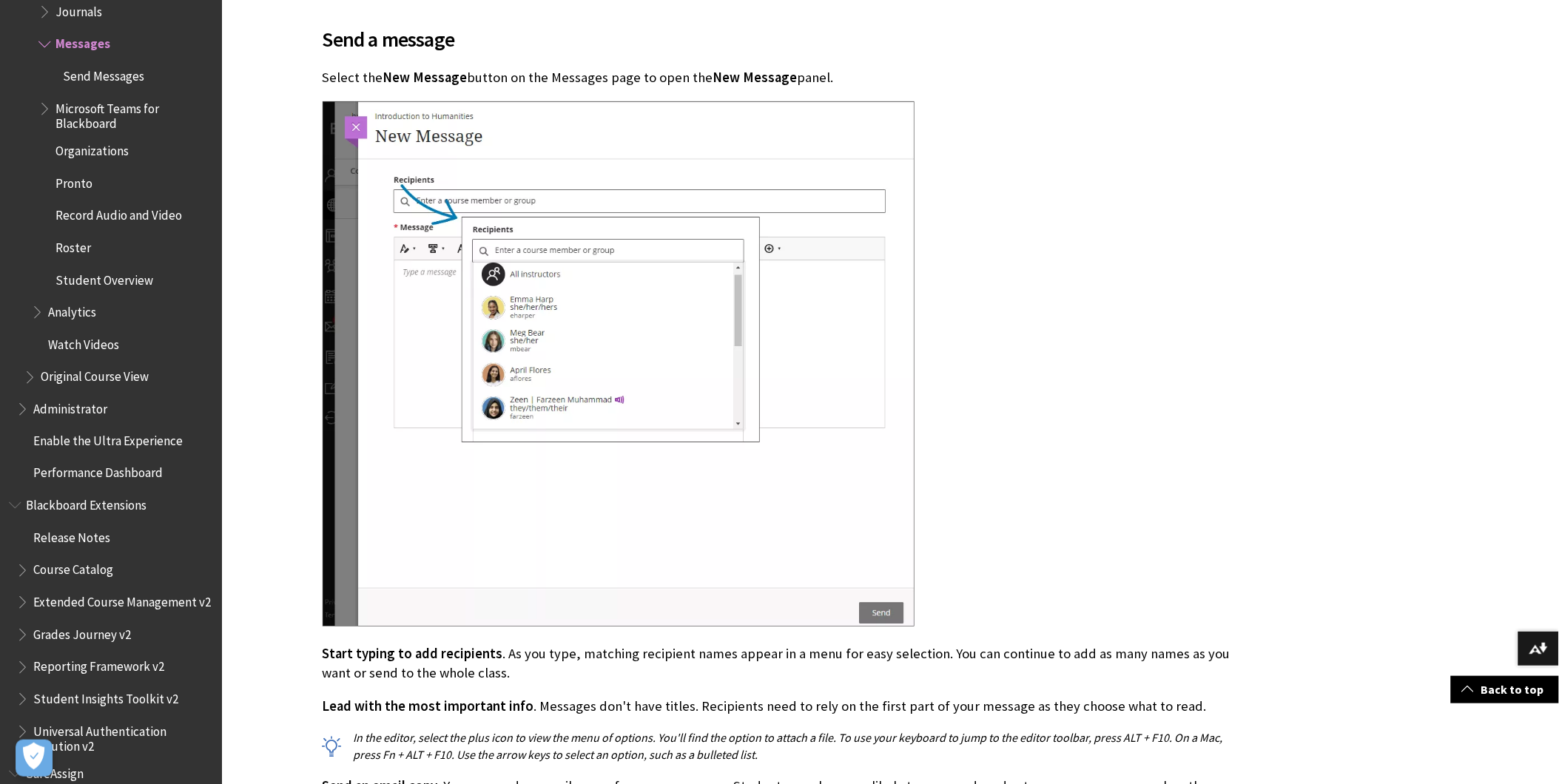
scroll to position [4136, 0]
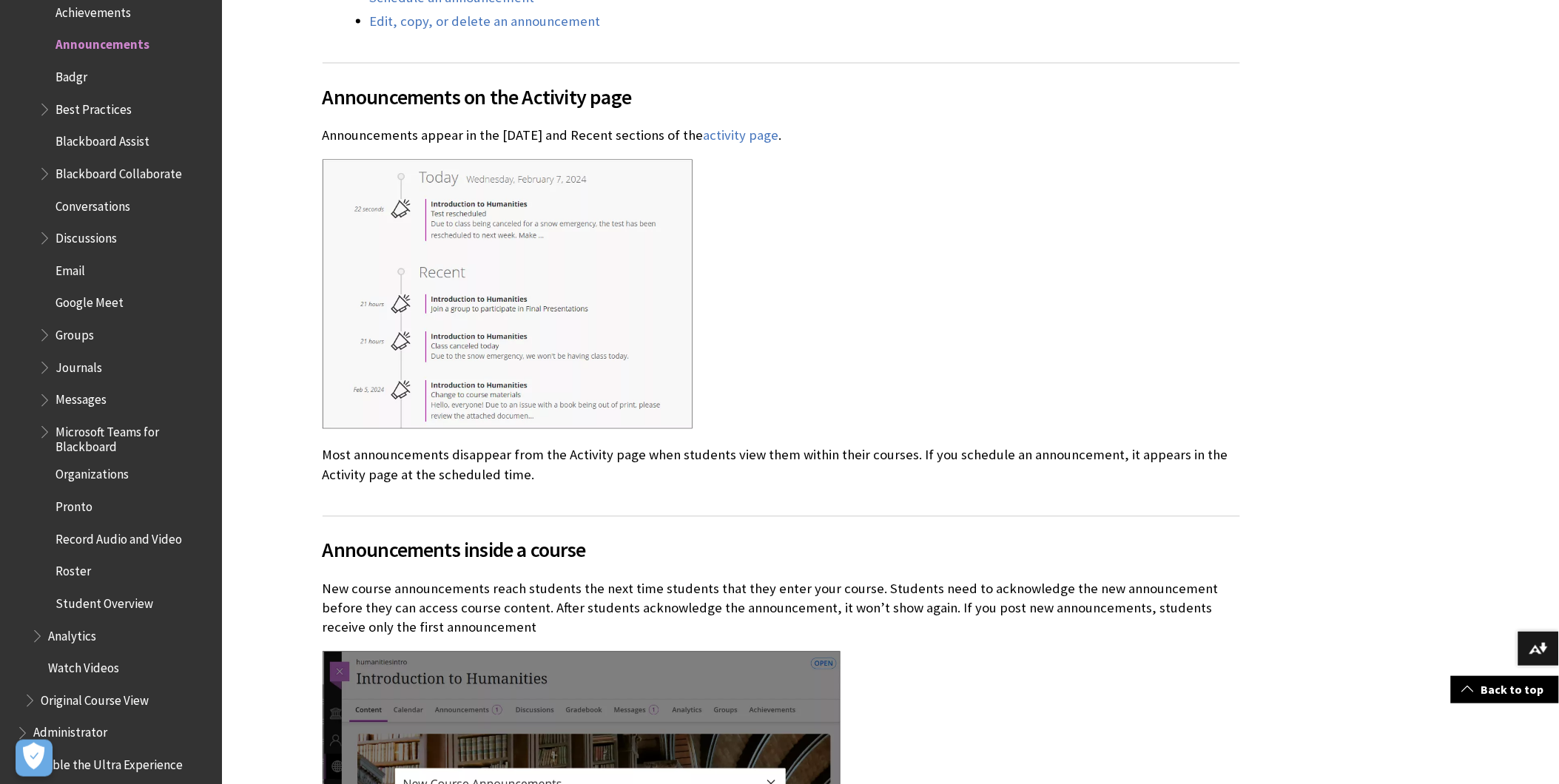
scroll to position [892, 0]
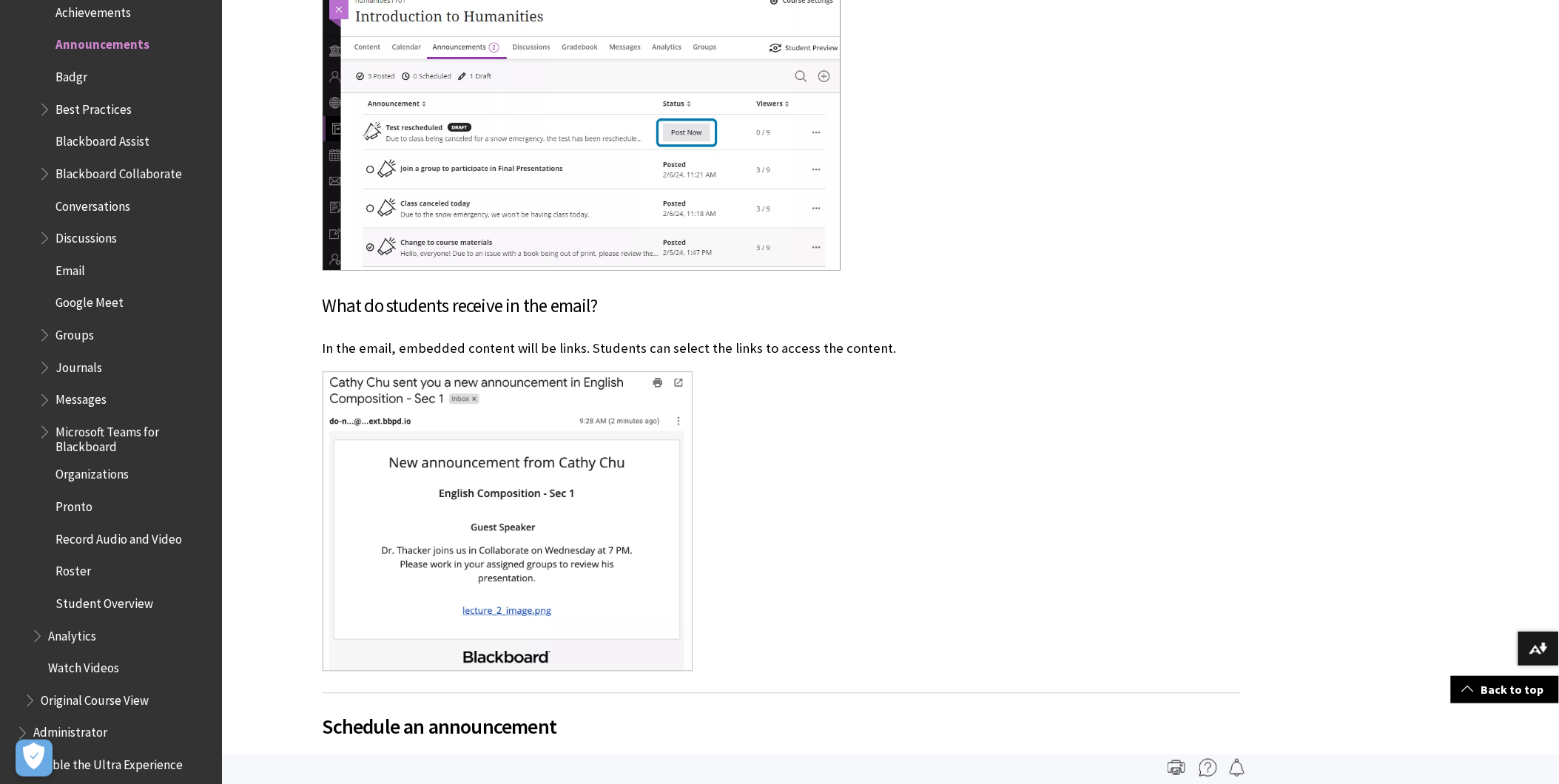
scroll to position [4756, 0]
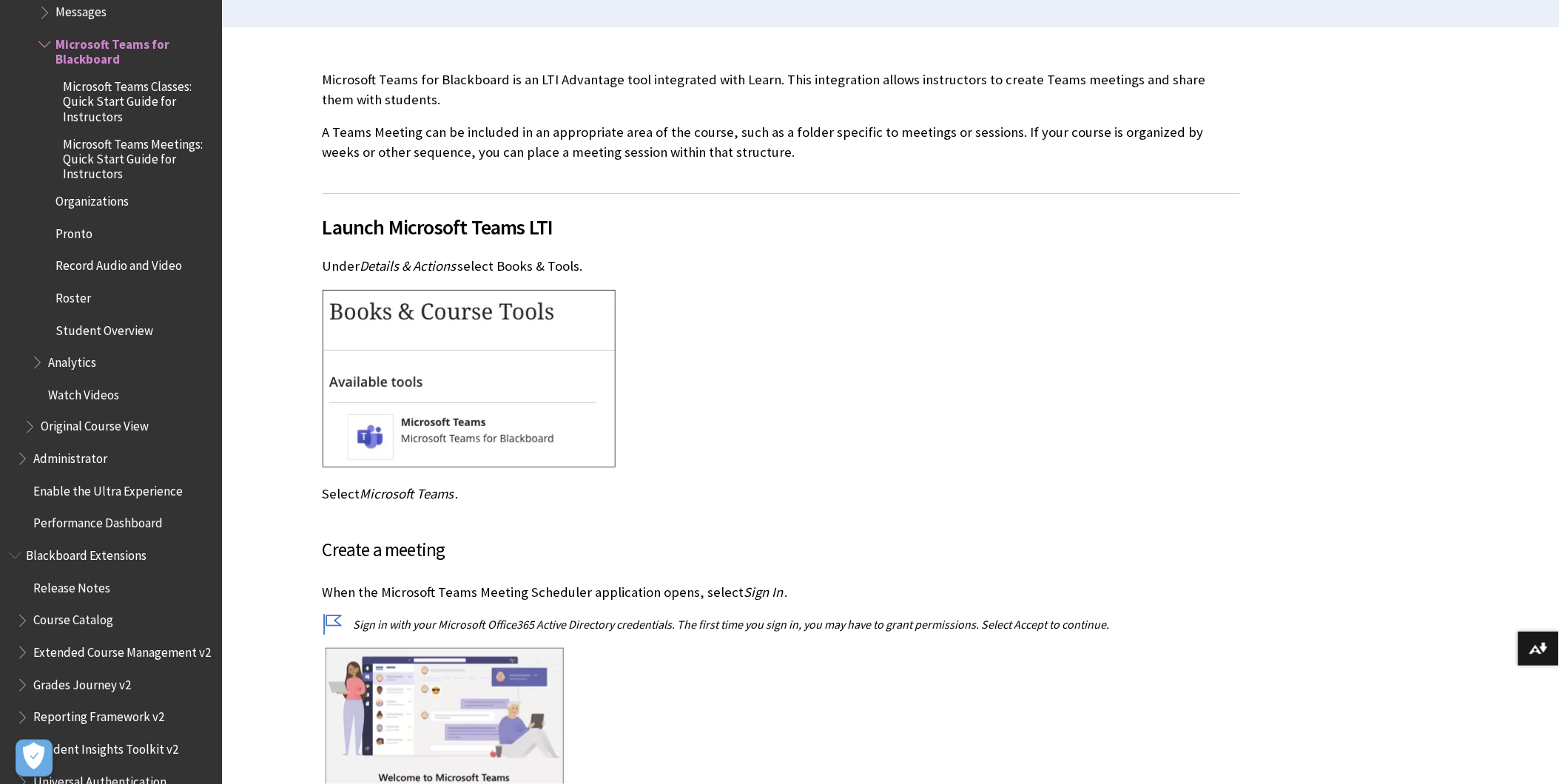
scroll to position [411, 0]
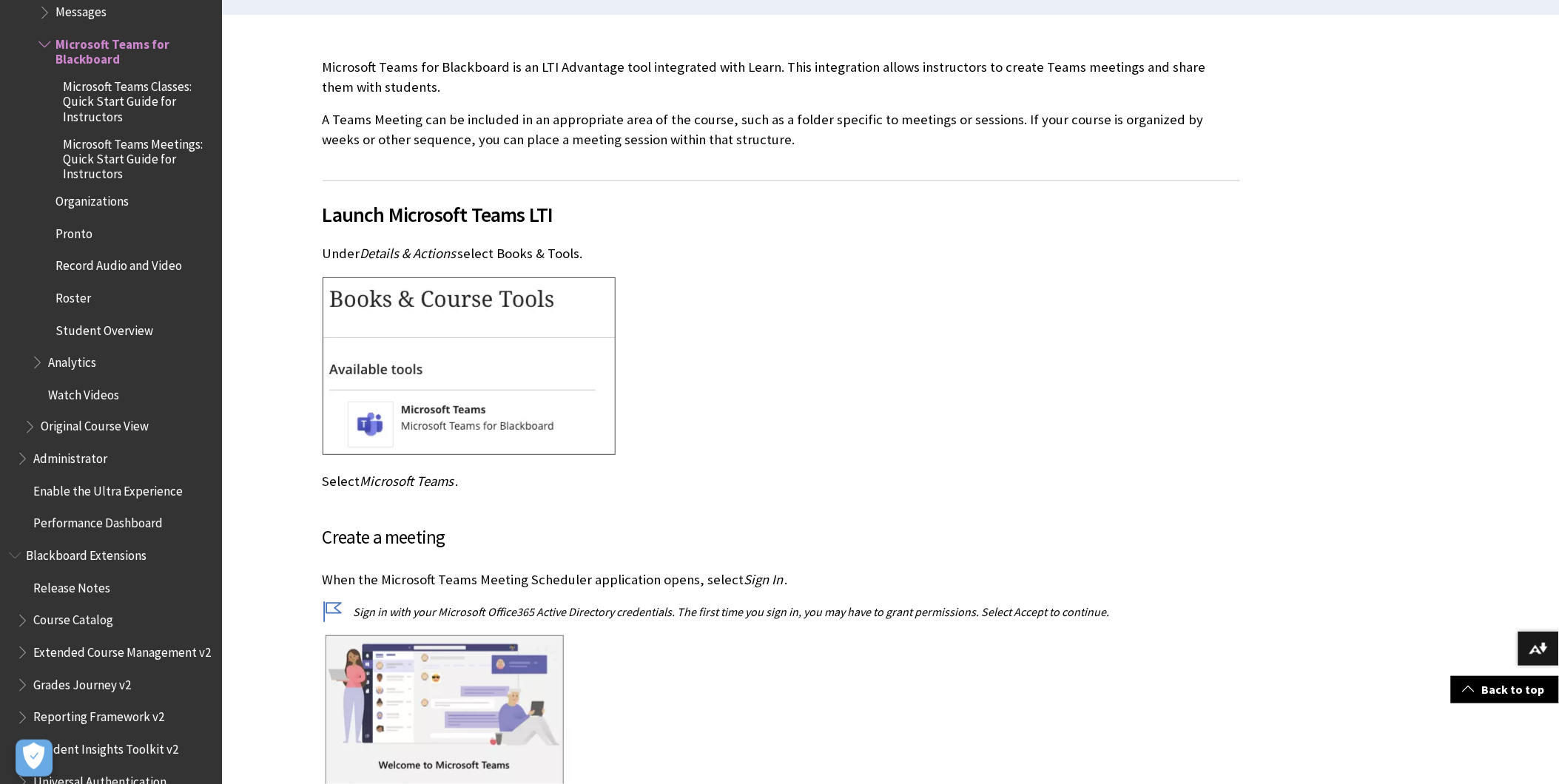
click at [659, 302] on div at bounding box center [544, 369] width 444 height 182
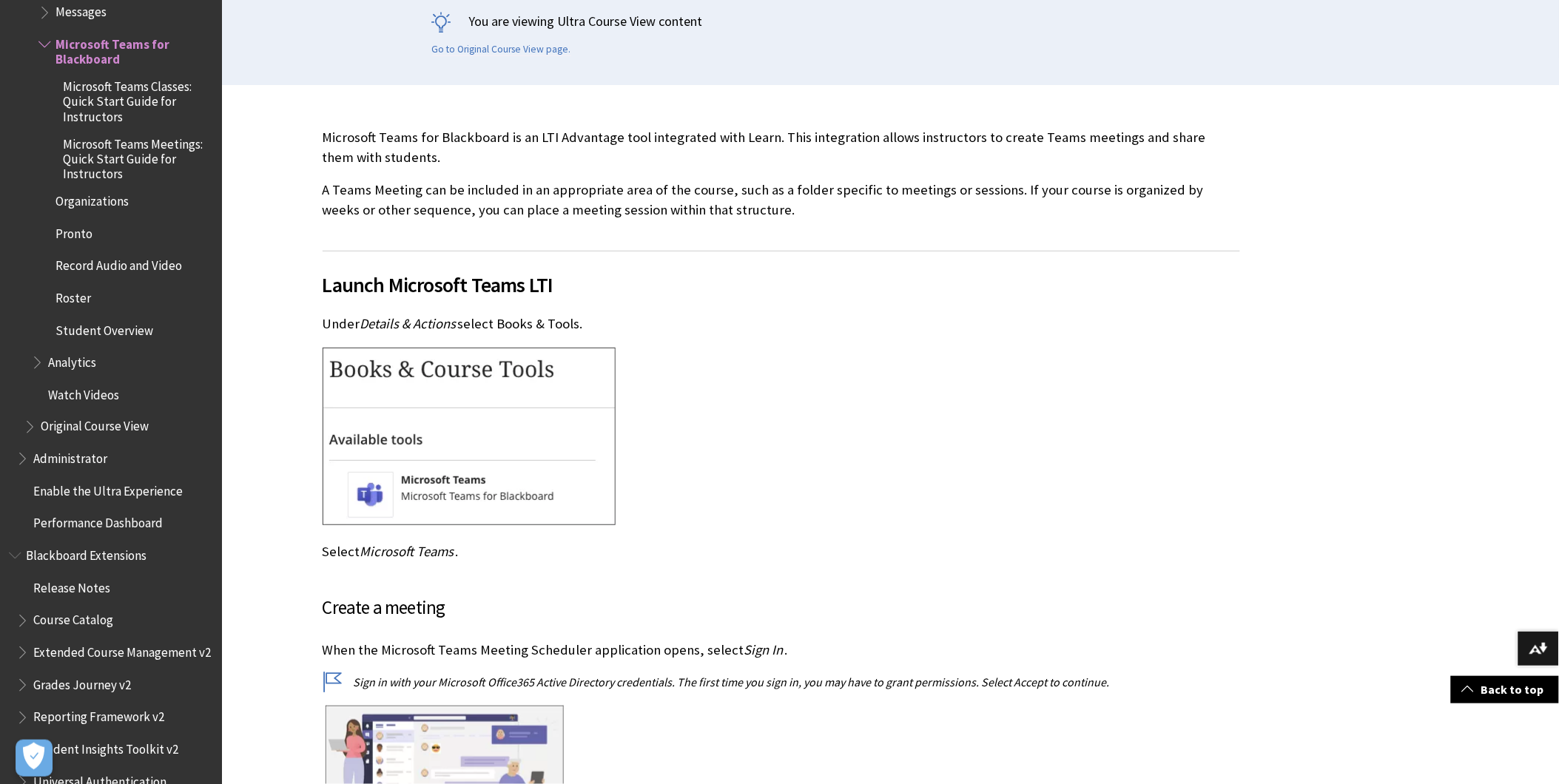
scroll to position [669, 0]
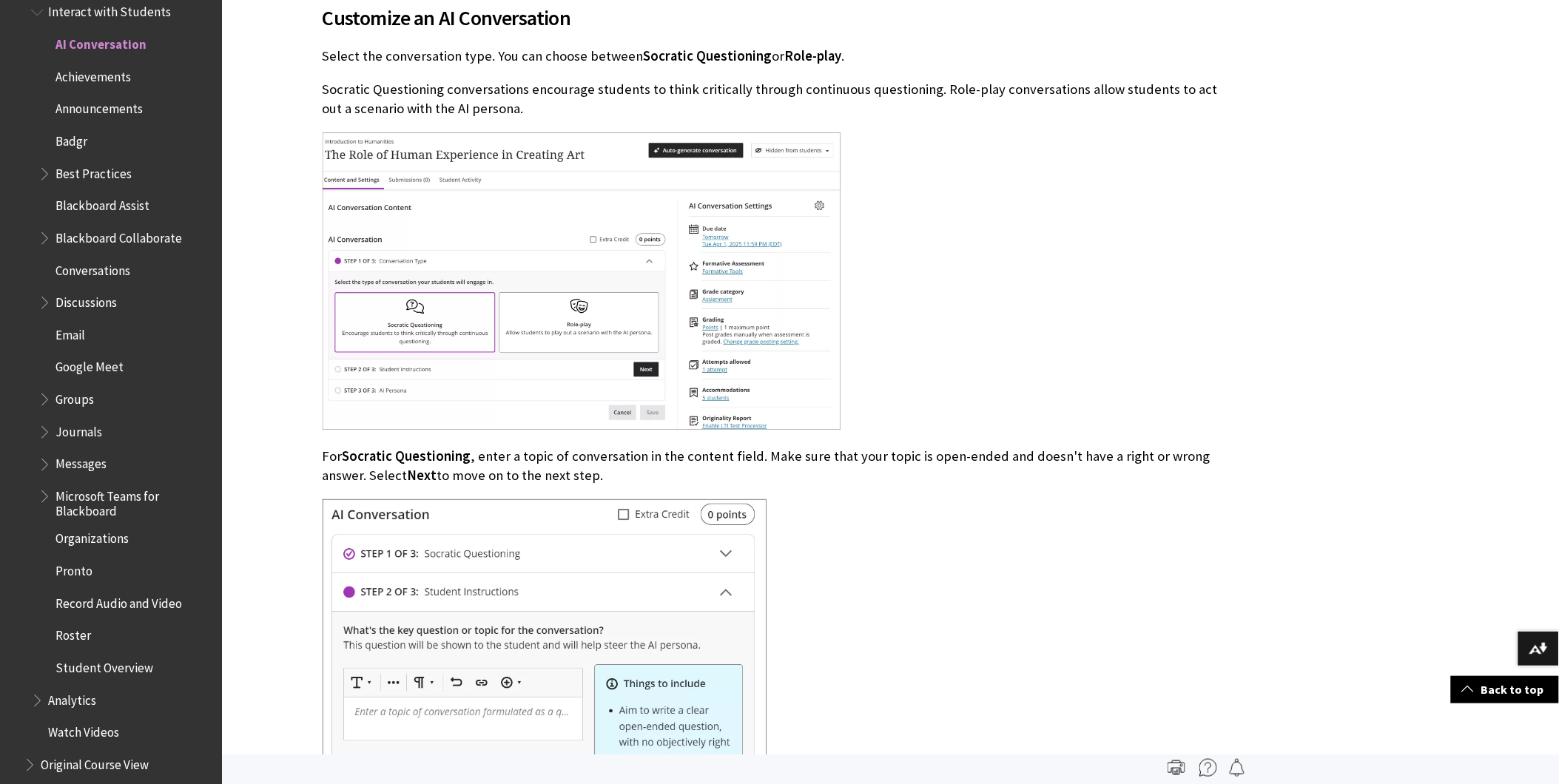
scroll to position [1726, 0]
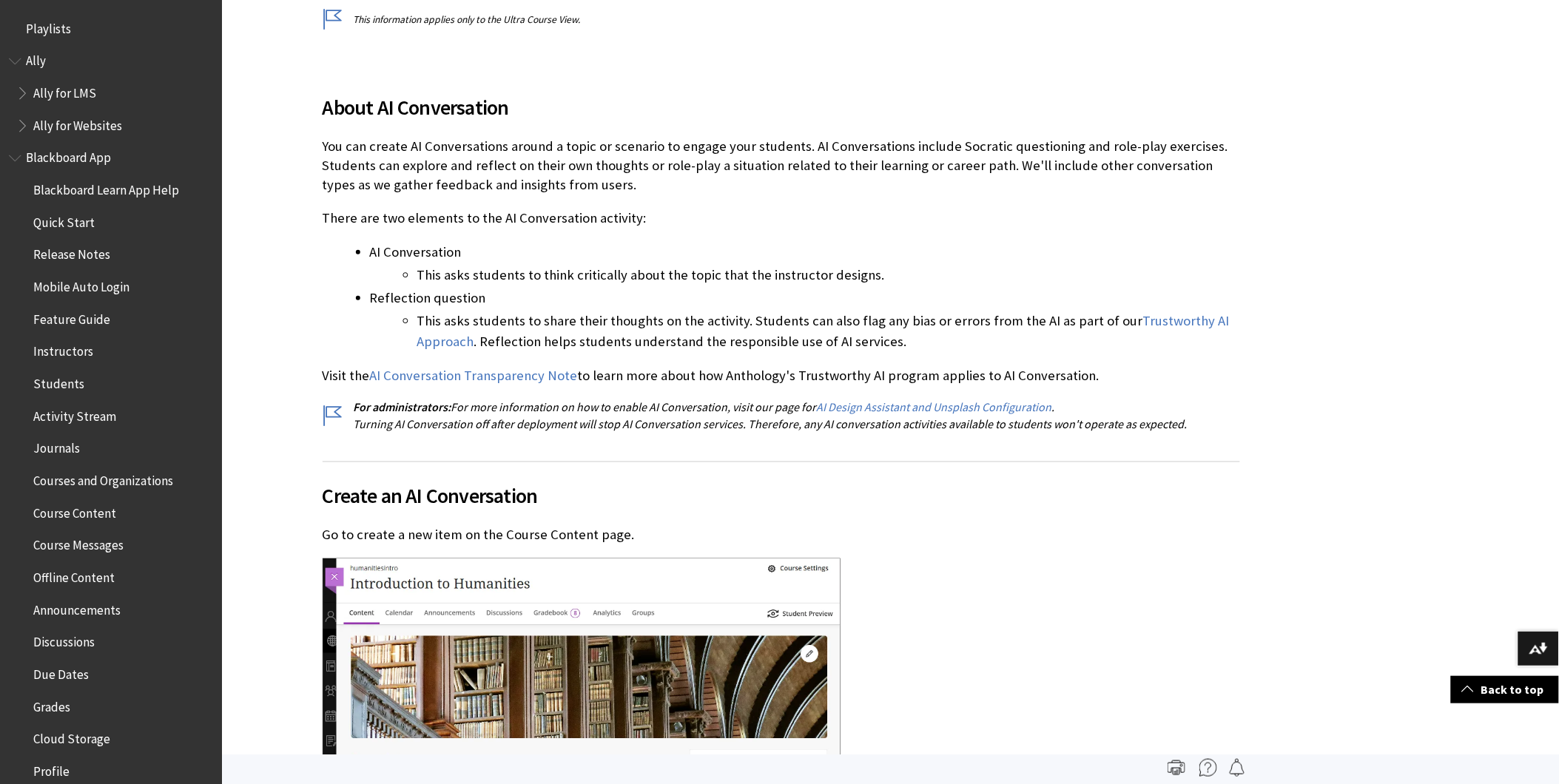
scroll to position [0, 0]
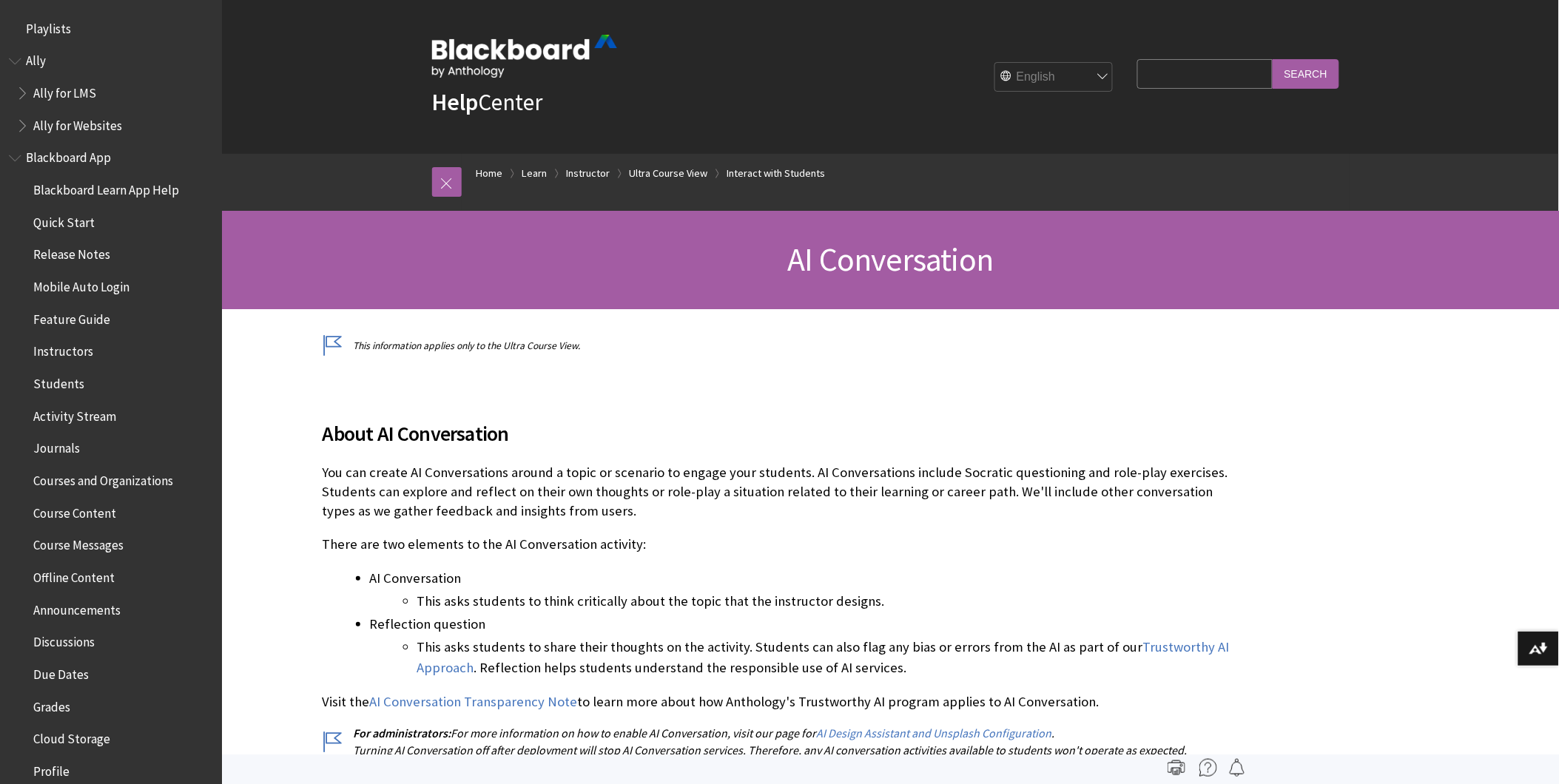
click at [1180, 75] on input "Search Query" at bounding box center [1204, 74] width 135 height 29
click at [1273, 59] on input "Search" at bounding box center [1306, 74] width 67 height 29
click at [1213, 78] on input "multiple" at bounding box center [1204, 74] width 135 height 29
type input "multiple instruc"
click at [1246, 79] on input "multiple instruc" at bounding box center [1204, 74] width 135 height 29
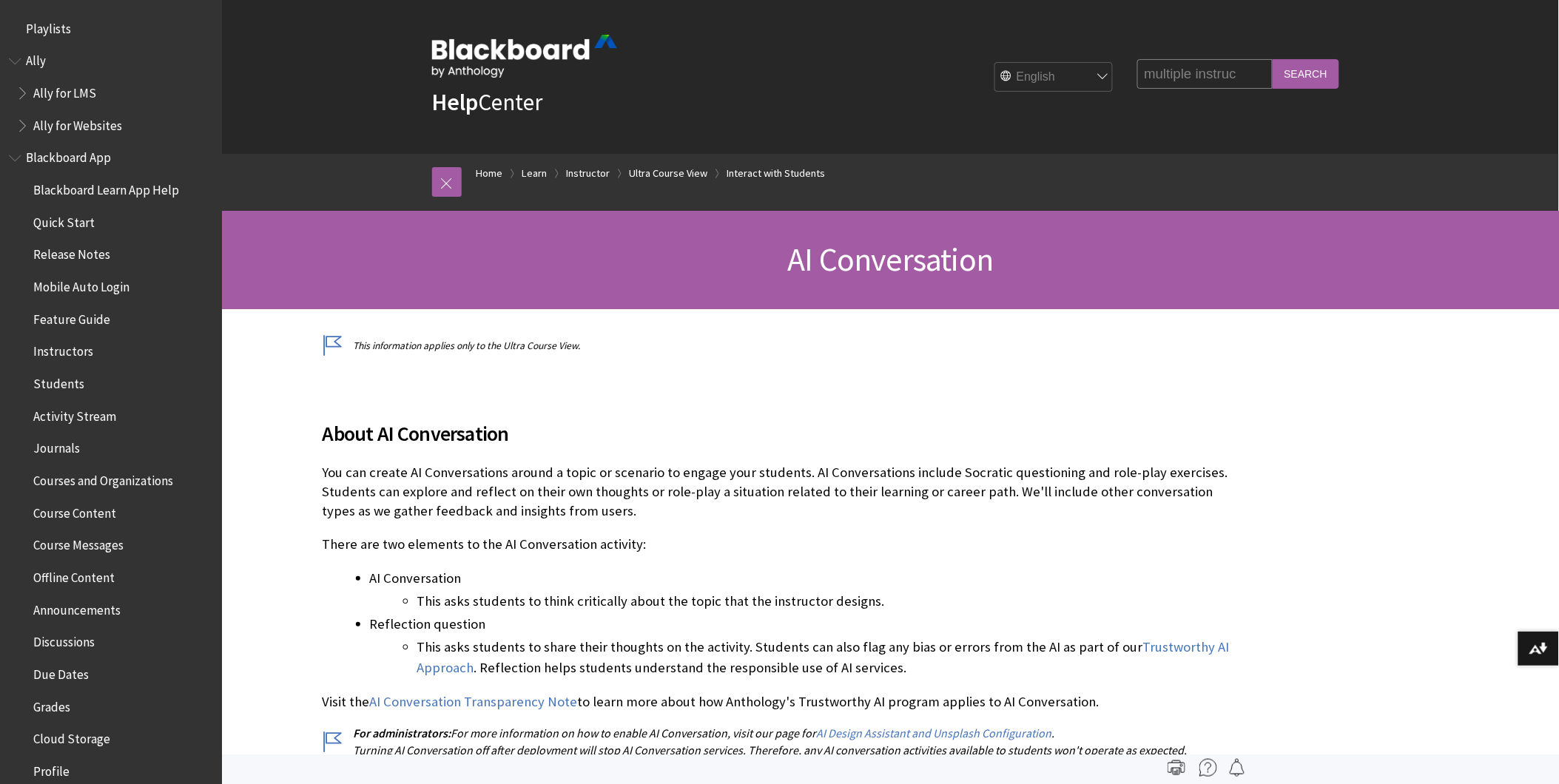
click at [1246, 79] on input "multiple instruc" at bounding box center [1204, 74] width 135 height 29
click at [1242, 74] on input "multiple instruc" at bounding box center [1204, 74] width 135 height 29
click at [1155, 75] on input "multiple instruc" at bounding box center [1204, 74] width 135 height 29
click at [1258, 78] on input "multiple instruc" at bounding box center [1204, 74] width 135 height 29
click at [1296, 77] on input "Search" at bounding box center [1306, 74] width 67 height 29
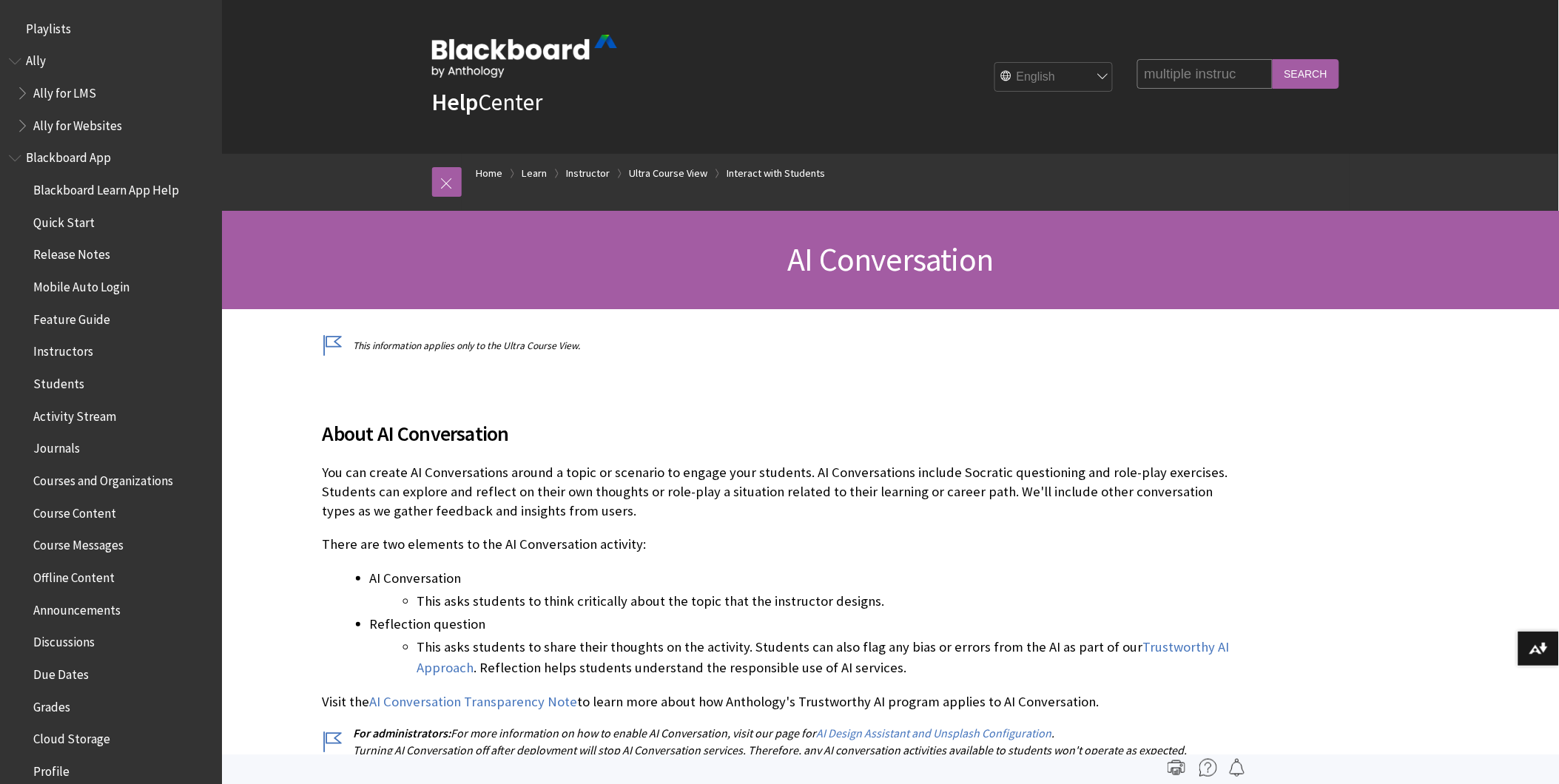
click at [1237, 68] on input "multiple instruc" at bounding box center [1204, 74] width 135 height 29
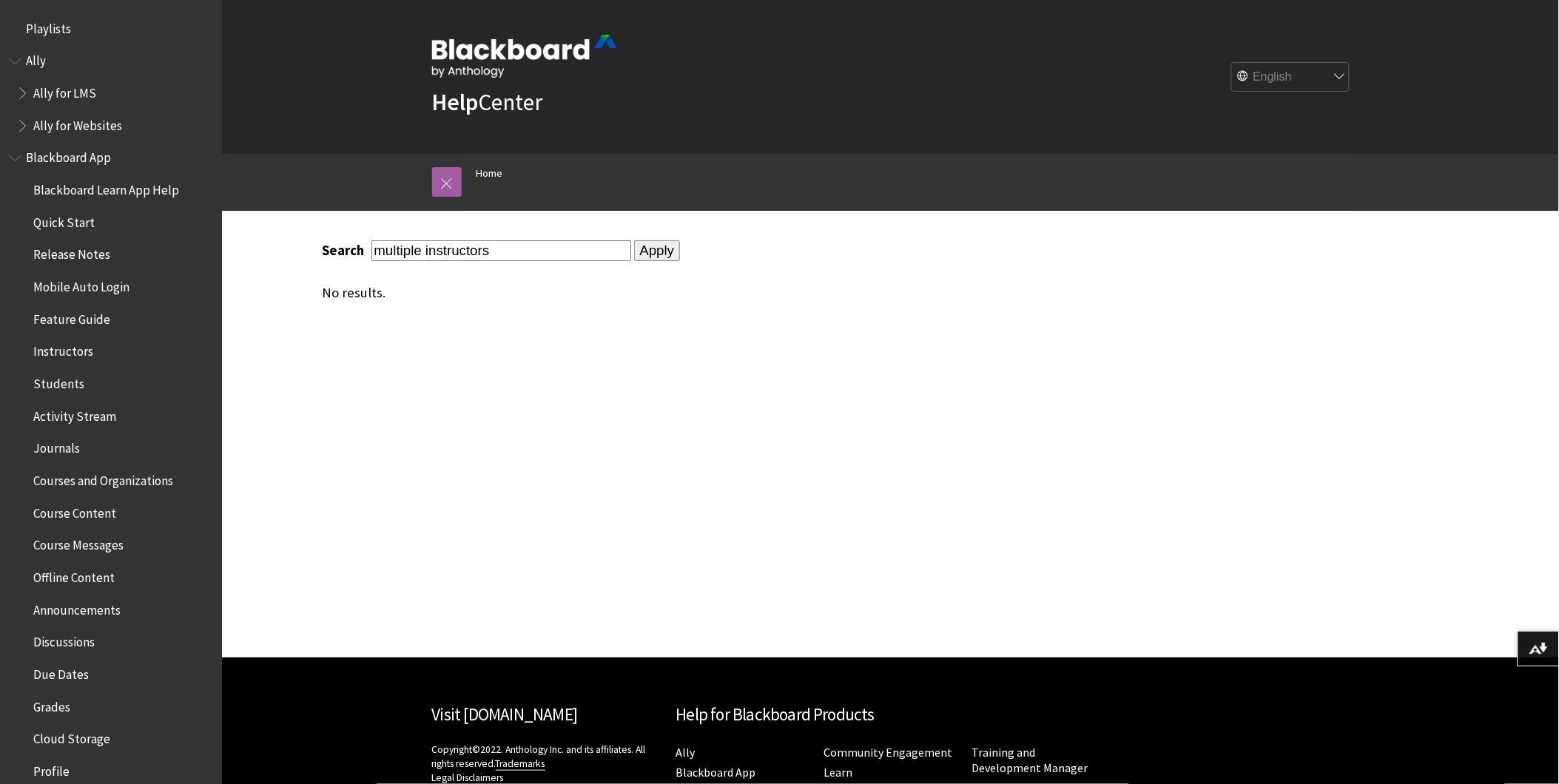
type input "multiple instructors"
click at [634, 241] on input "Apply" at bounding box center [657, 251] width 47 height 21
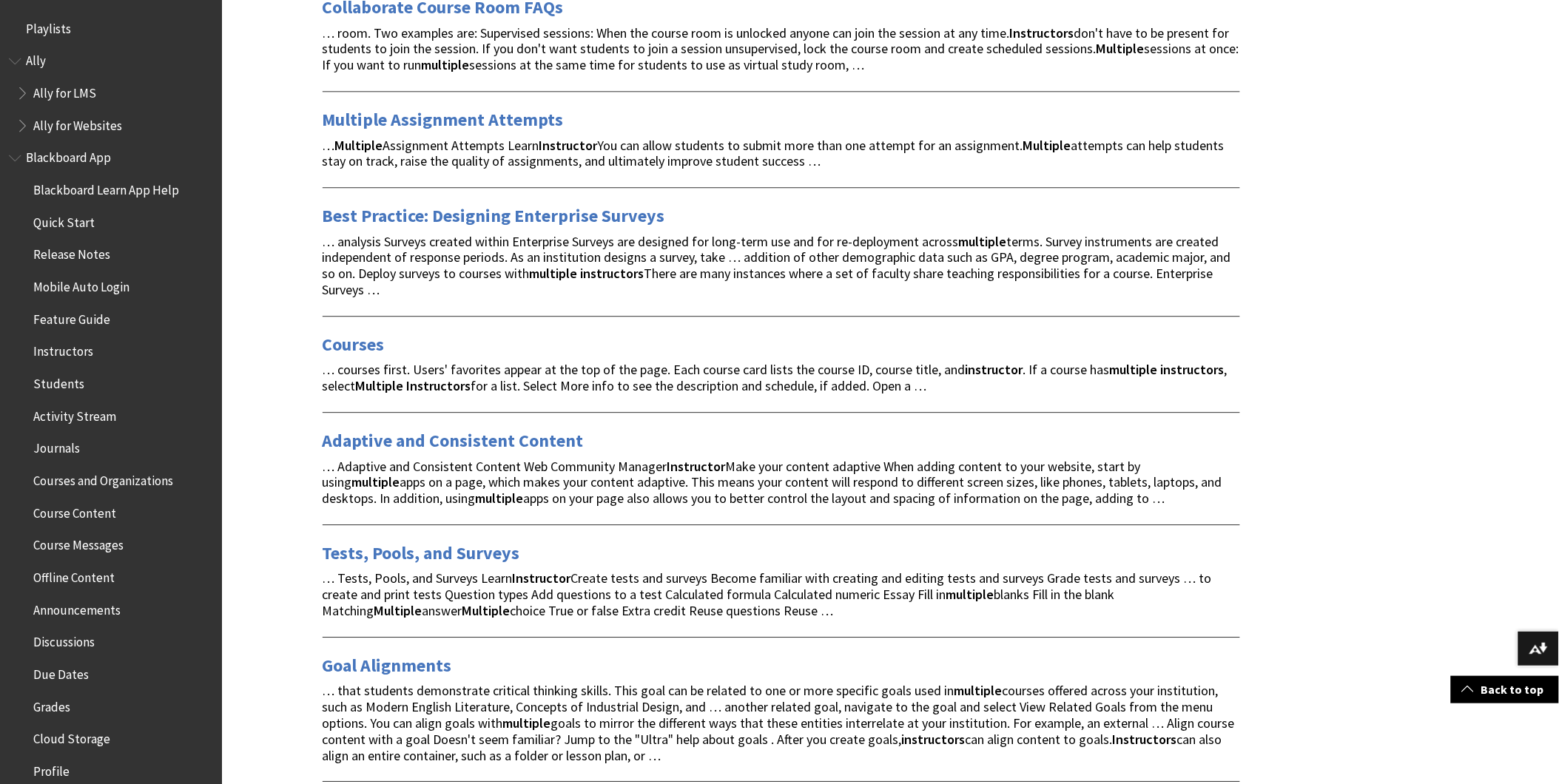
scroll to position [876, 0]
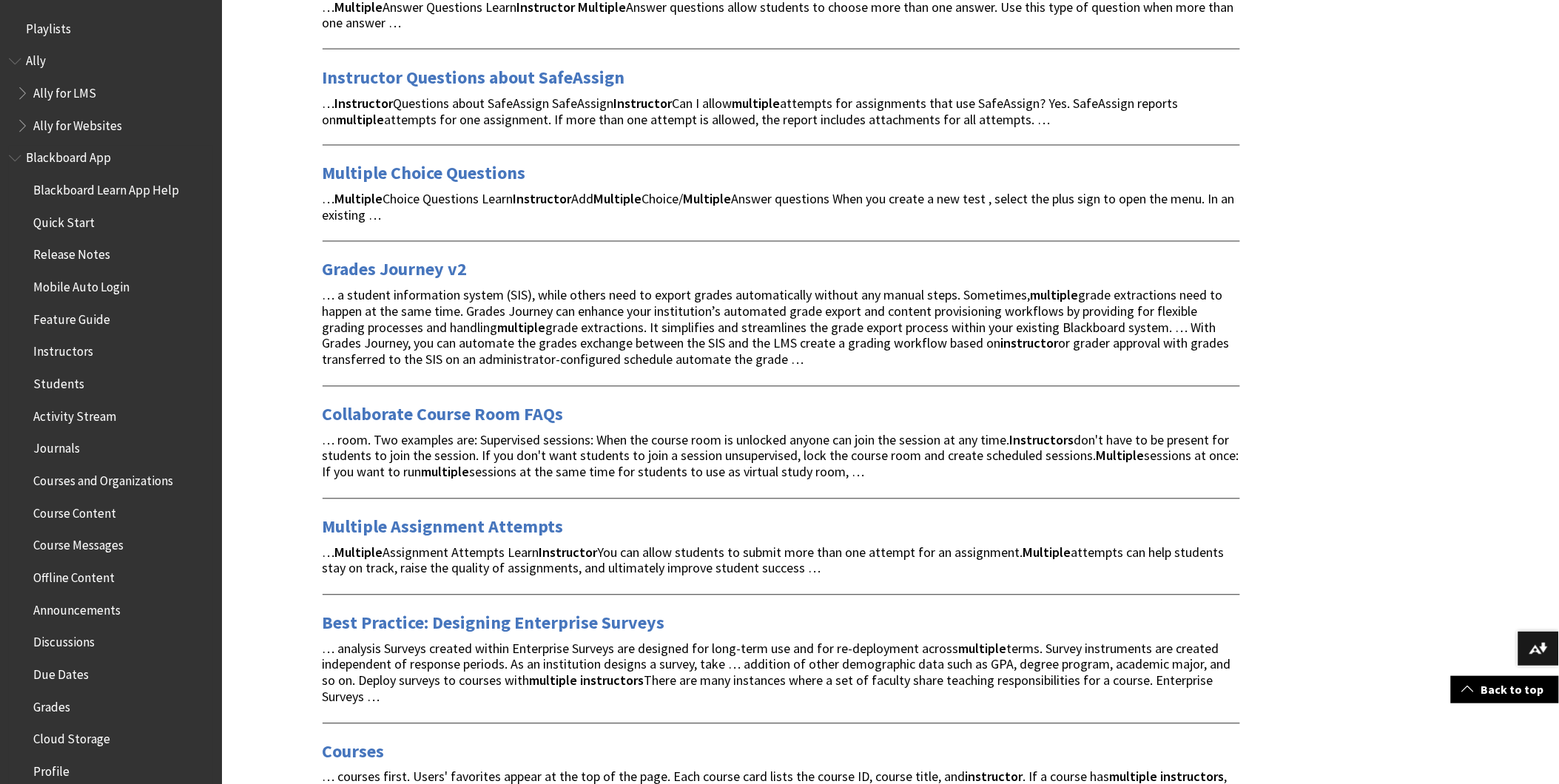
click at [10, 156] on span "Book outline for Blackboard App Help" at bounding box center [17, 155] width 15 height 18
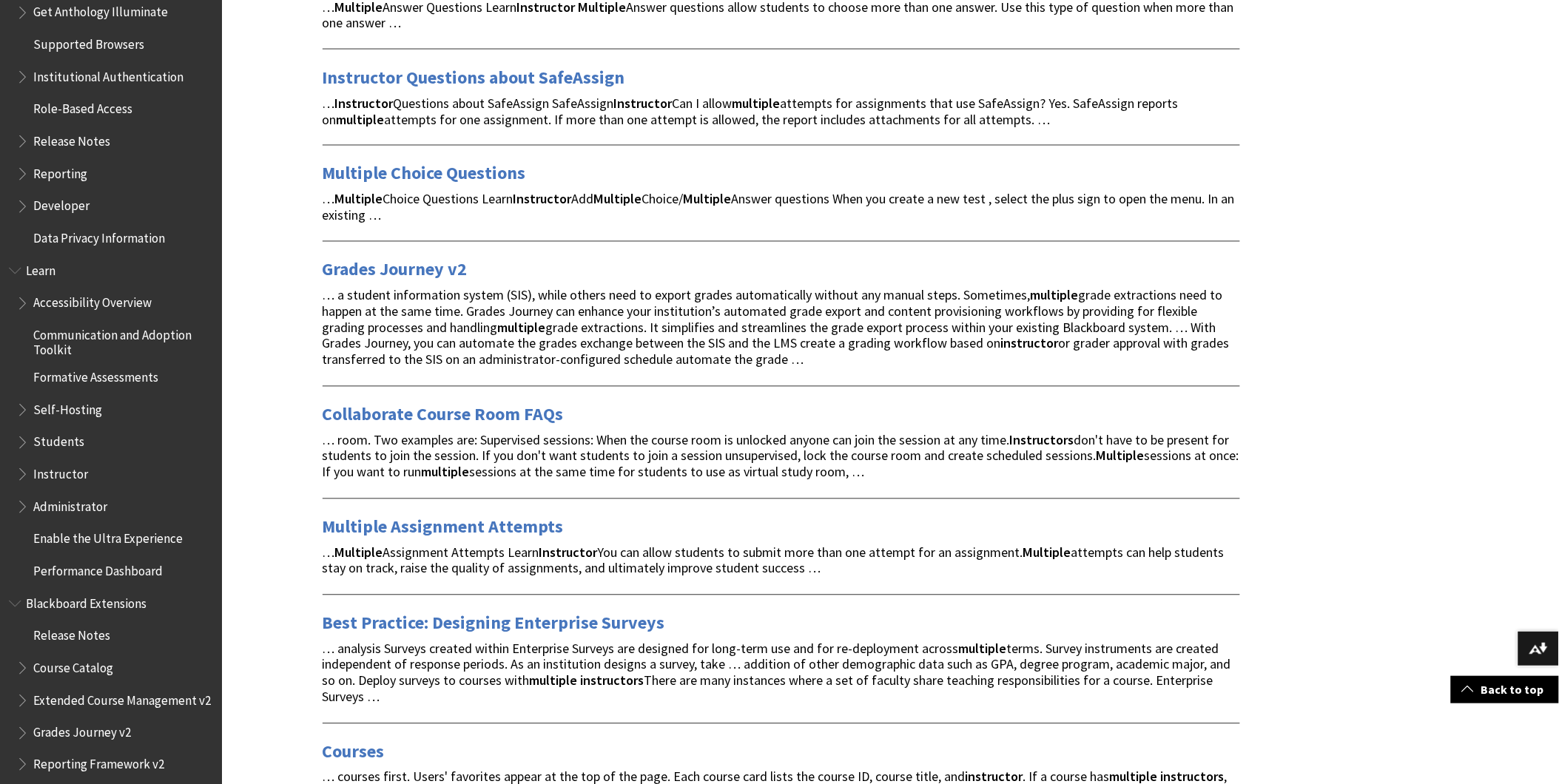
scroll to position [329, 0]
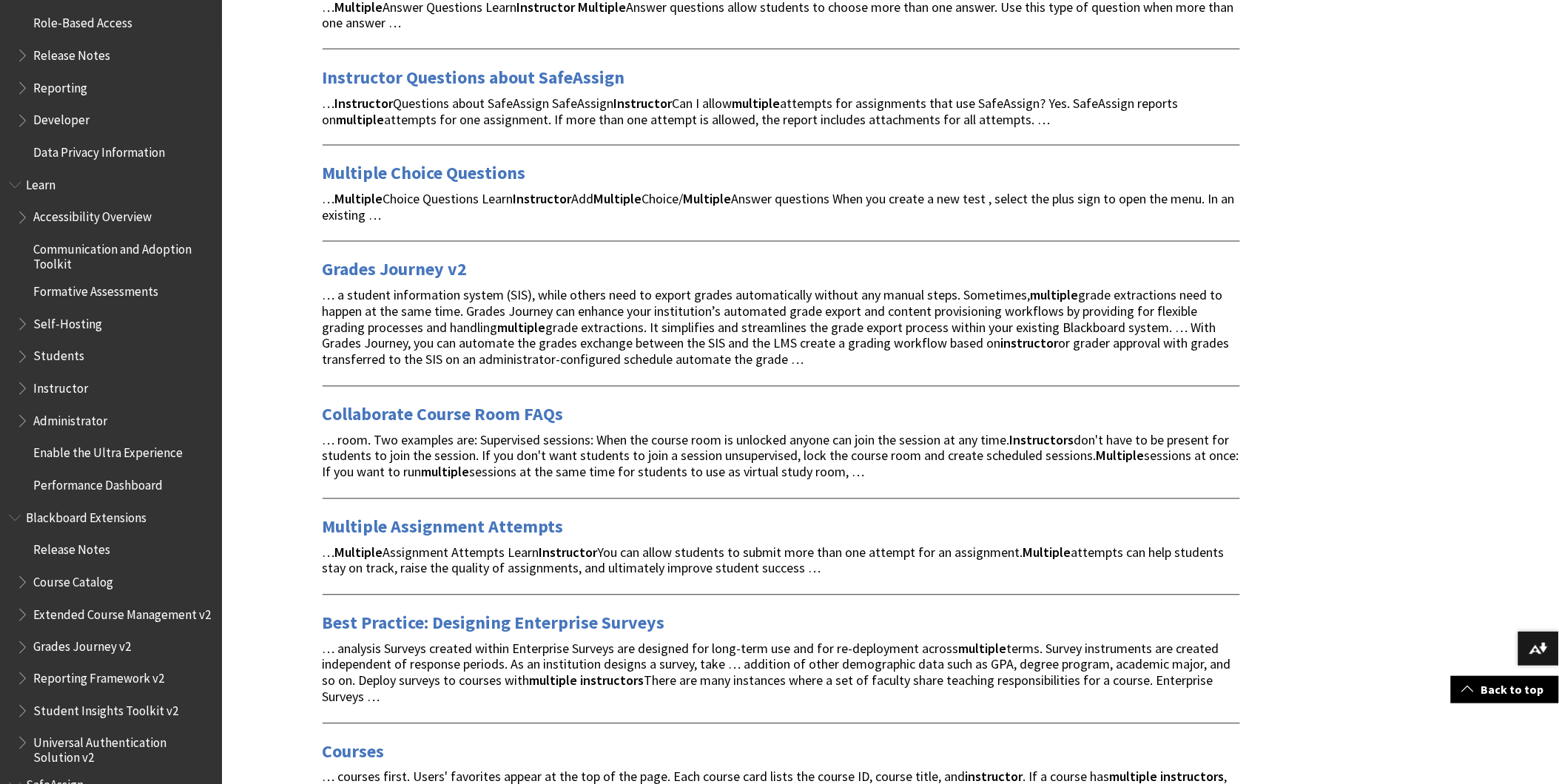
click at [61, 385] on span "Instructor" at bounding box center [60, 386] width 55 height 20
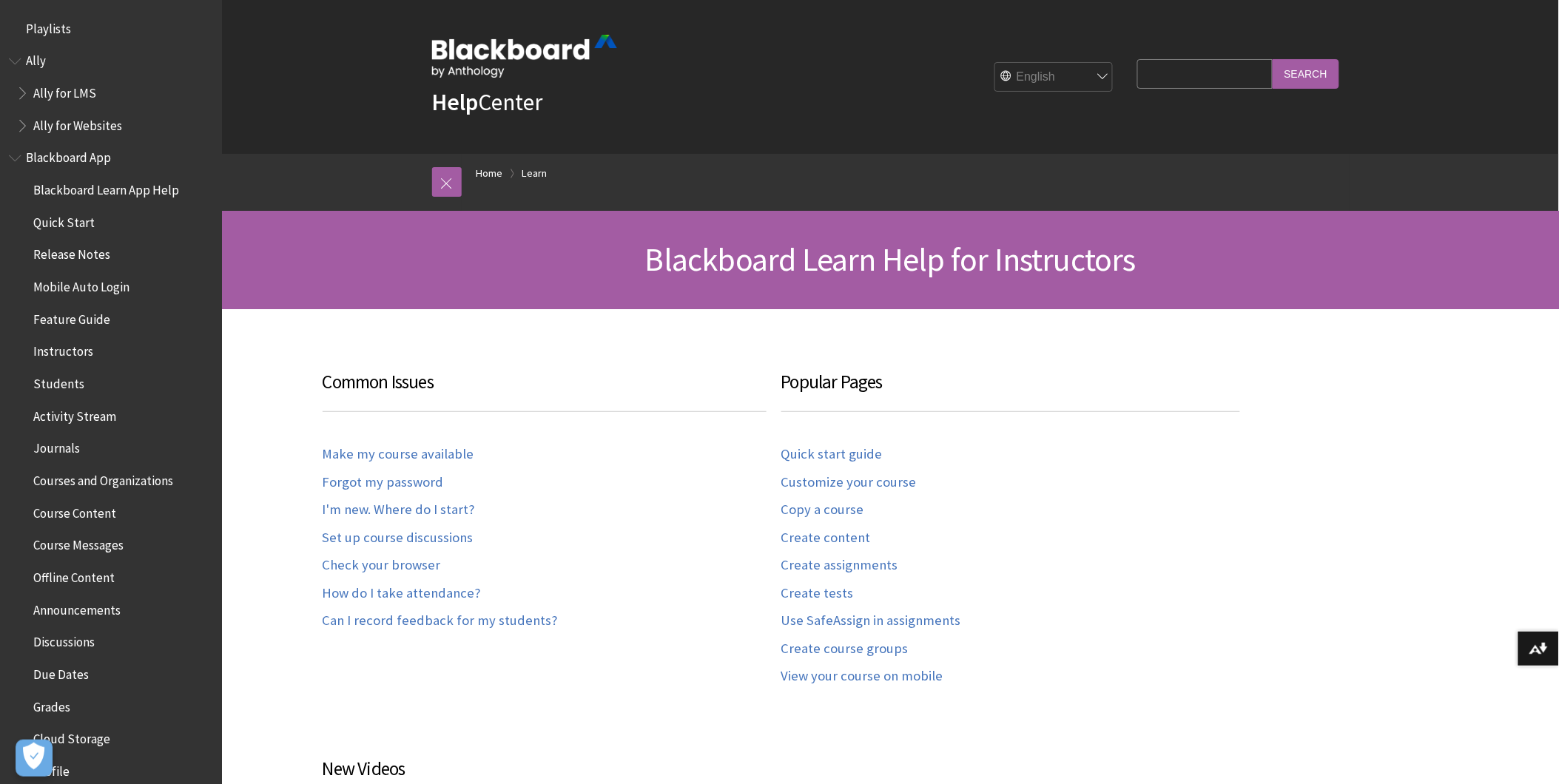
scroll to position [1458, 0]
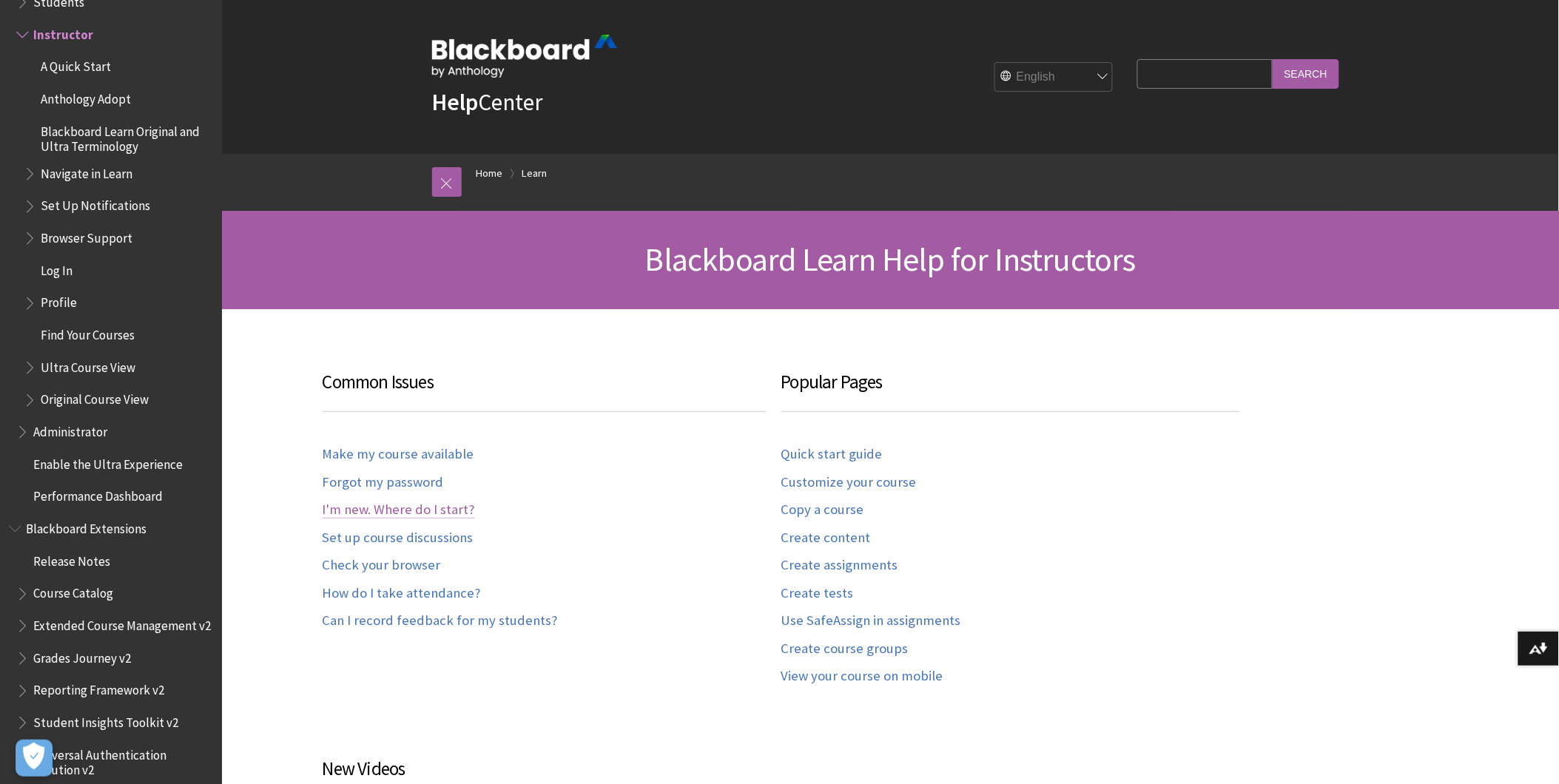
click at [405, 505] on link "I'm new. Where do I start?" at bounding box center [399, 510] width 152 height 17
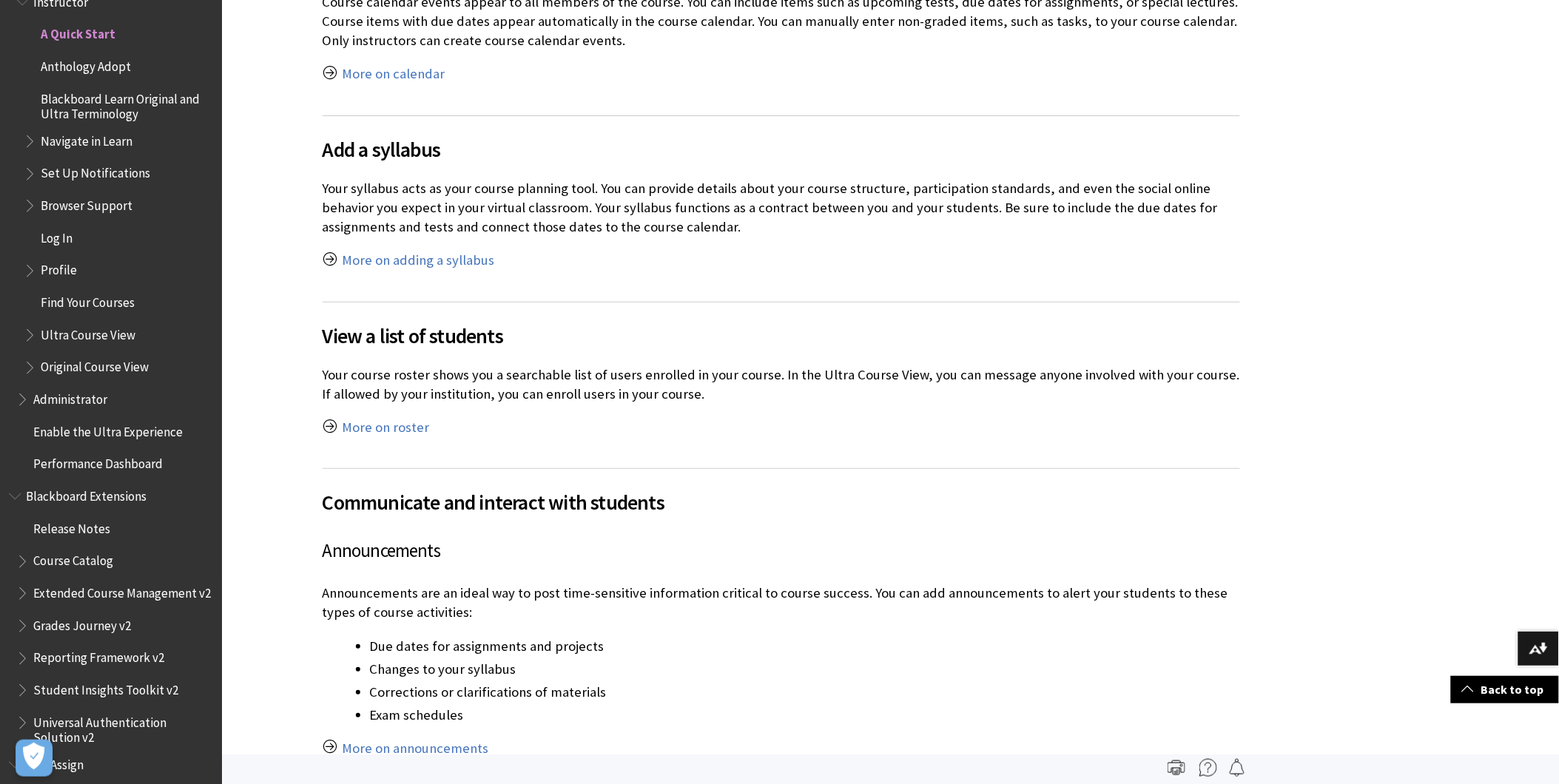
scroll to position [2877, 0]
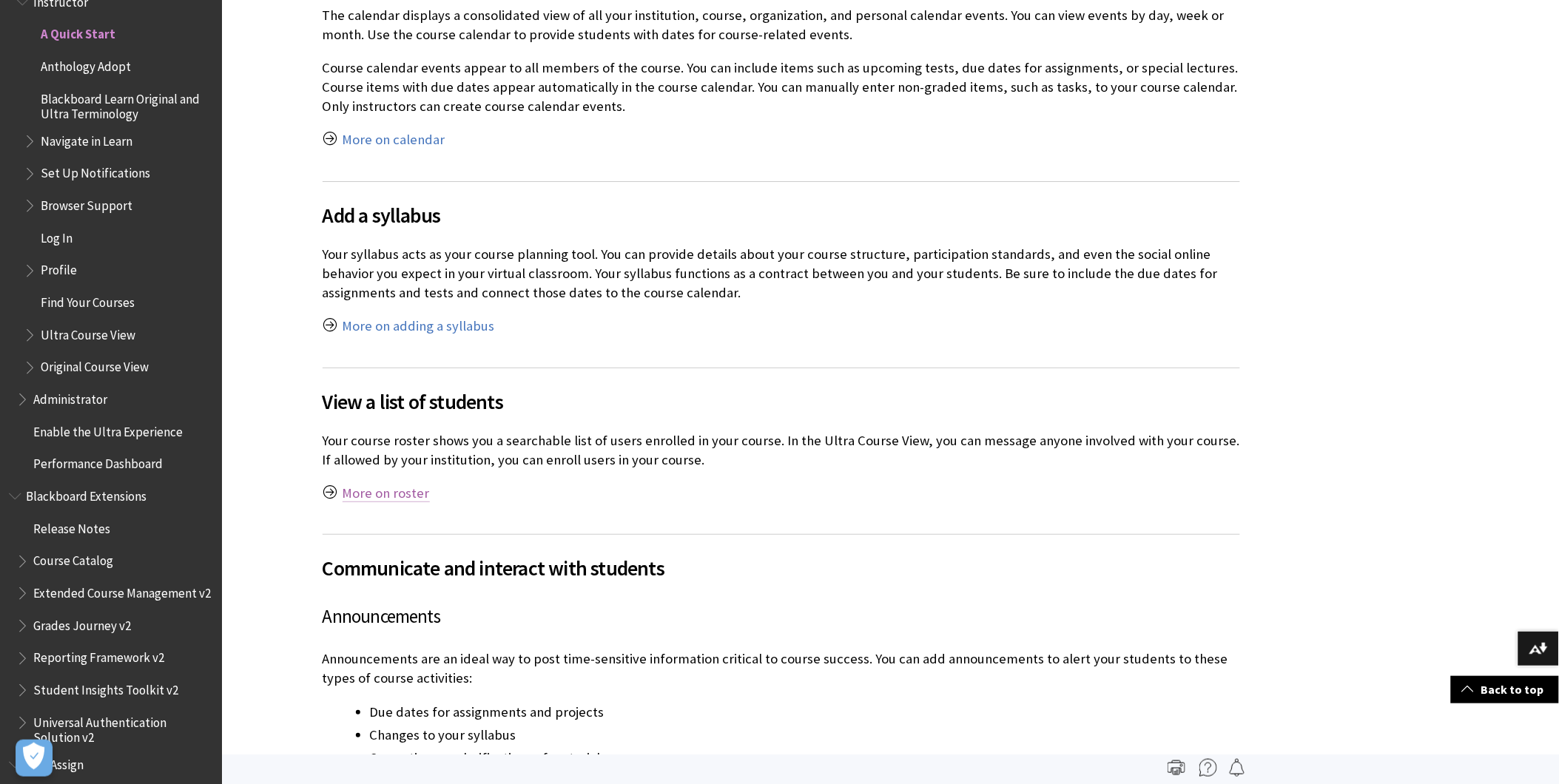
click at [376, 490] on link "More on roster" at bounding box center [386, 493] width 87 height 18
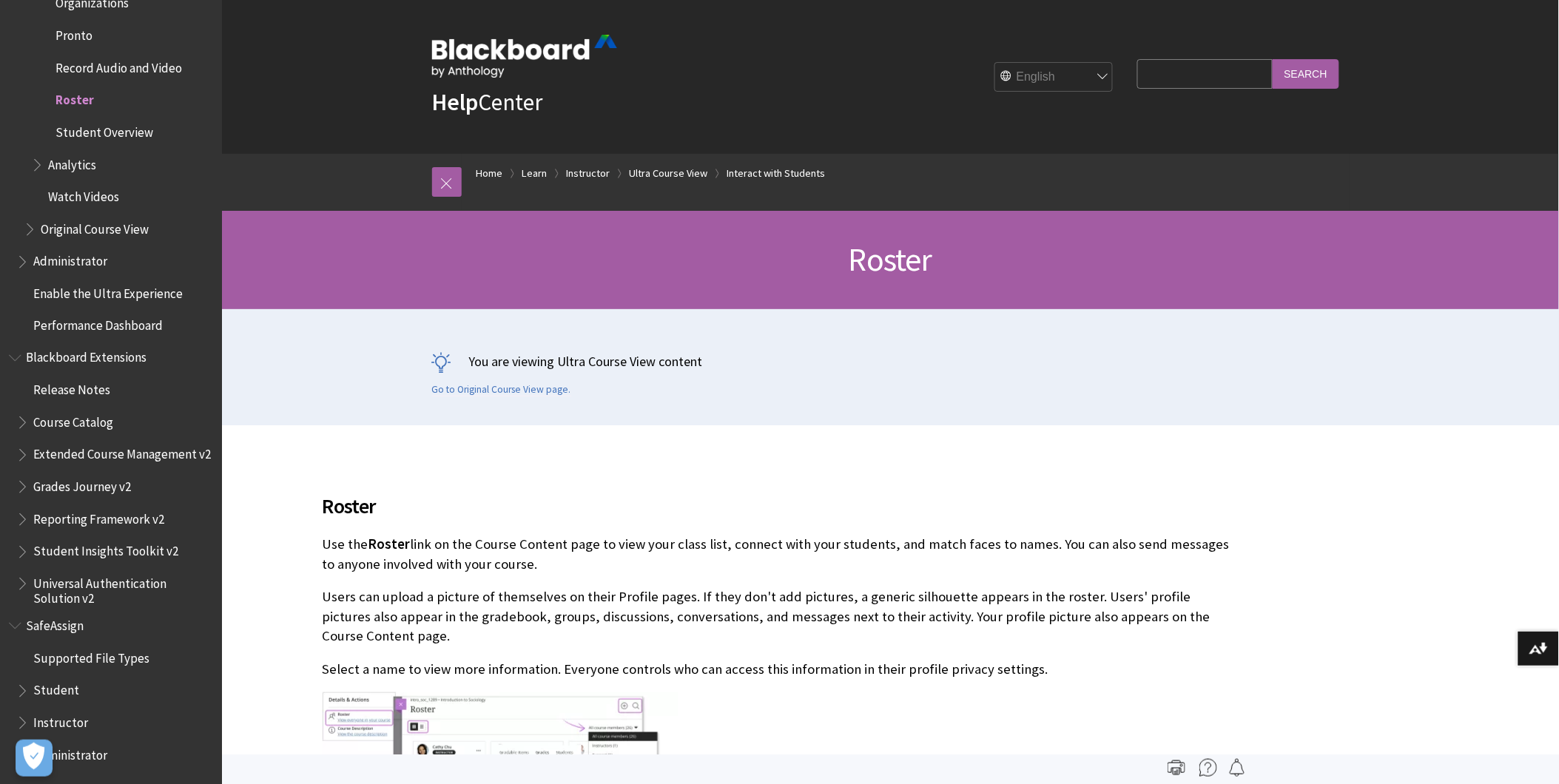
click at [1224, 82] on input "Search Query" at bounding box center [1204, 74] width 135 height 29
type input "course roles"
click at [1273, 59] on input "Search" at bounding box center [1306, 74] width 67 height 29
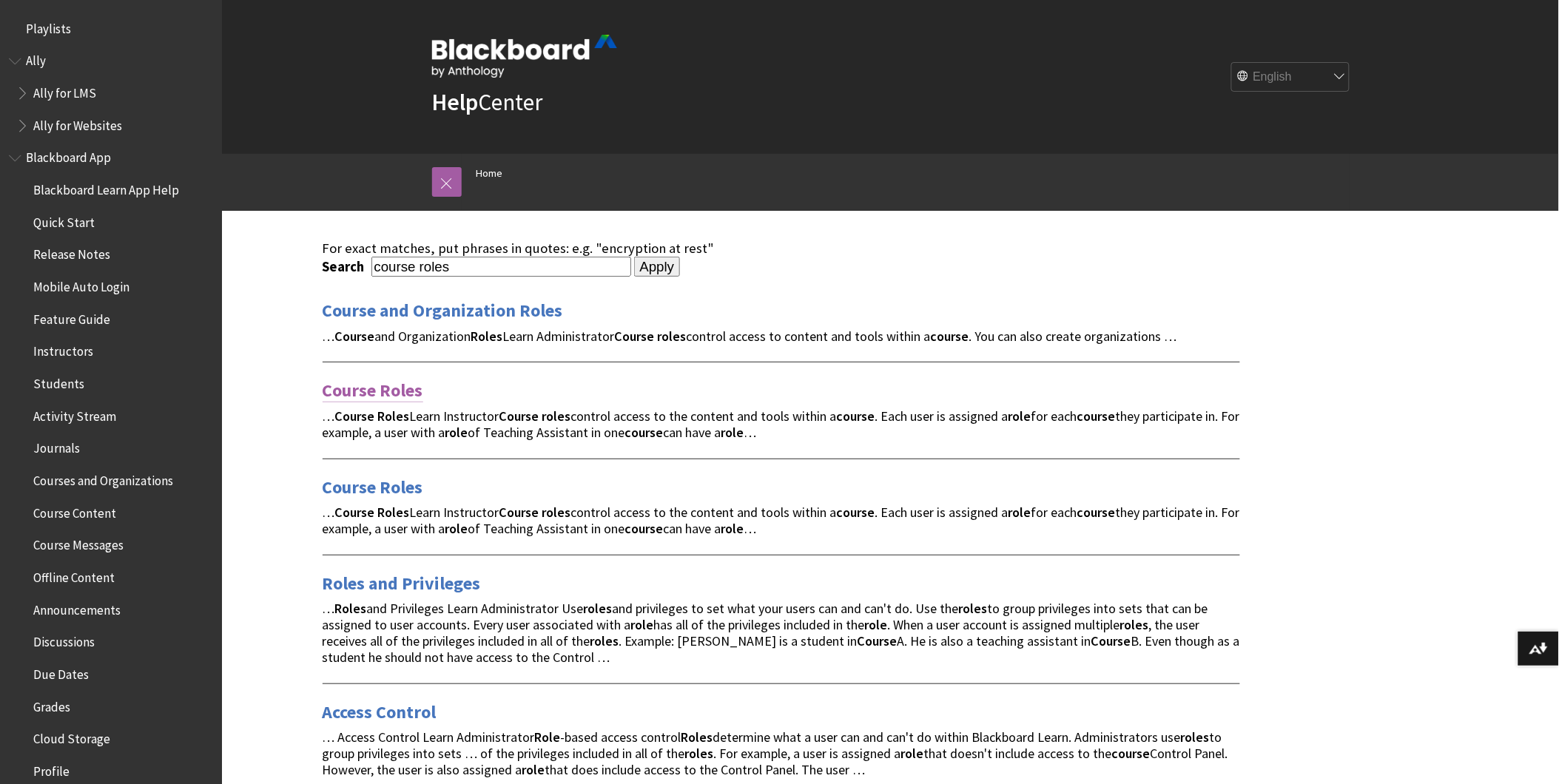
click at [382, 386] on link "Course Roles" at bounding box center [372, 390] width 101 height 24
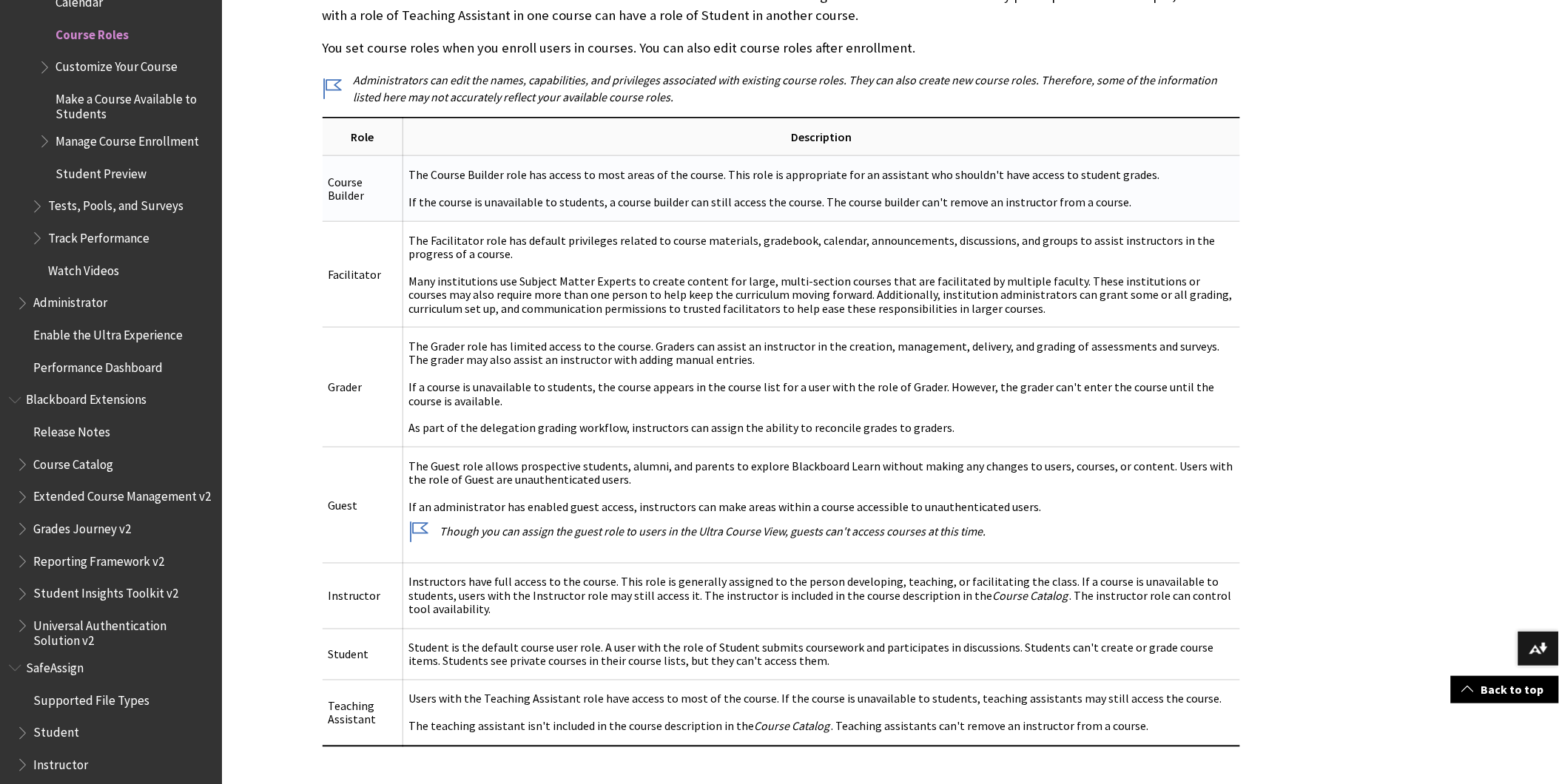
scroll to position [575, 0]
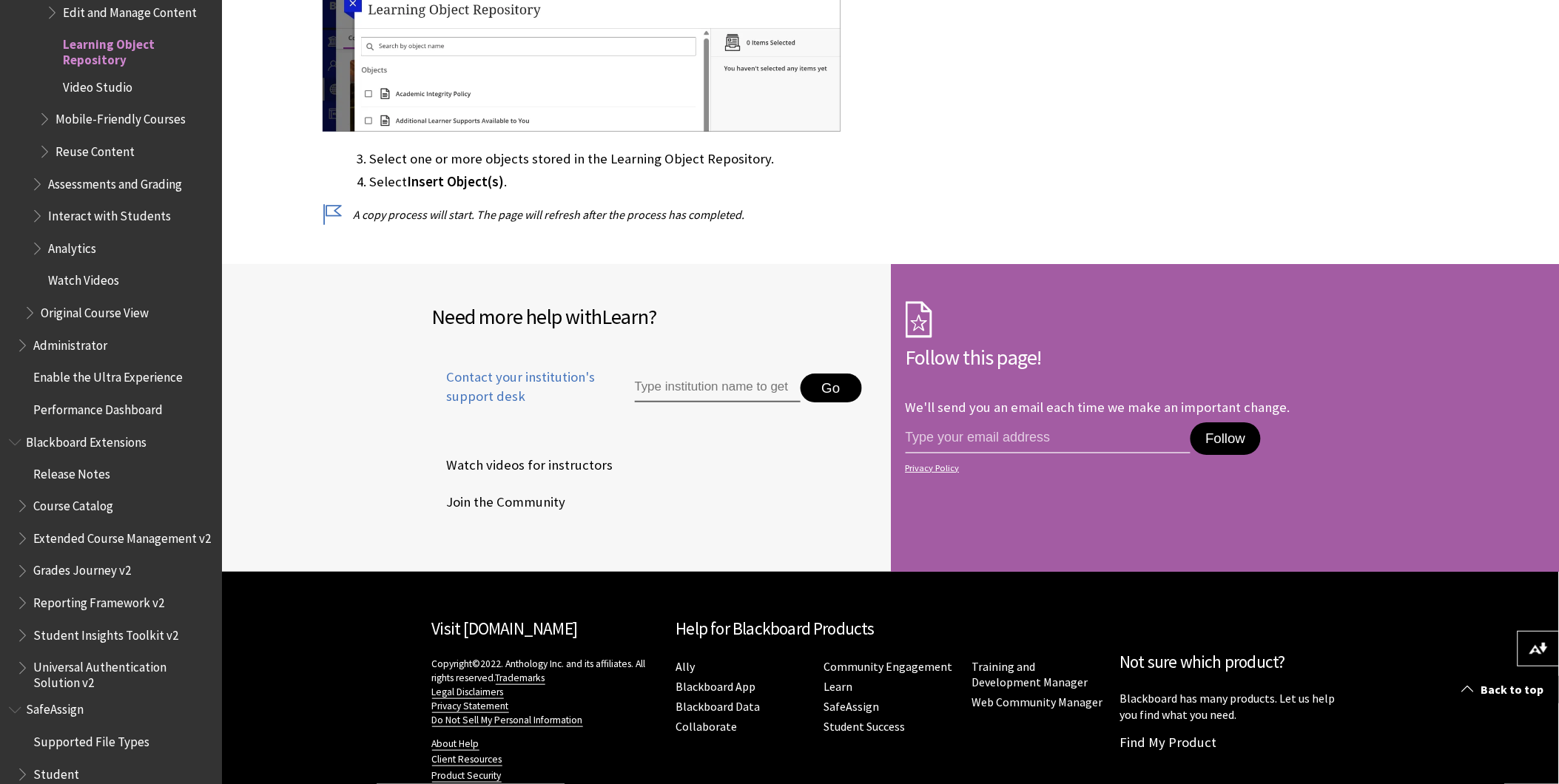
scroll to position [1644, 0]
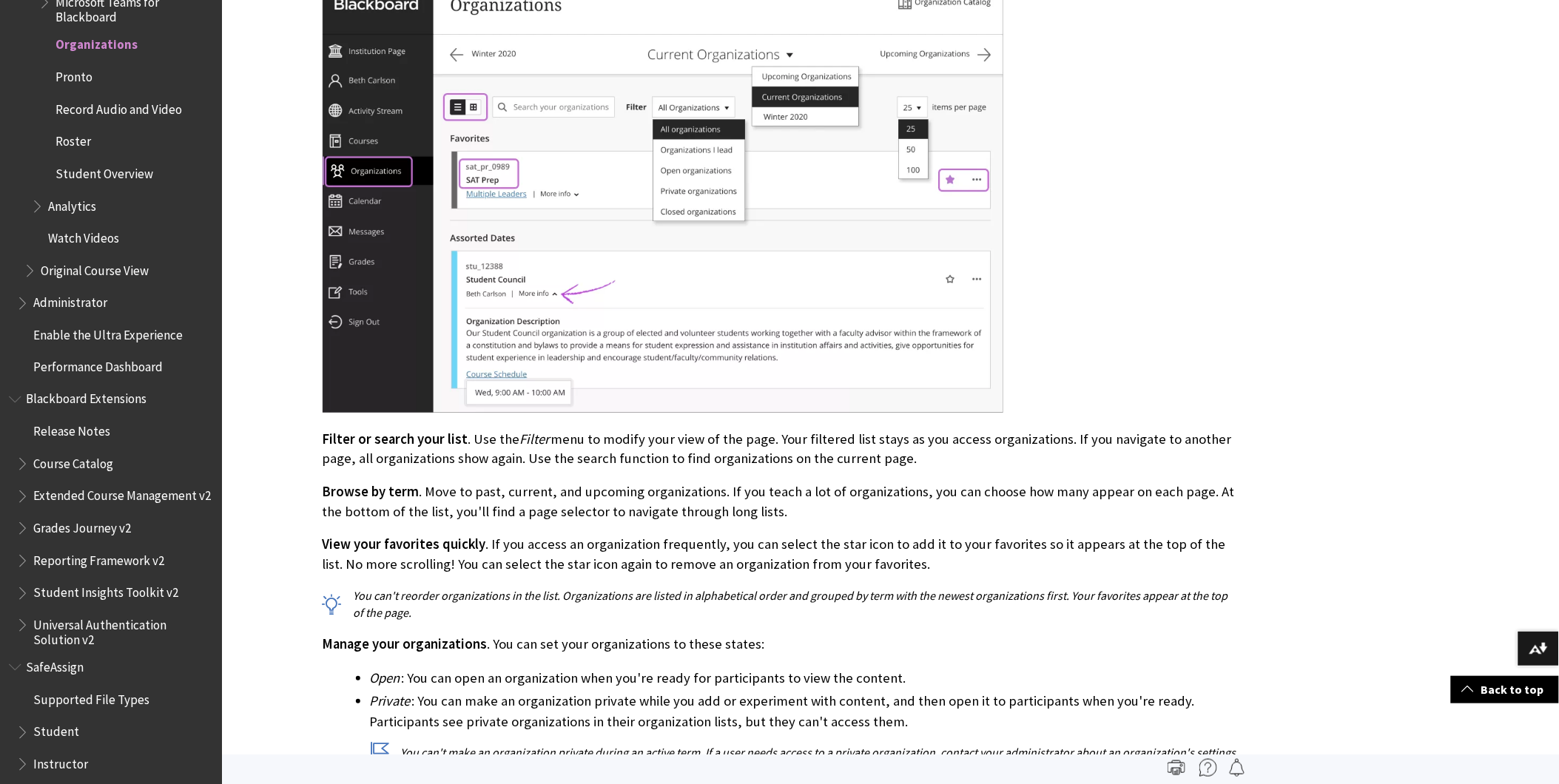
scroll to position [1101, 0]
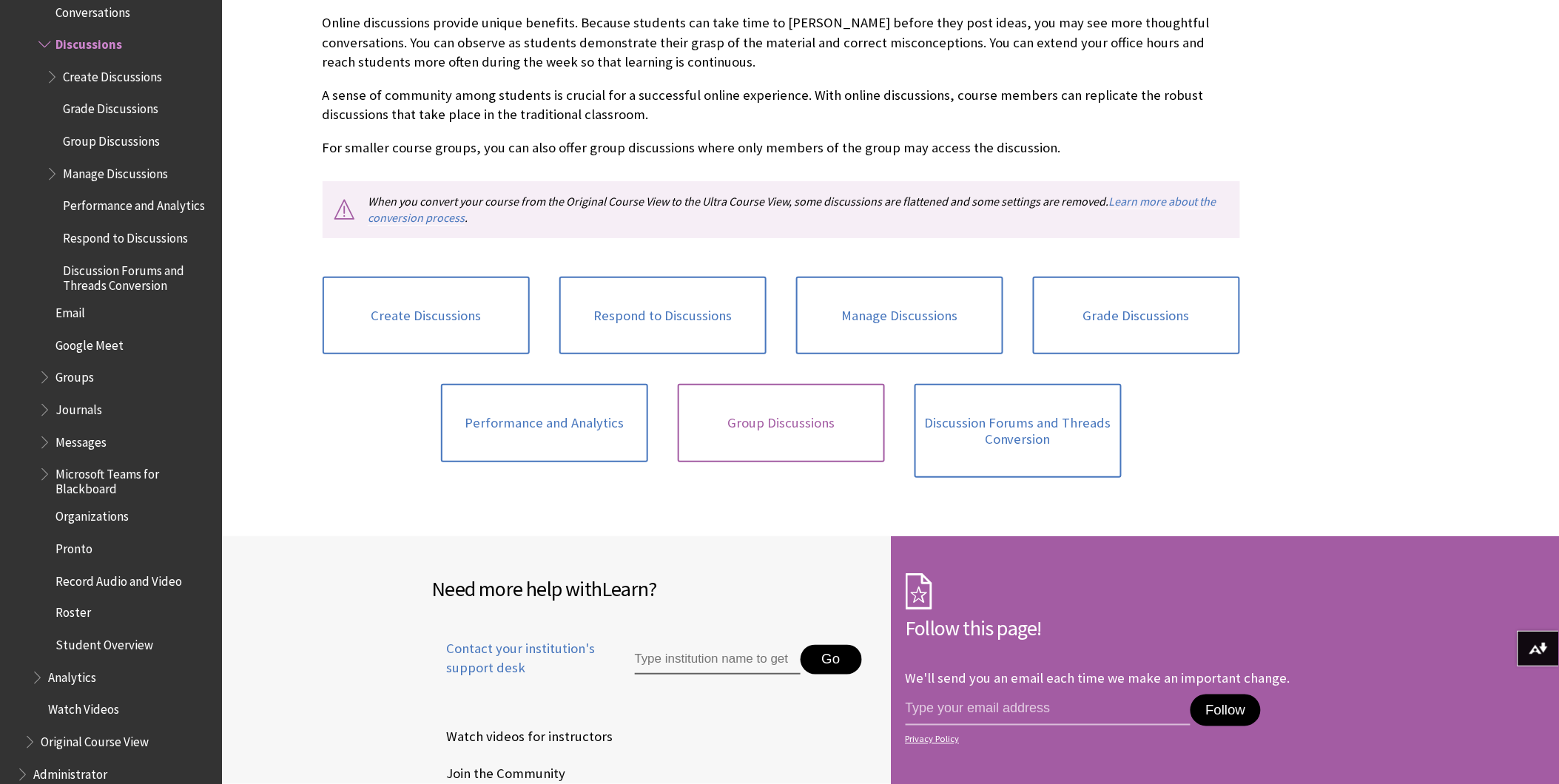
scroll to position [493, 0]
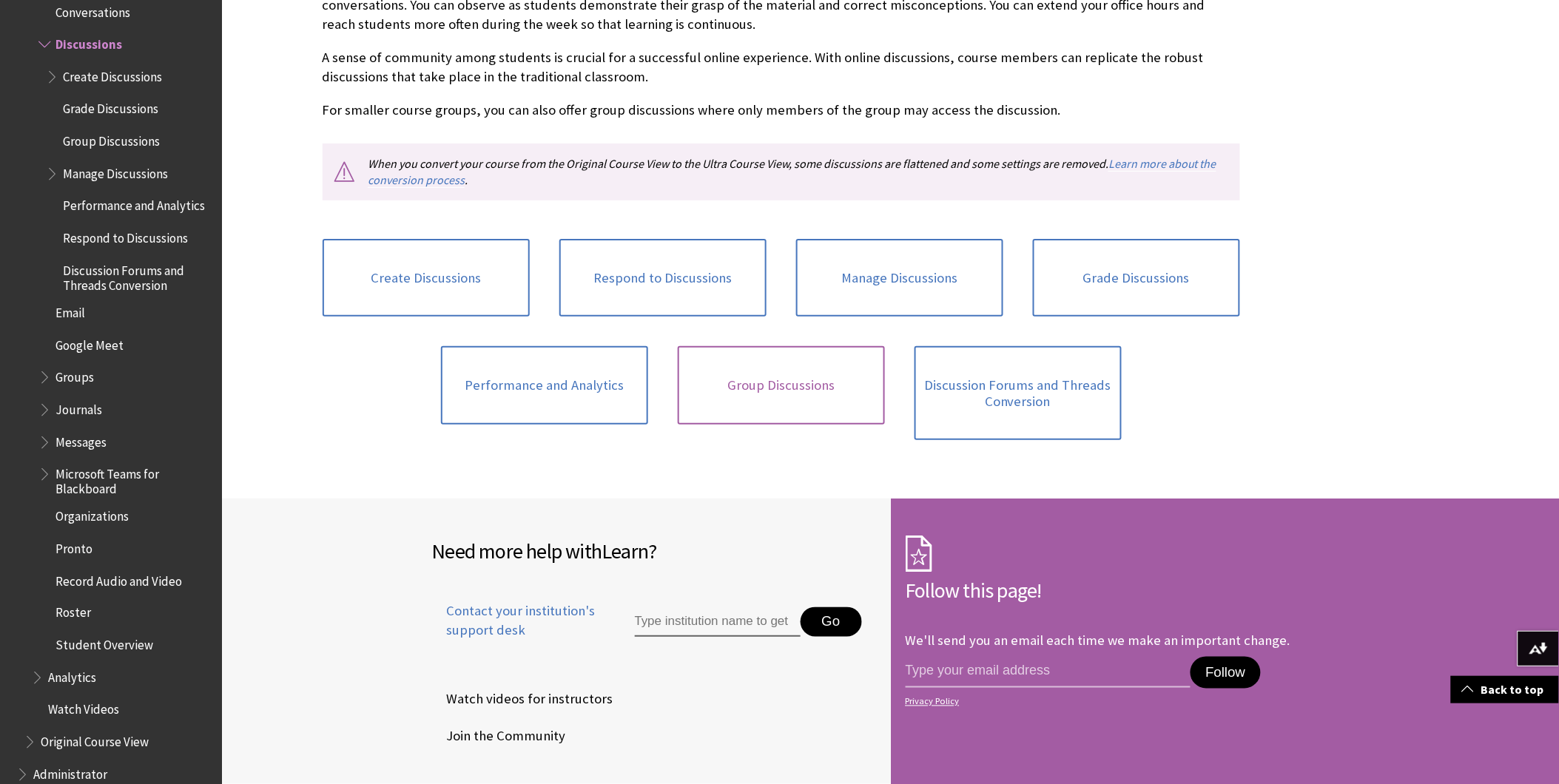
click at [808, 376] on link "Group Discussions" at bounding box center [781, 385] width 207 height 78
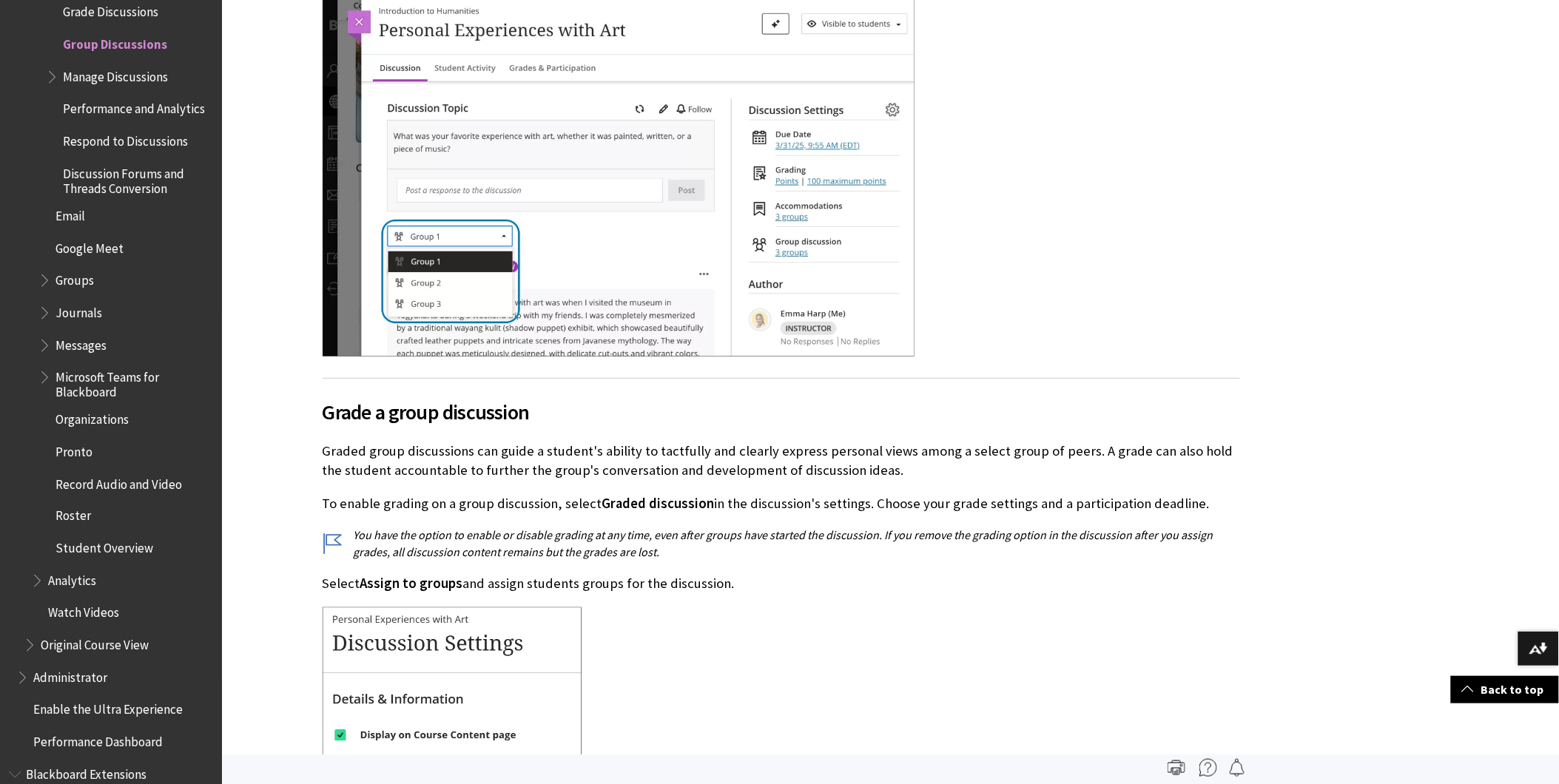
scroll to position [1693, 0]
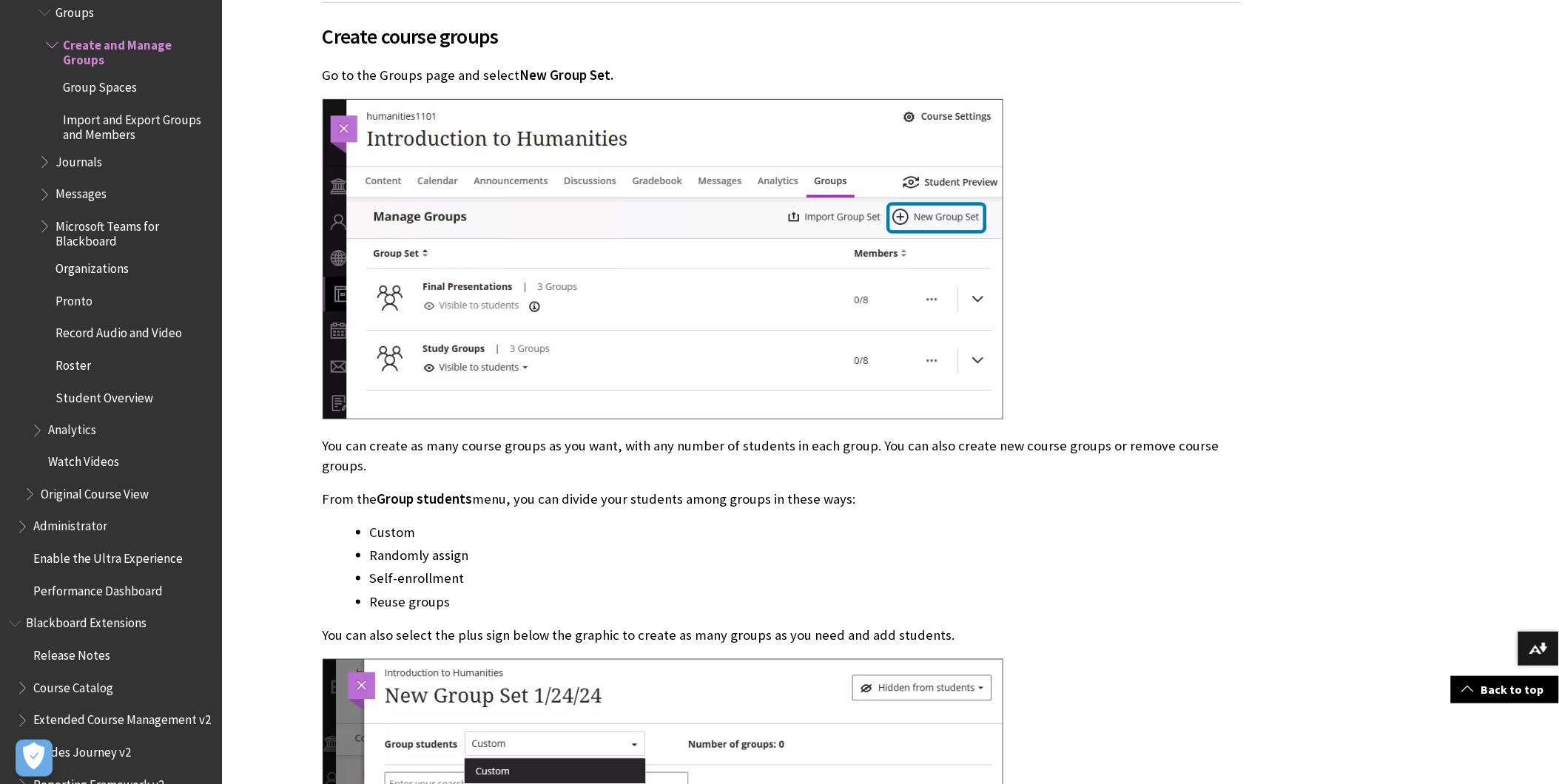
scroll to position [2253, 0]
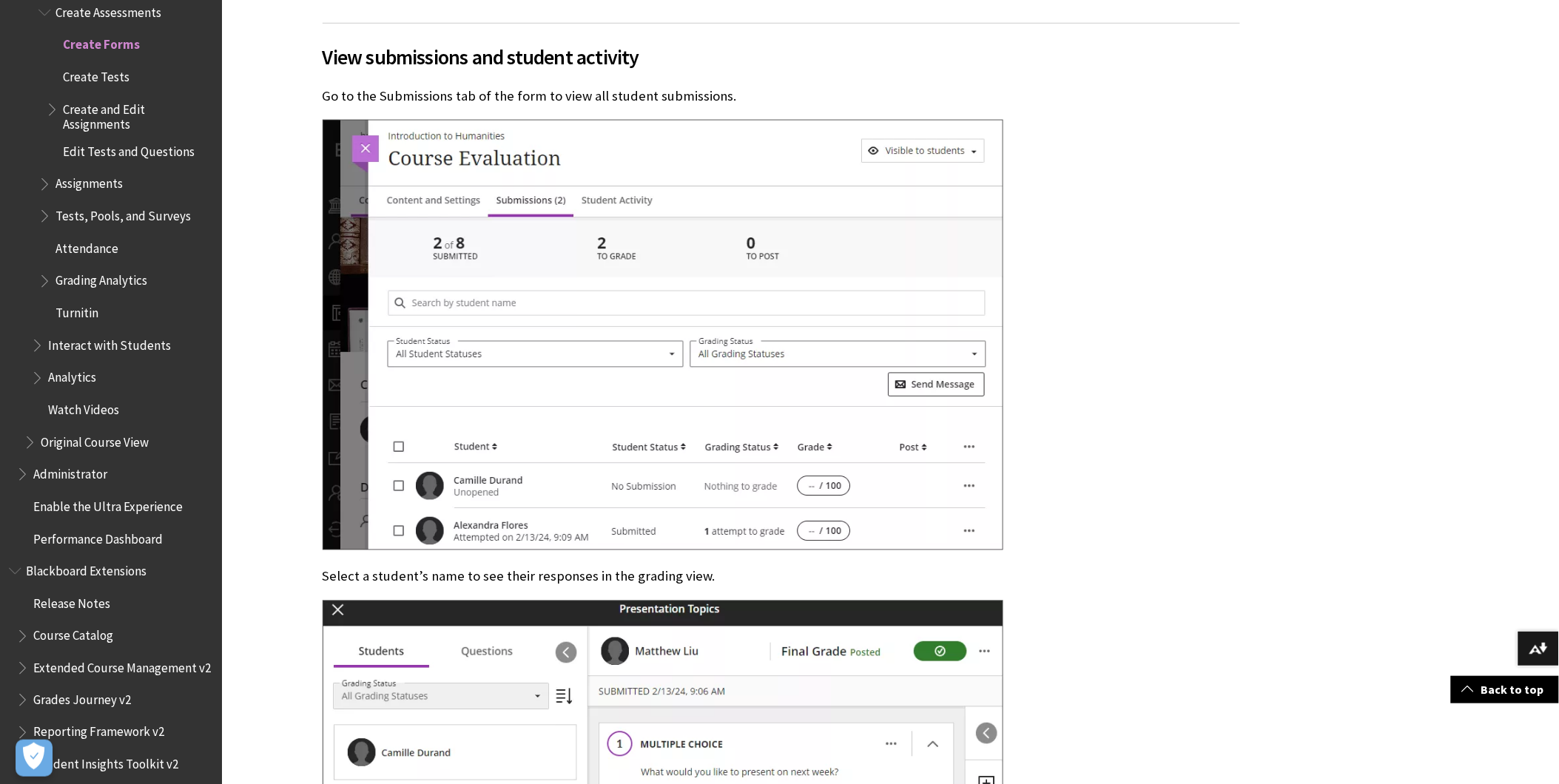
scroll to position [4768, 0]
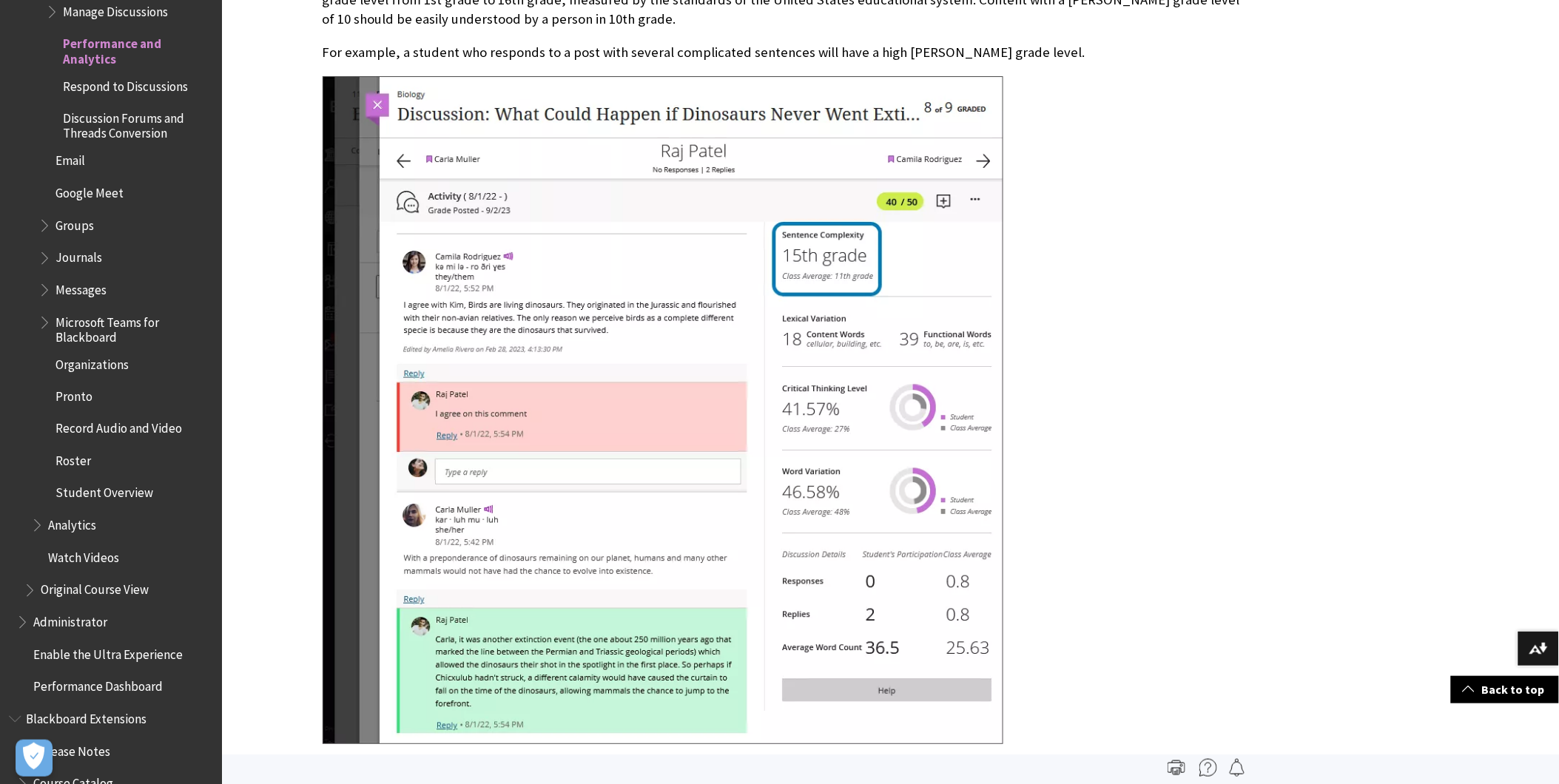
scroll to position [5754, 0]
